Goal: Information Seeking & Learning: Learn about a topic

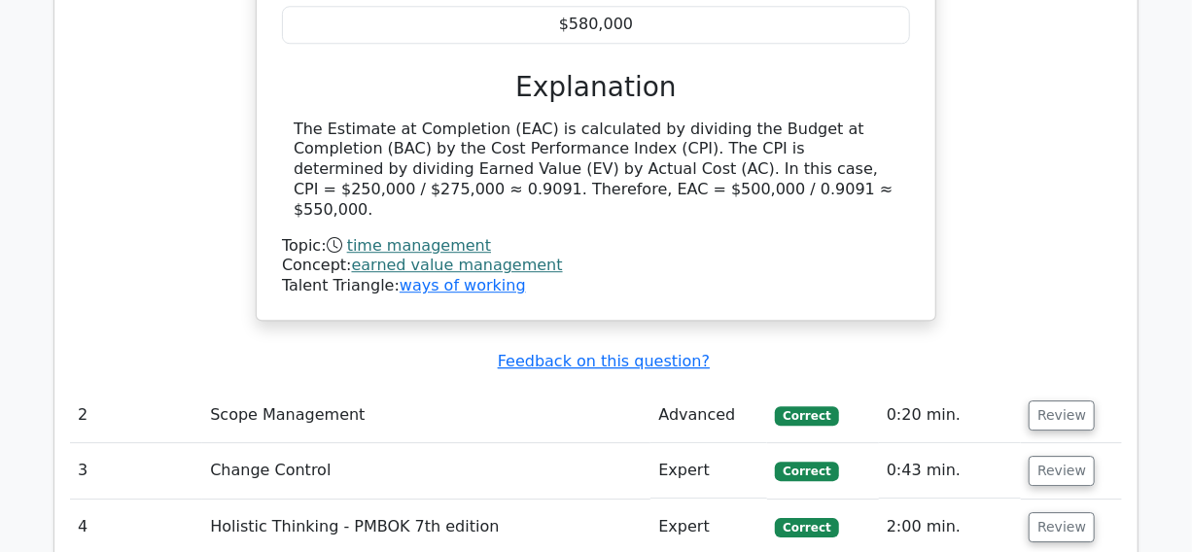
scroll to position [2385, 0]
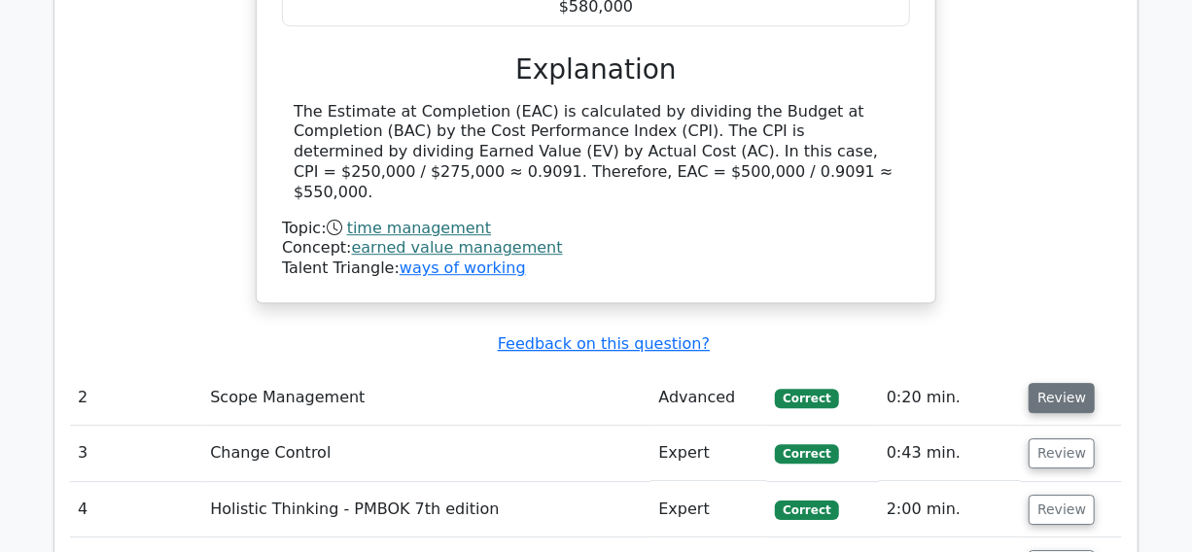
click at [1048, 383] on button "Review" at bounding box center [1061, 398] width 66 height 30
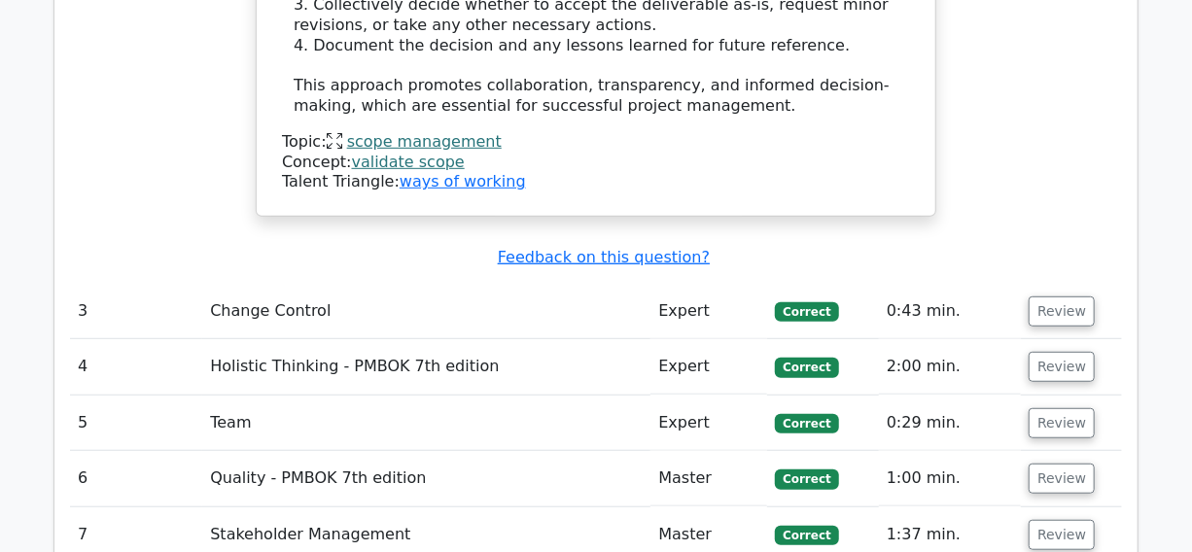
scroll to position [3711, 0]
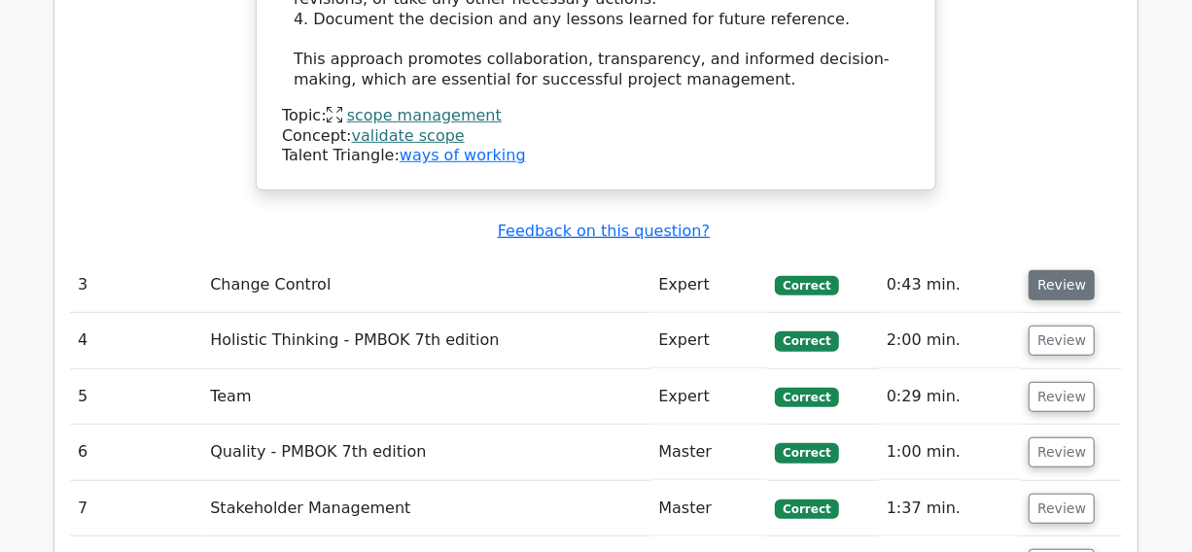
click at [1049, 270] on button "Review" at bounding box center [1061, 285] width 66 height 30
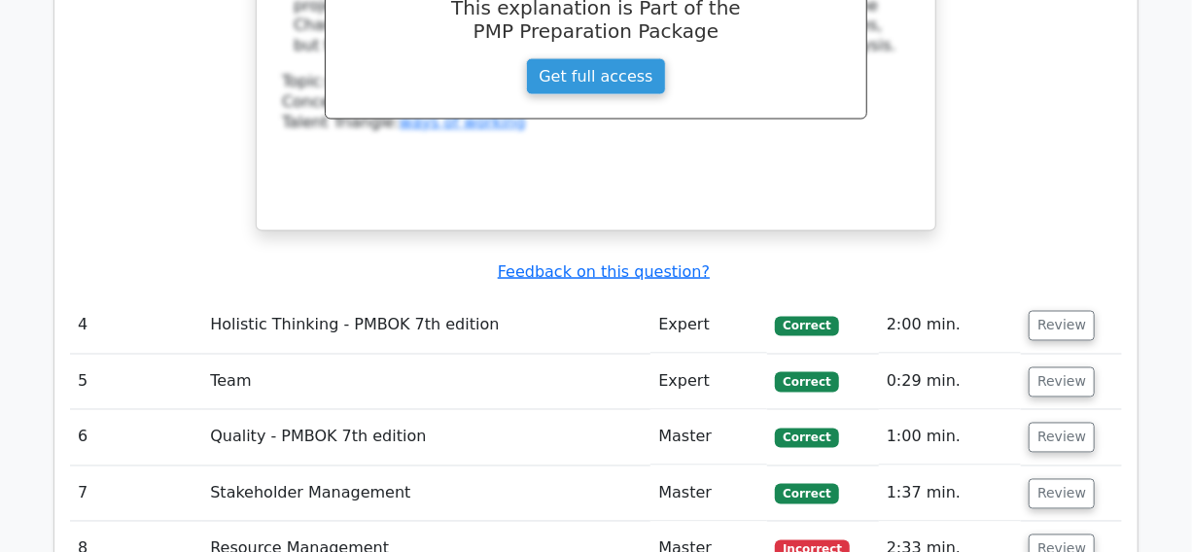
scroll to position [4594, 0]
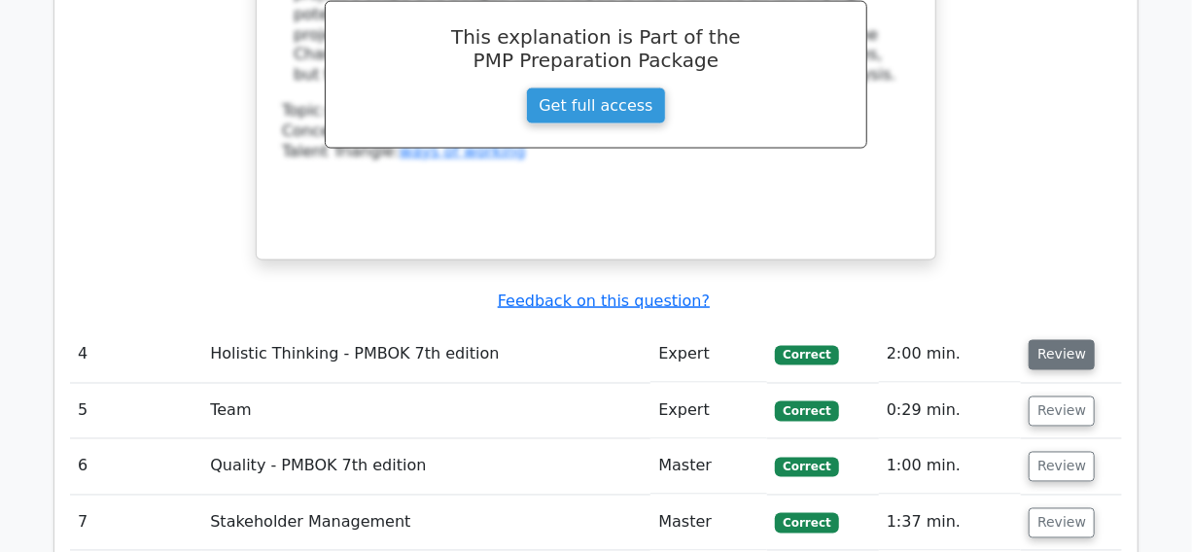
click at [1071, 340] on button "Review" at bounding box center [1061, 355] width 66 height 30
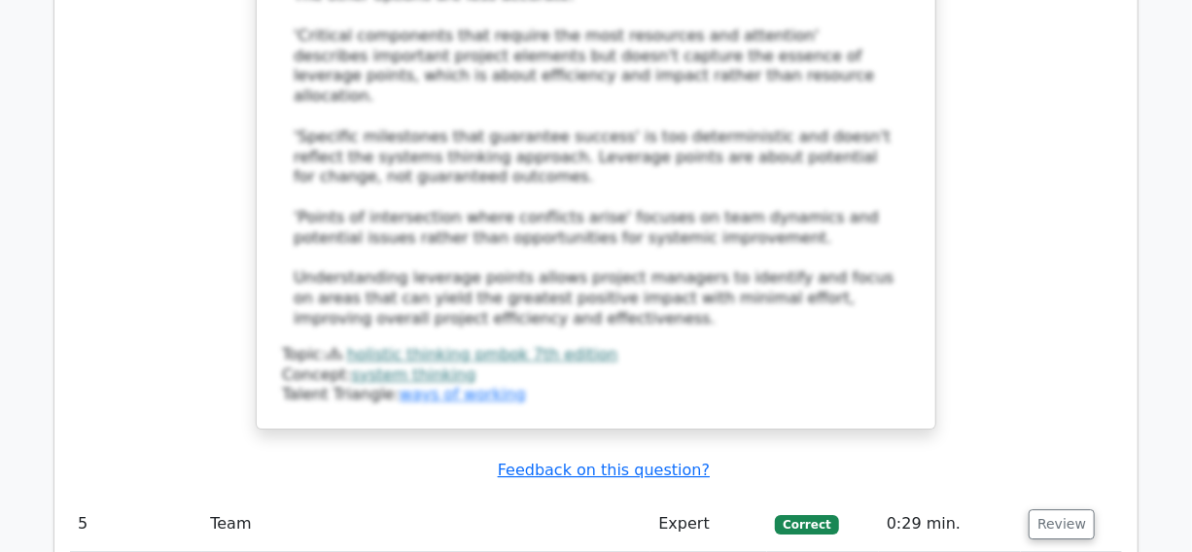
scroll to position [5743, 0]
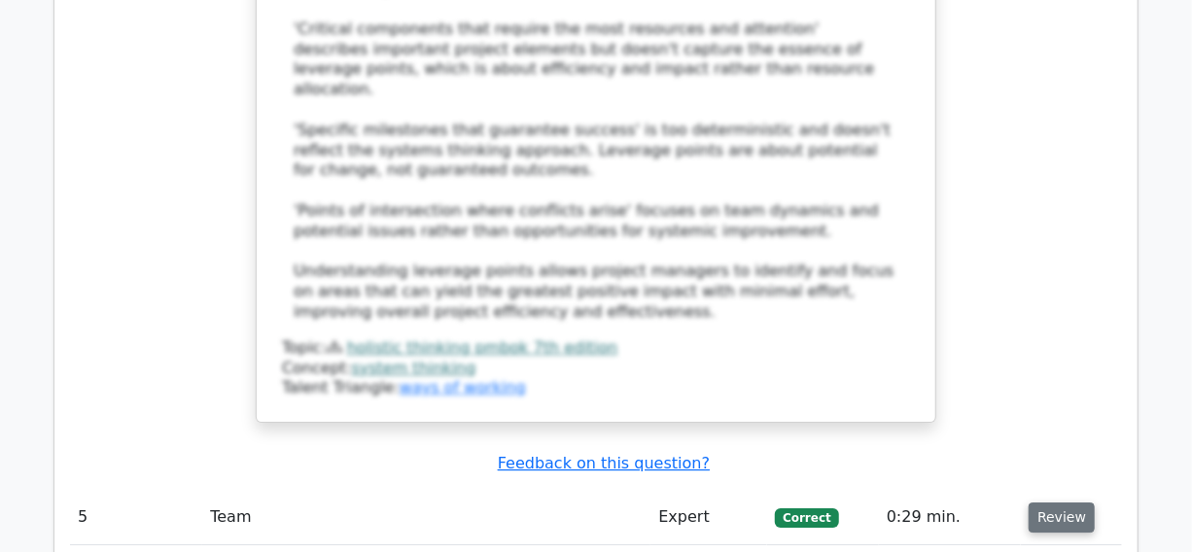
drag, startPoint x: 1059, startPoint y: 260, endPoint x: 1044, endPoint y: 296, distance: 39.2
click at [1059, 502] on button "Review" at bounding box center [1061, 517] width 66 height 30
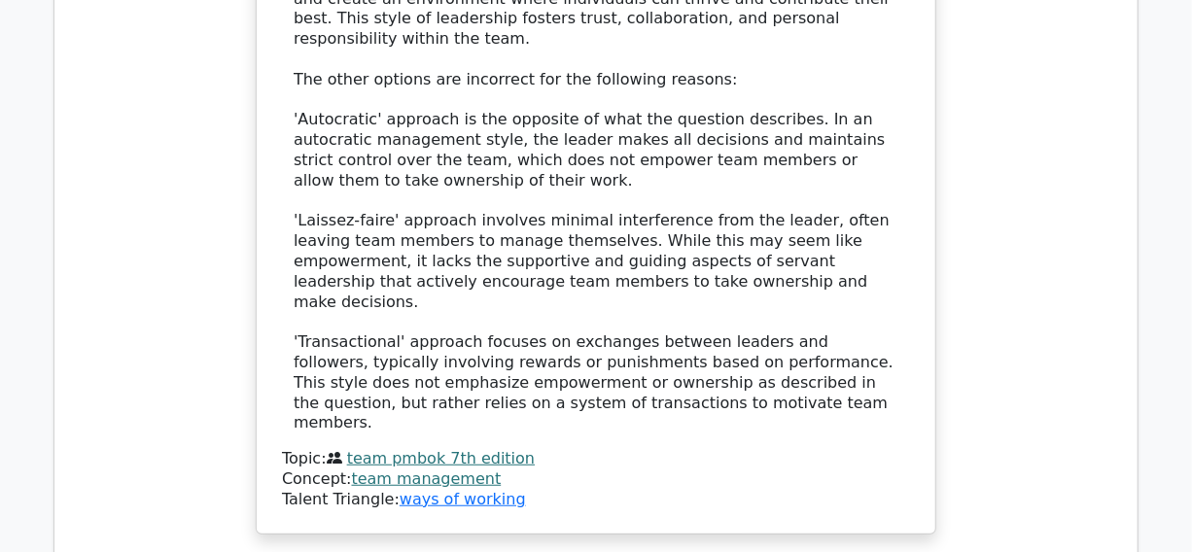
scroll to position [7068, 0]
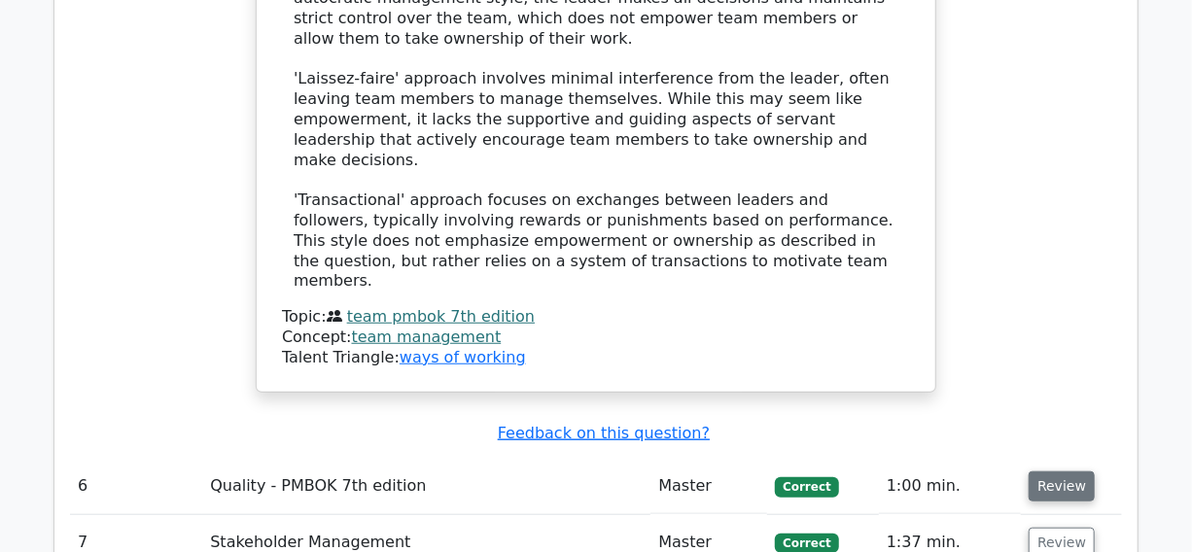
click at [1040, 471] on button "Review" at bounding box center [1061, 486] width 66 height 30
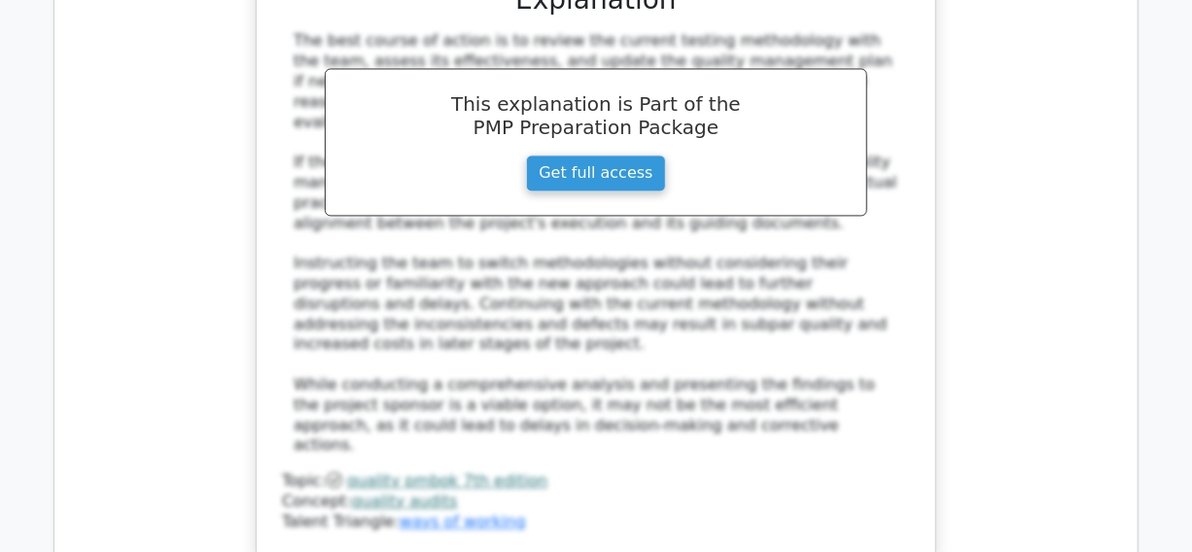
scroll to position [8305, 0]
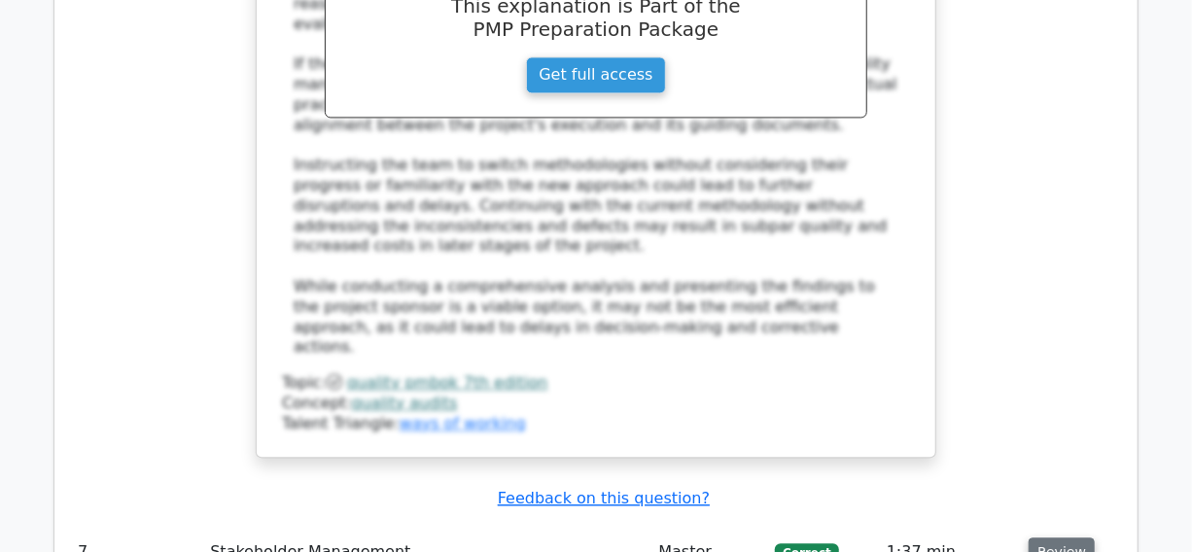
click at [1058, 537] on button "Review" at bounding box center [1061, 552] width 66 height 30
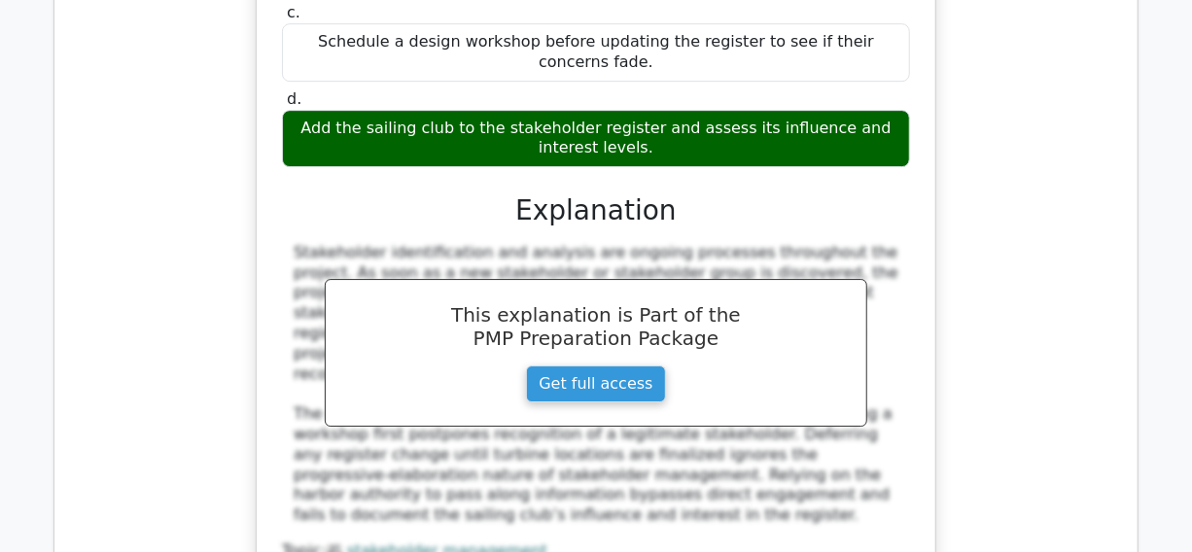
scroll to position [9366, 0]
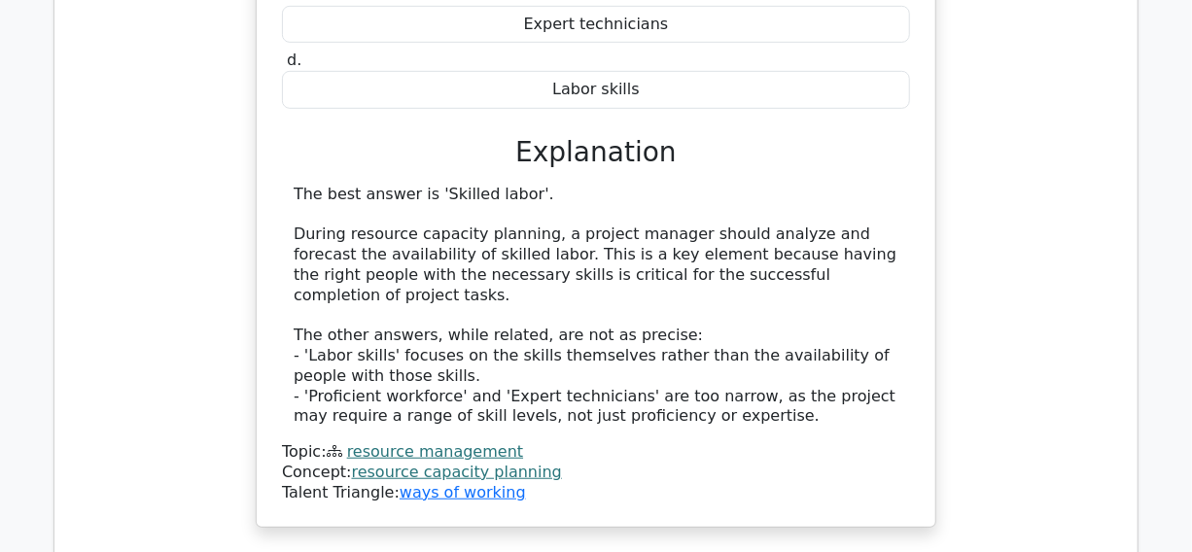
scroll to position [10338, 0]
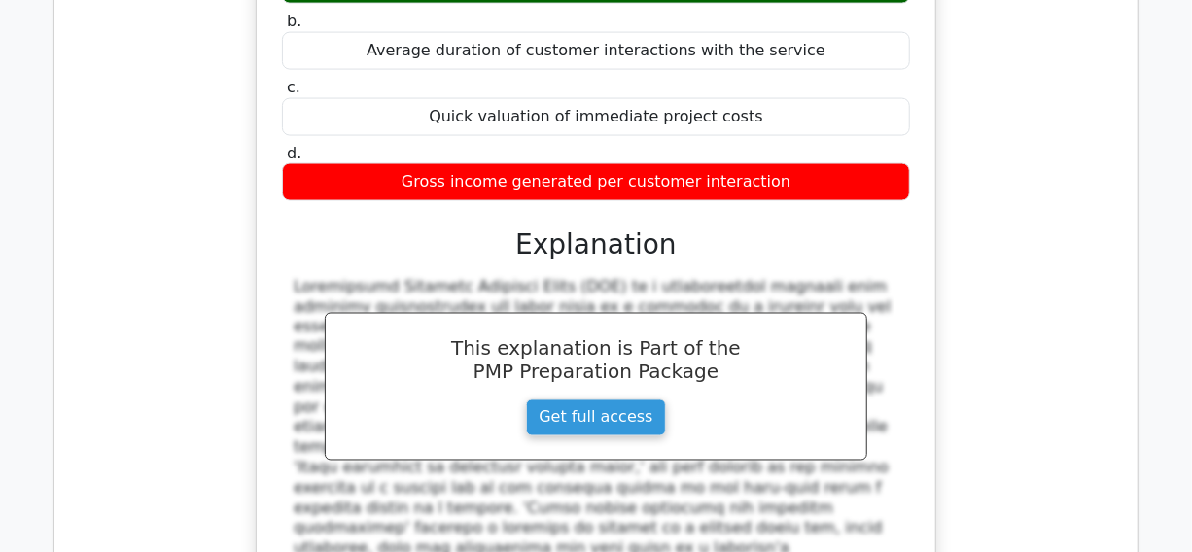
scroll to position [11309, 0]
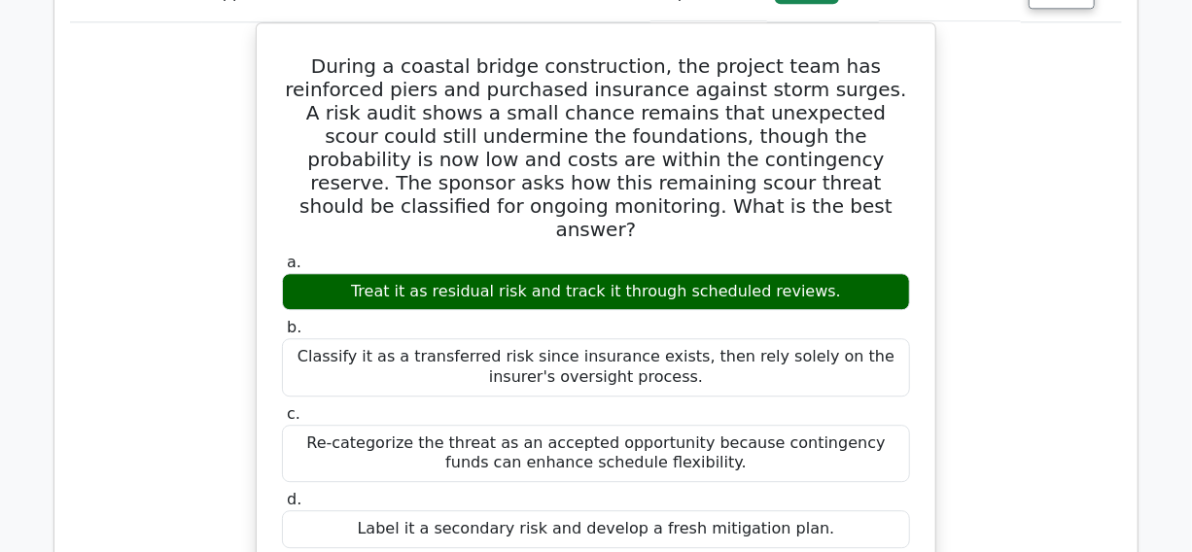
scroll to position [12193, 0]
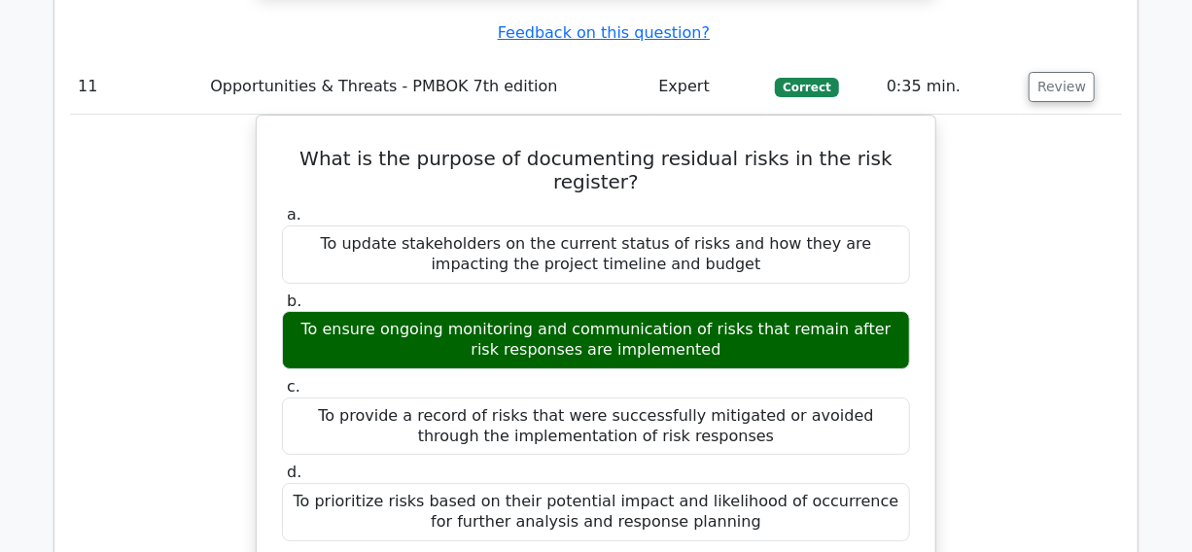
scroll to position [13253, 0]
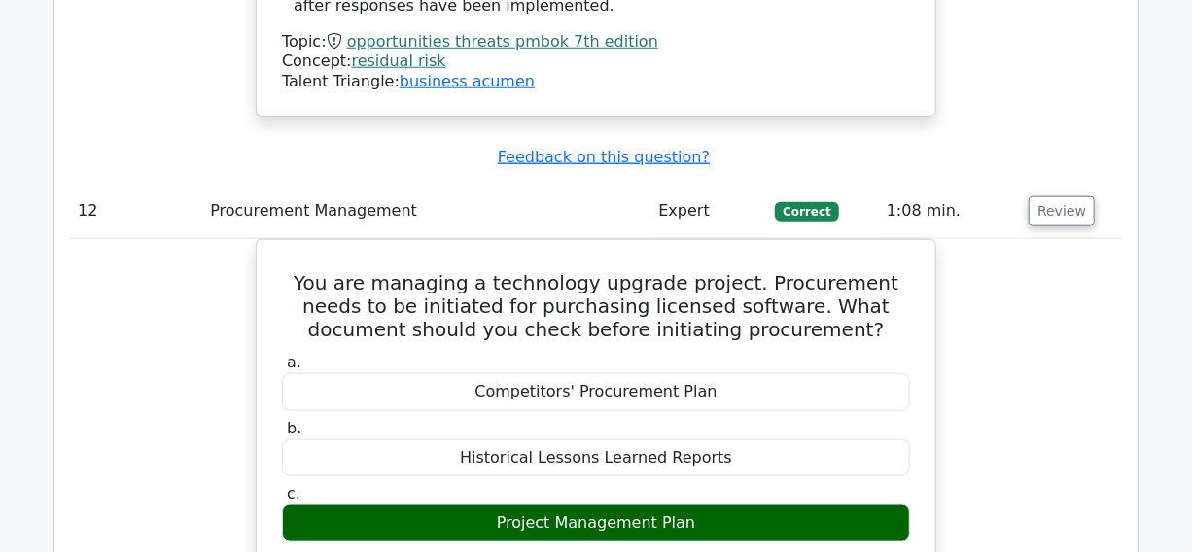
scroll to position [14048, 0]
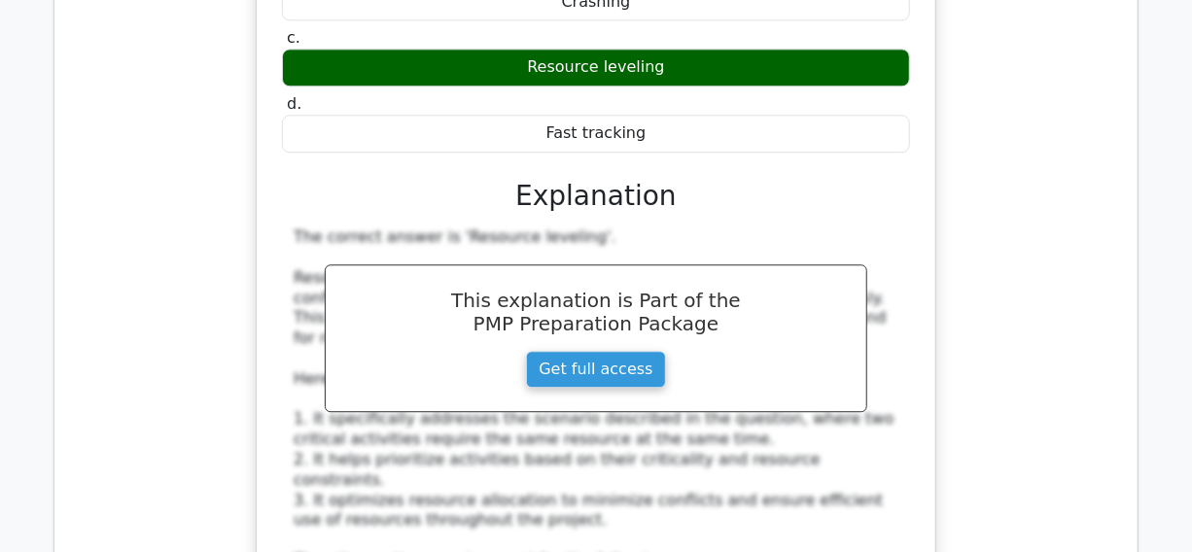
scroll to position [15374, 0]
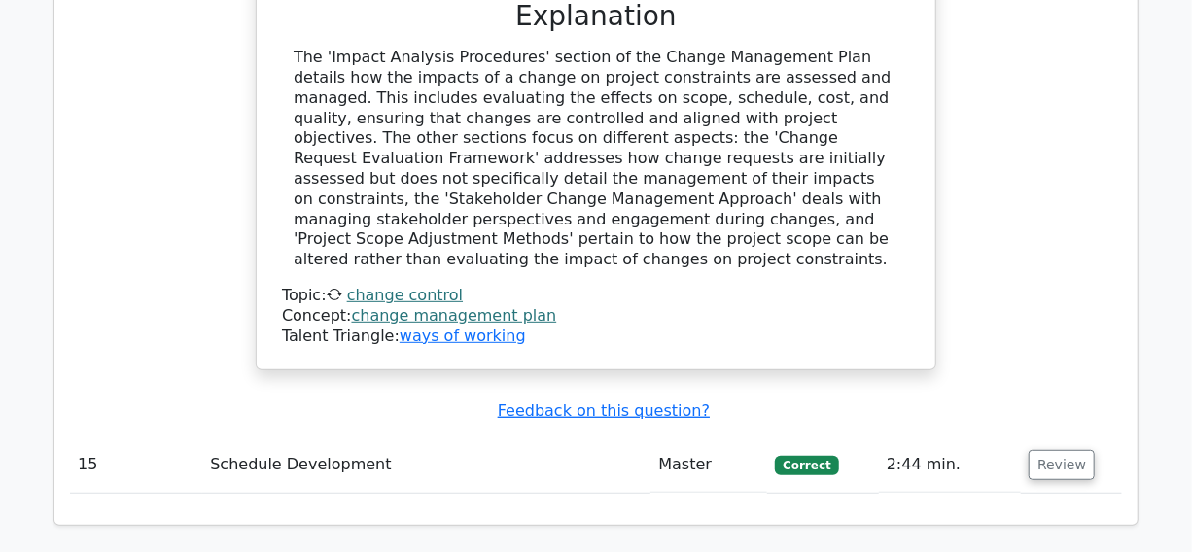
scroll to position [16780, 0]
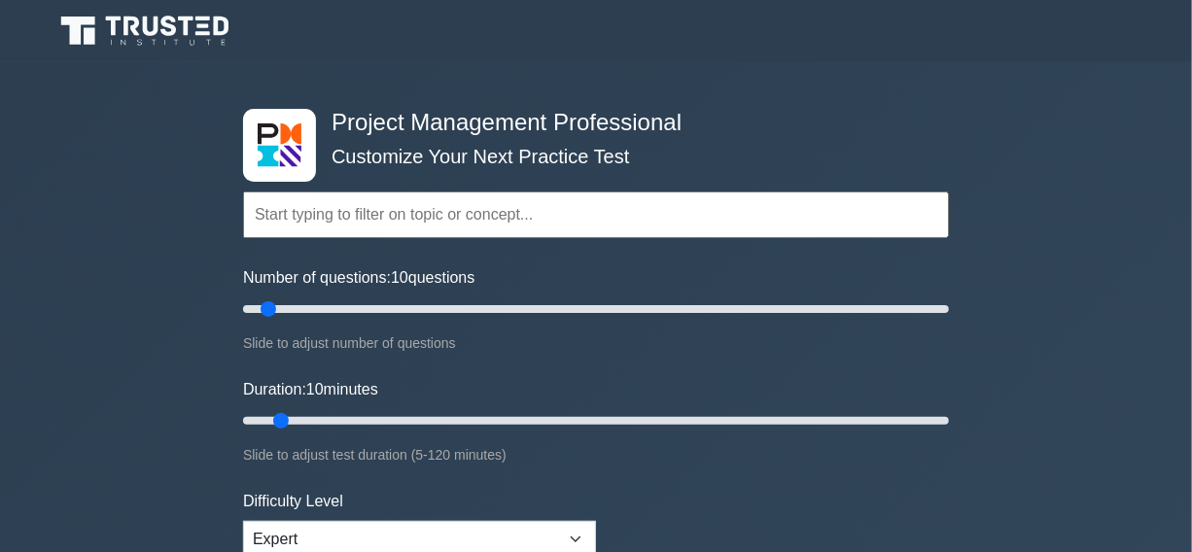
scroll to position [87, 0]
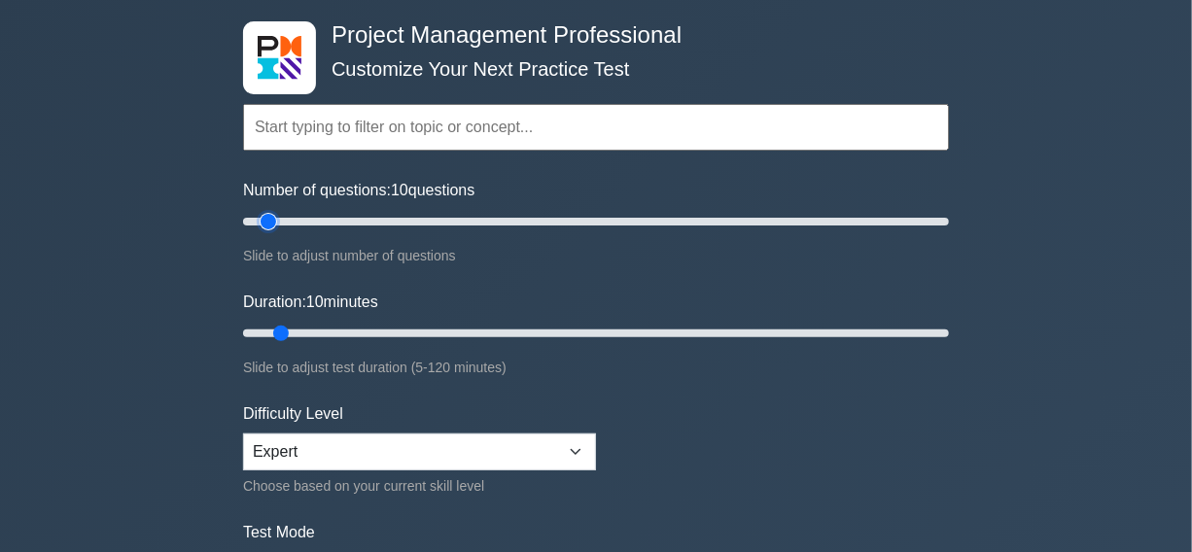
type input "20"
click at [299, 221] on input "Number of questions: 10 questions" at bounding box center [596, 221] width 706 height 23
type input "40"
click at [446, 334] on input "Duration: 10 minutes" at bounding box center [596, 333] width 706 height 23
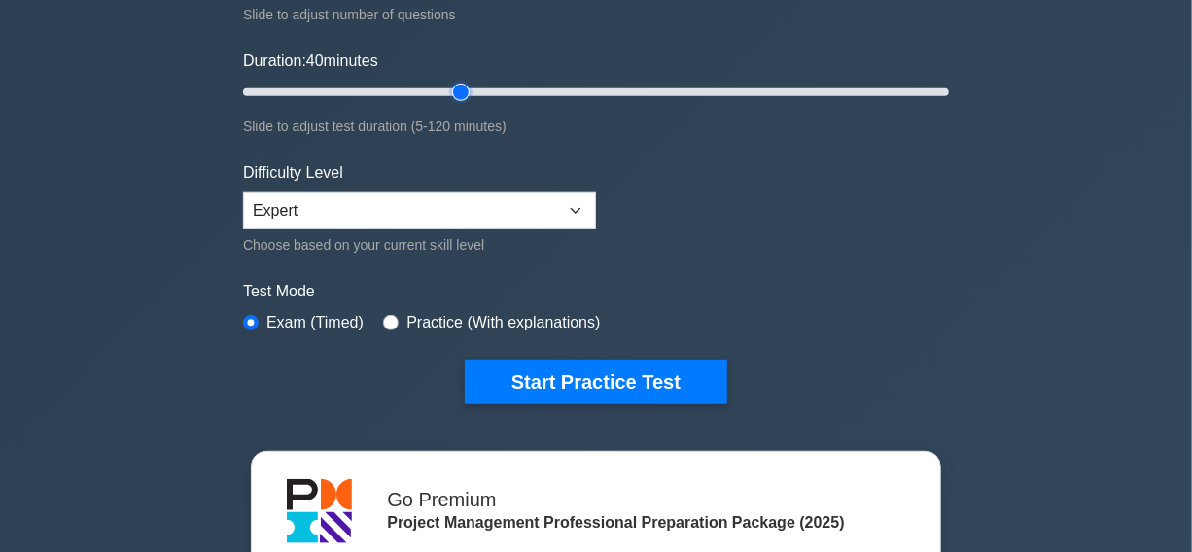
scroll to position [441, 0]
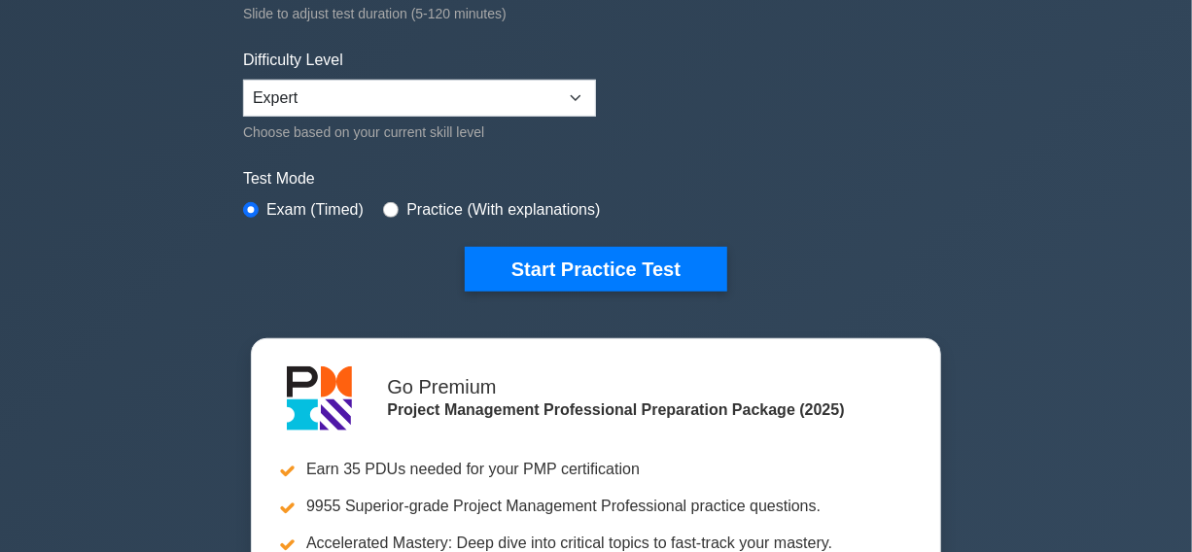
click at [993, 218] on div "Project Management Professional Customize Your Next Practice Test Topics Scope …" at bounding box center [596, 214] width 1192 height 1186
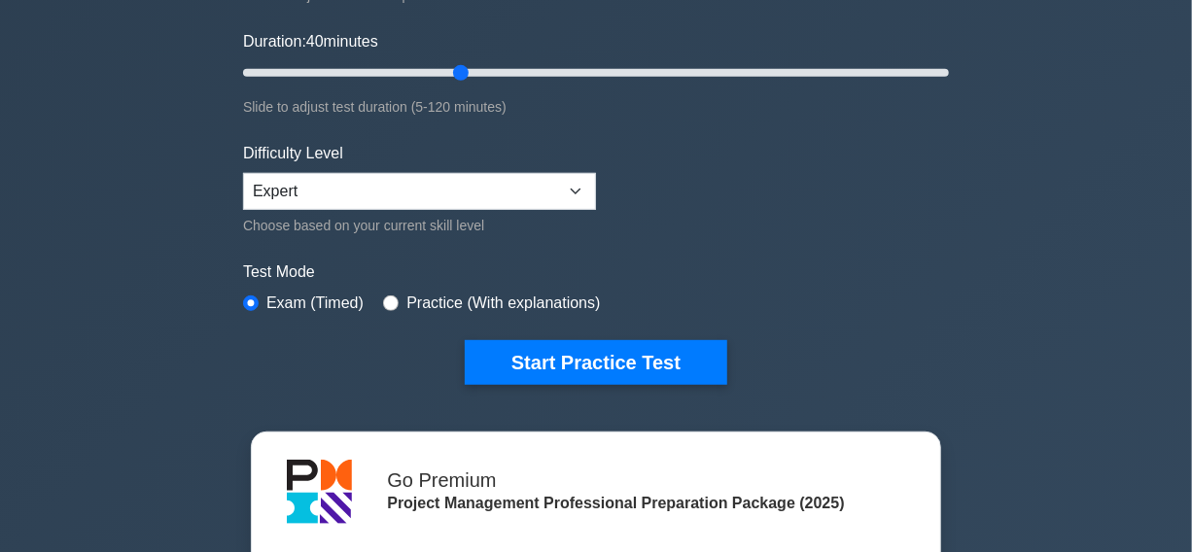
scroll to position [353, 0]
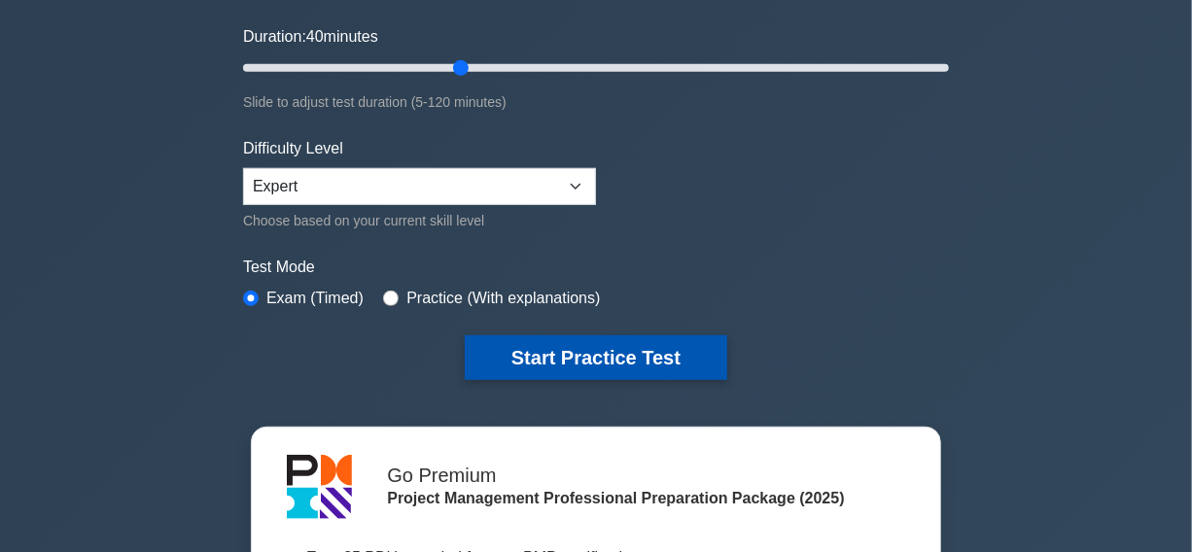
click at [588, 350] on button "Start Practice Test" at bounding box center [596, 357] width 262 height 45
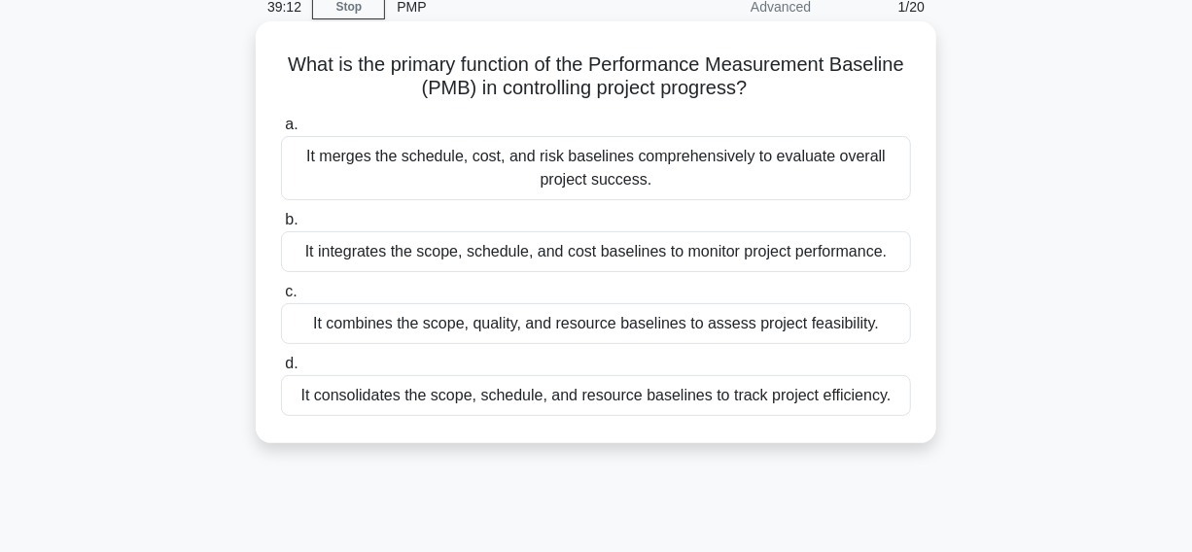
click at [340, 262] on div "It integrates the scope, schedule, and cost baselines to monitor project perfor…" at bounding box center [596, 251] width 630 height 41
click at [281, 226] on input "b. It integrates the scope, schedule, and cost baselines to monitor project per…" at bounding box center [281, 220] width 0 height 13
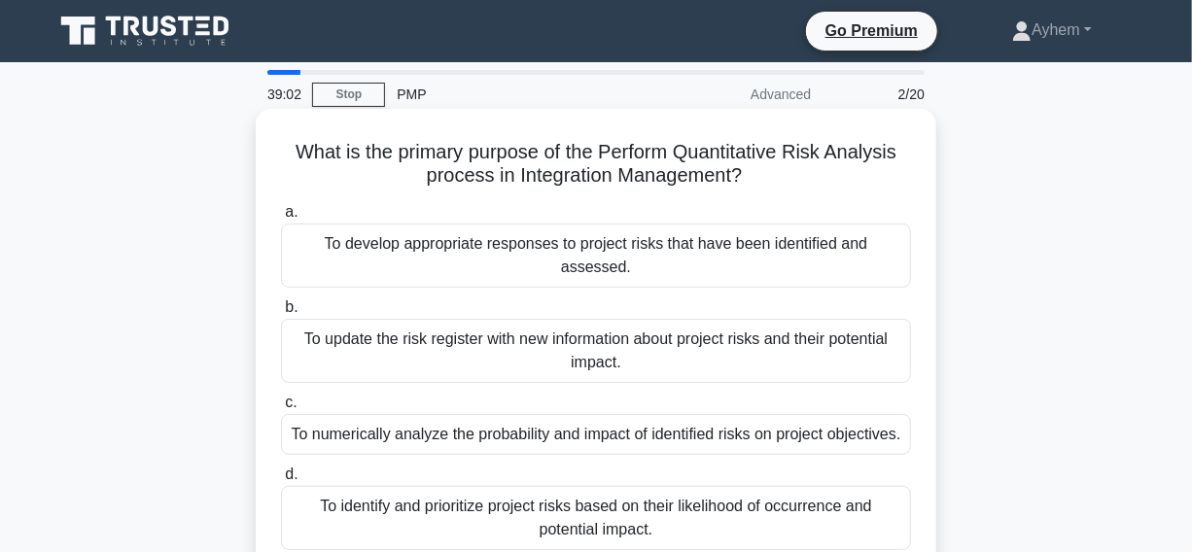
click at [389, 418] on div "To numerically analyze the probability and impact of identified risks on projec…" at bounding box center [596, 434] width 630 height 41
click at [281, 409] on input "c. To numerically analyze the probability and impact of identified risks on pro…" at bounding box center [281, 403] width 0 height 13
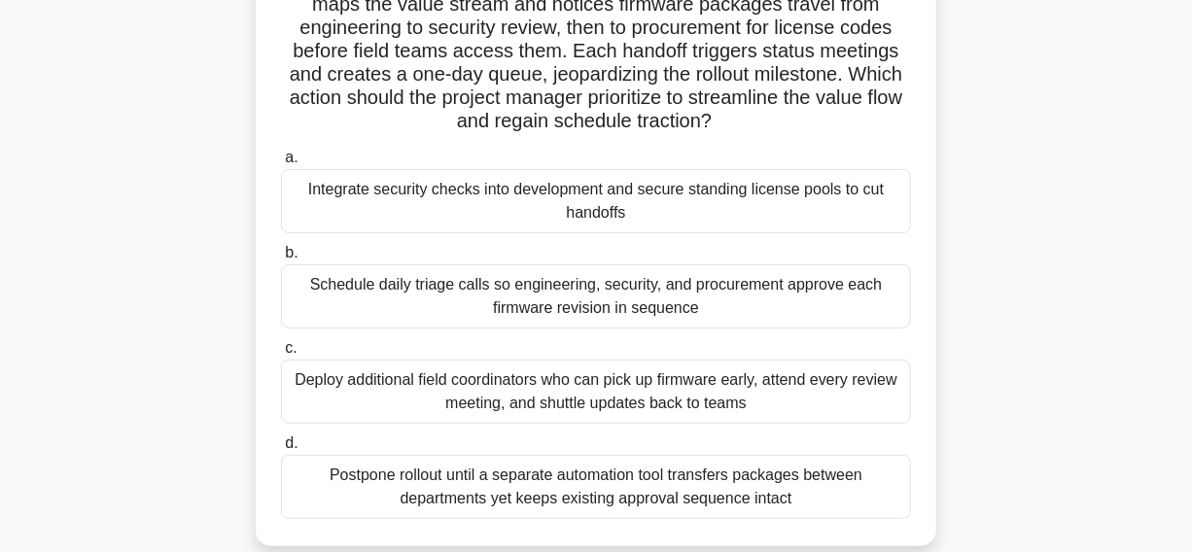
scroll to position [87, 0]
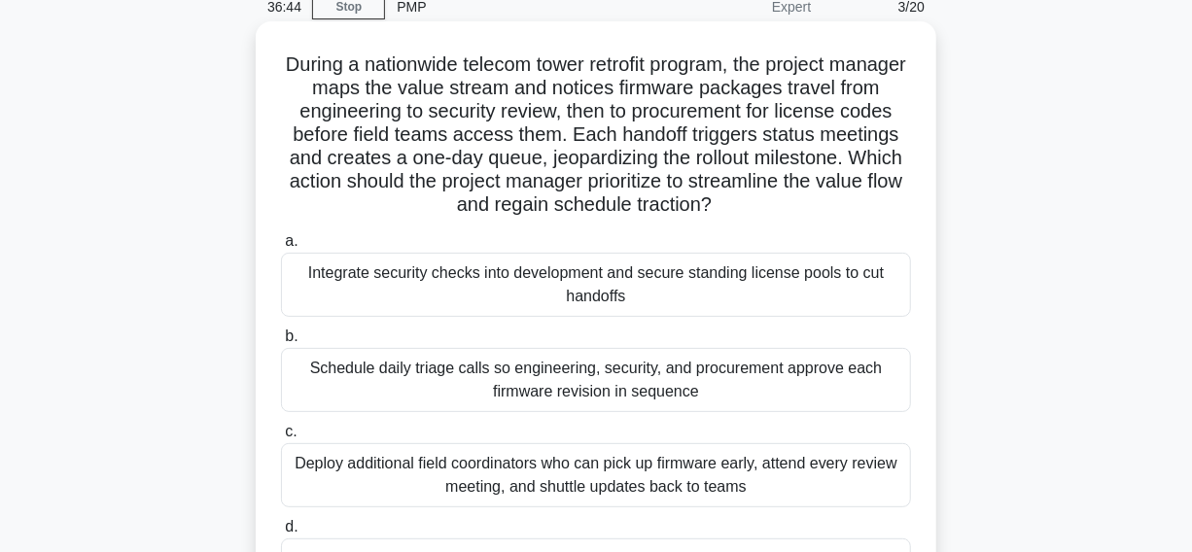
drag, startPoint x: 124, startPoint y: 369, endPoint x: 783, endPoint y: 408, distance: 660.1
click at [783, 408] on div "During a nationwide telecom tower retrofit program, the project manager maps th…" at bounding box center [596, 342] width 1108 height 632
copy div "Schedule daily triage calls so engineering, security, and procurement approve e…"
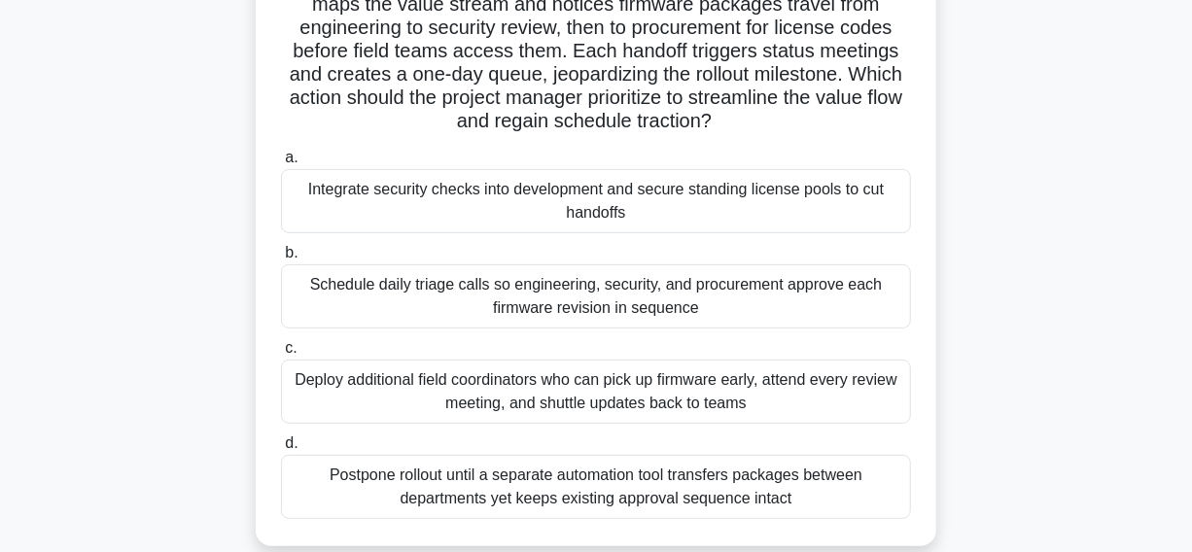
scroll to position [264, 0]
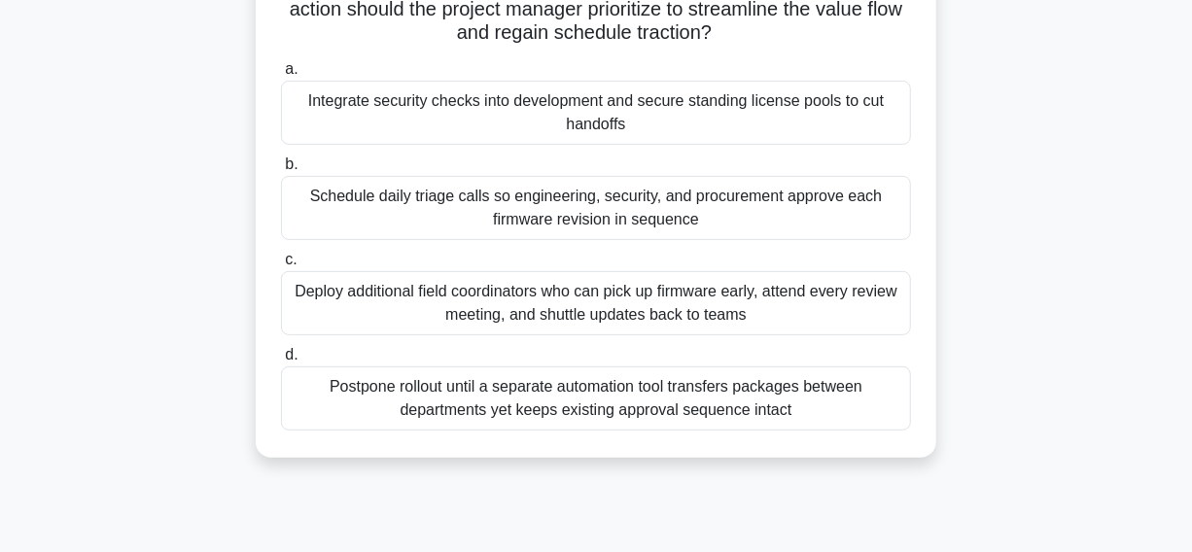
click at [203, 203] on div "During a nationwide telecom tower retrofit program, the project manager maps th…" at bounding box center [596, 165] width 1108 height 632
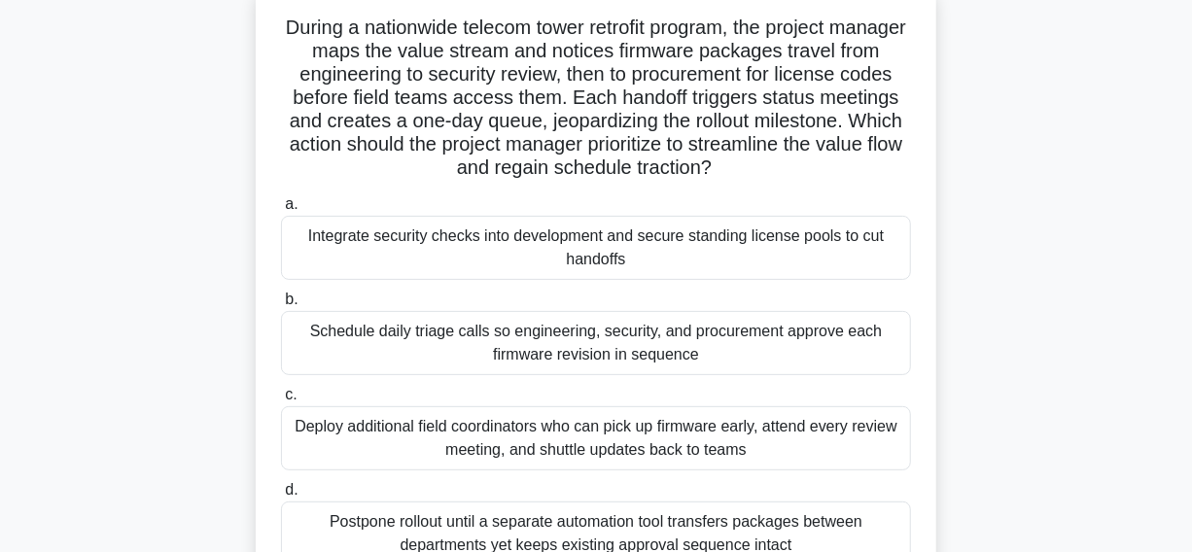
scroll to position [87, 0]
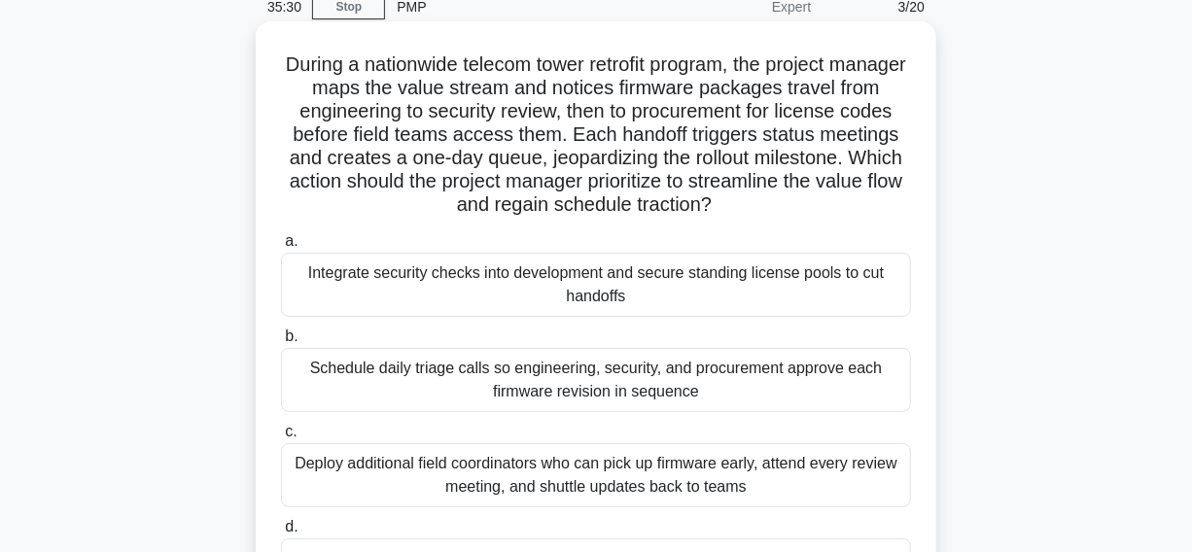
click at [357, 298] on div "Integrate security checks into development and secure standing license pools to…" at bounding box center [596, 285] width 630 height 64
click at [281, 248] on input "a. Integrate security checks into development and secure standing license pools…" at bounding box center [281, 241] width 0 height 13
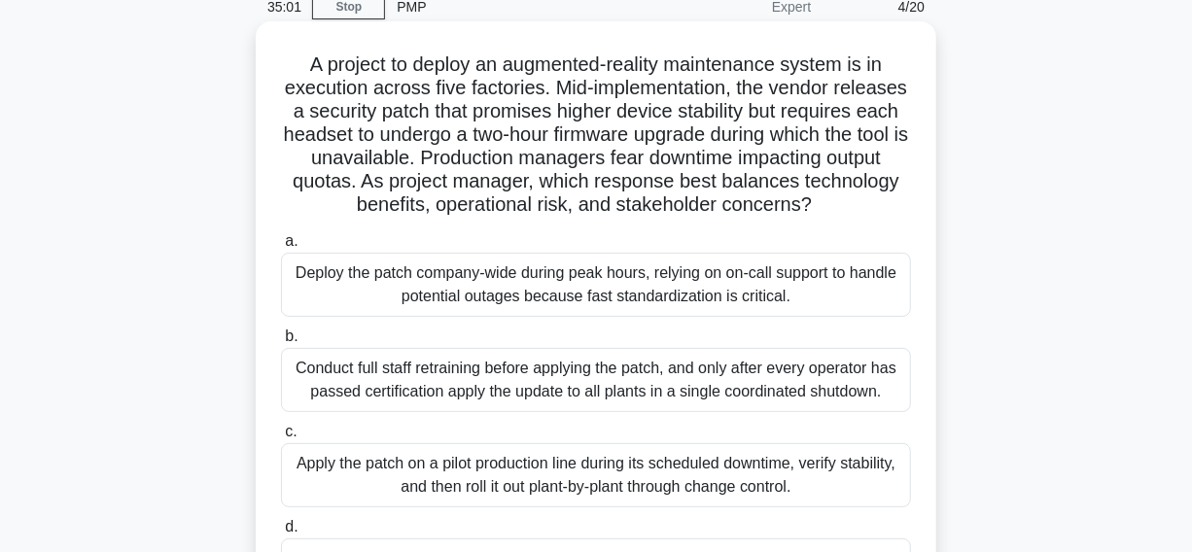
click at [716, 136] on h5 "A project to deploy an augmented-reality maintenance system is in execution acr…" at bounding box center [596, 134] width 634 height 165
copy h5 "firmware"
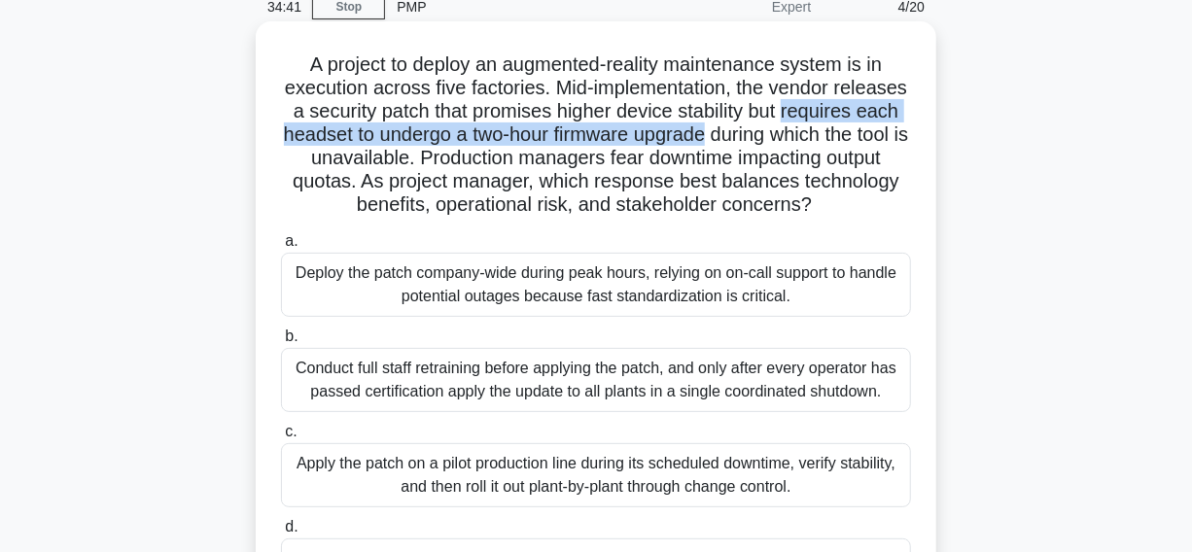
drag, startPoint x: 284, startPoint y: 134, endPoint x: 845, endPoint y: 144, distance: 560.9
click at [845, 144] on h5 "A project to deploy an augmented-reality maintenance system is in execution acr…" at bounding box center [596, 134] width 634 height 165
copy h5 "requires each headset to undergo a two-hour firmware upgrade"
click at [583, 131] on h5 "A project to deploy an augmented-reality maintenance system is in execution acr…" at bounding box center [596, 134] width 634 height 165
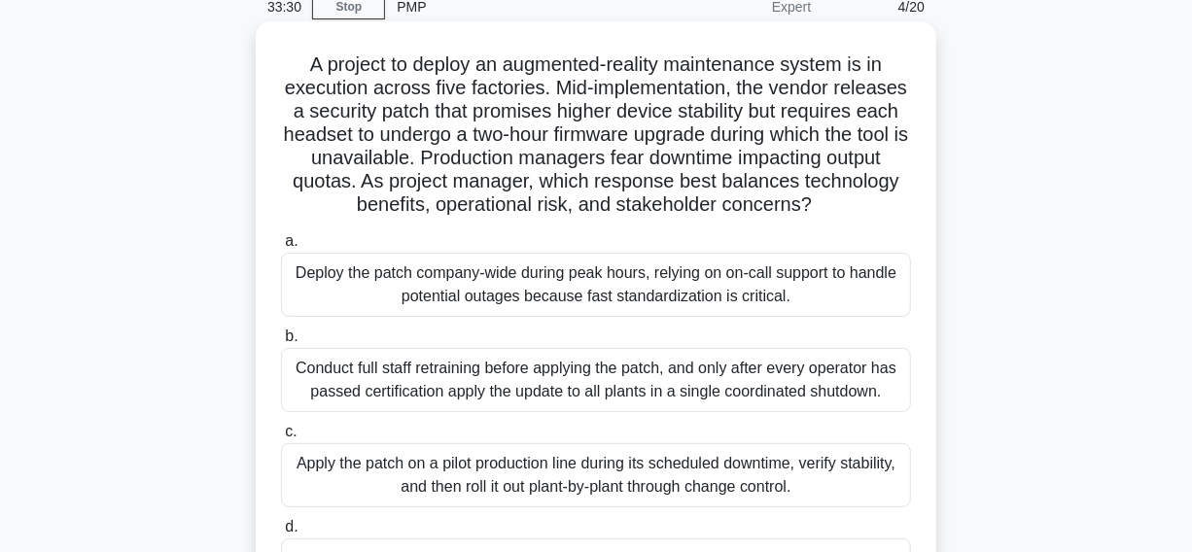
click at [474, 181] on h5 "A project to deploy an augmented-reality maintenance system is in execution acr…" at bounding box center [596, 134] width 634 height 165
copy h5 "quotas"
click at [394, 177] on h5 "A project to deploy an augmented-reality maintenance system is in execution acr…" at bounding box center [596, 134] width 634 height 165
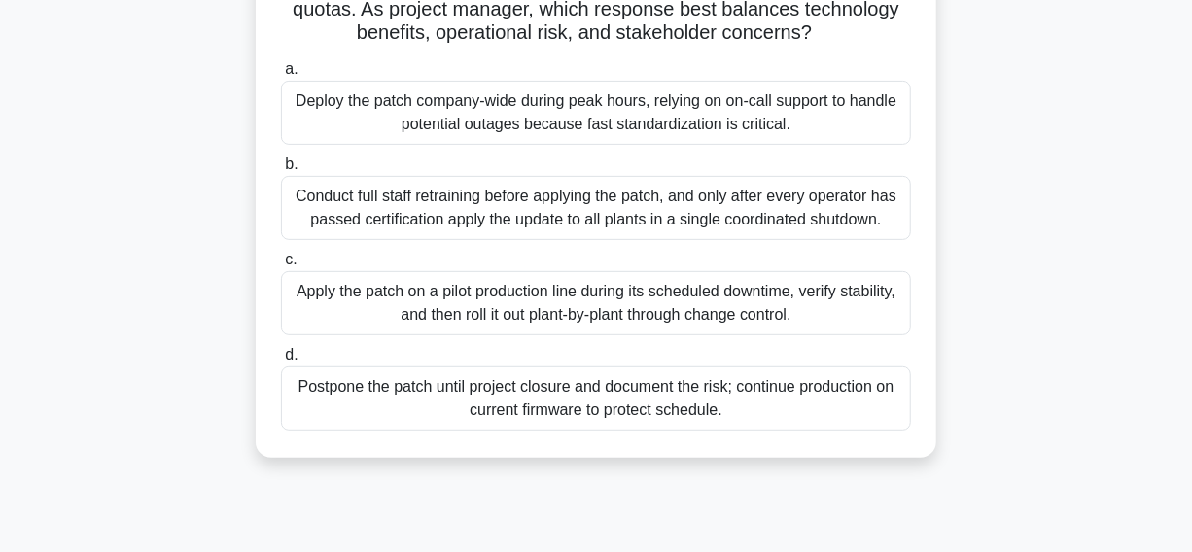
scroll to position [353, 0]
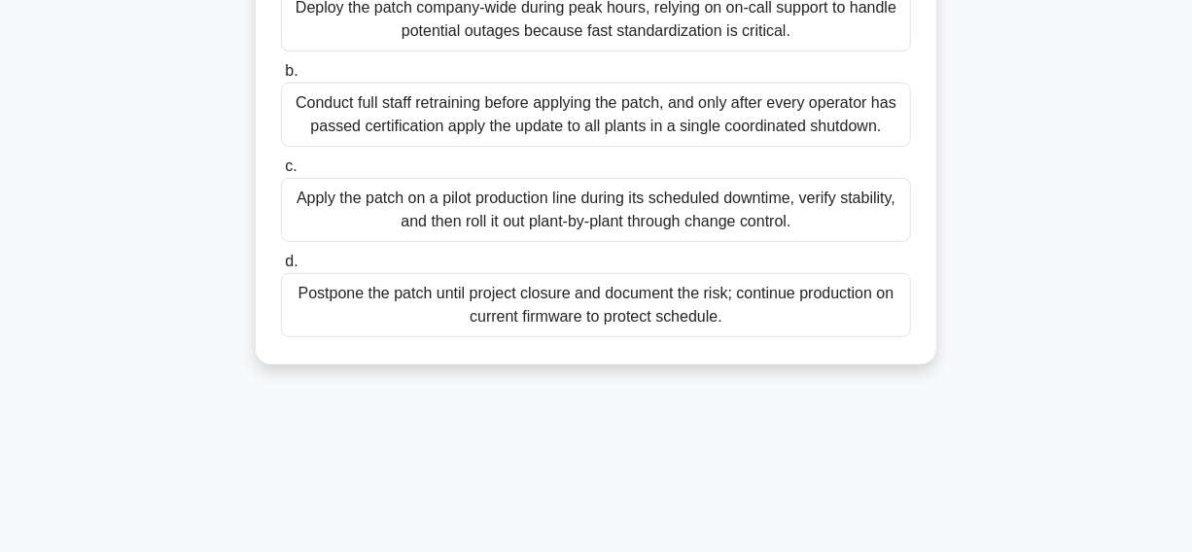
click at [334, 242] on div "Apply the patch on a pilot production line during its scheduled downtime, verif…" at bounding box center [596, 210] width 630 height 64
click at [281, 173] on input "c. Apply the patch on a pilot production line during its scheduled downtime, ve…" at bounding box center [281, 166] width 0 height 13
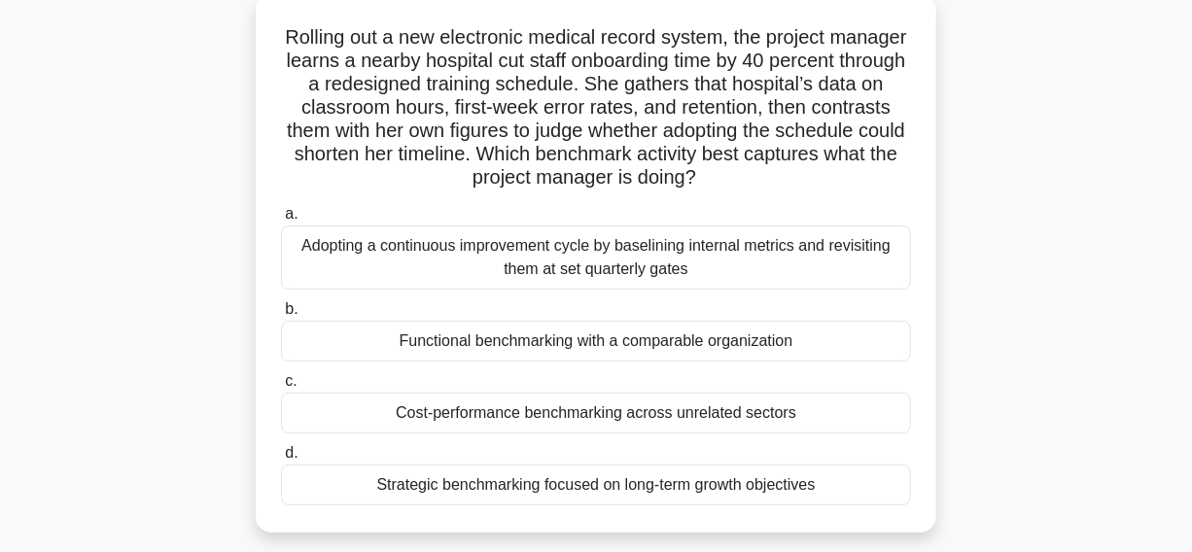
scroll to position [87, 0]
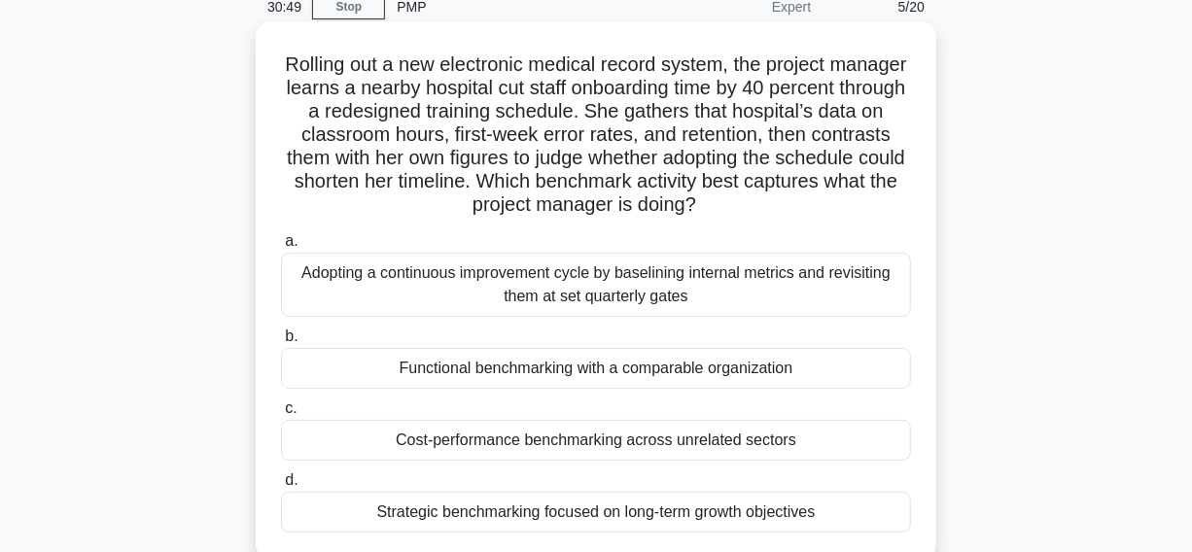
drag, startPoint x: 322, startPoint y: 62, endPoint x: 728, endPoint y: 170, distance: 420.4
click at [823, 195] on h5 "Rolling out a new electronic medical record system, the project manager learns …" at bounding box center [596, 134] width 634 height 165
copy h5 "Rolling out a new electronic medical record system, the project manager learns …"
click at [319, 57] on h5 "Rolling out a new electronic medical record system, the project manager learns …" at bounding box center [596, 134] width 634 height 165
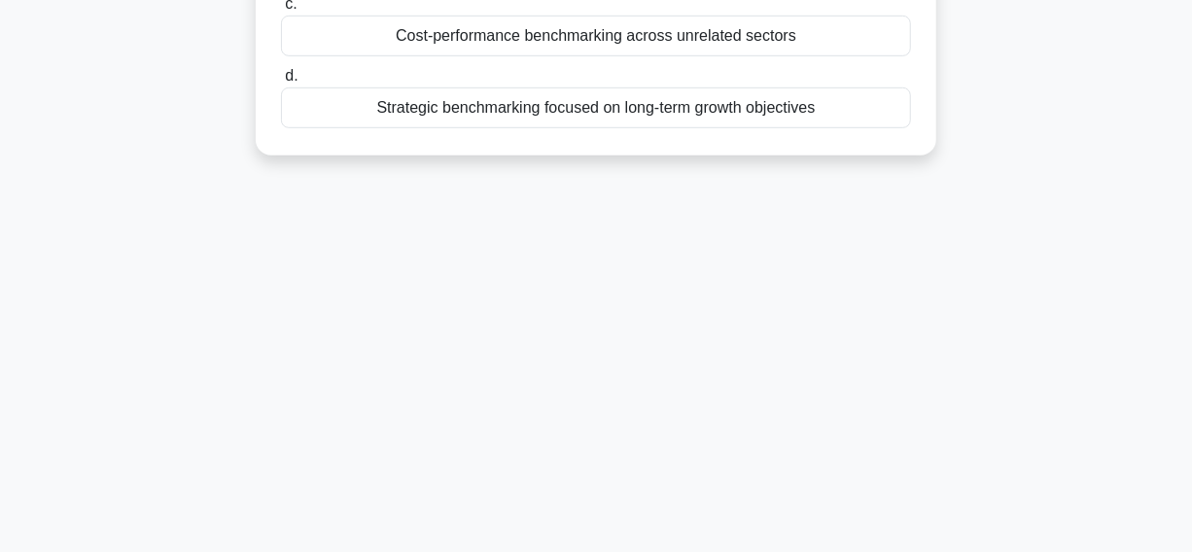
drag, startPoint x: 320, startPoint y: 61, endPoint x: 919, endPoint y: 428, distance: 702.8
click at [1191, 551] on html "Go Premium Ayhem" at bounding box center [596, 28] width 1192 height 1050
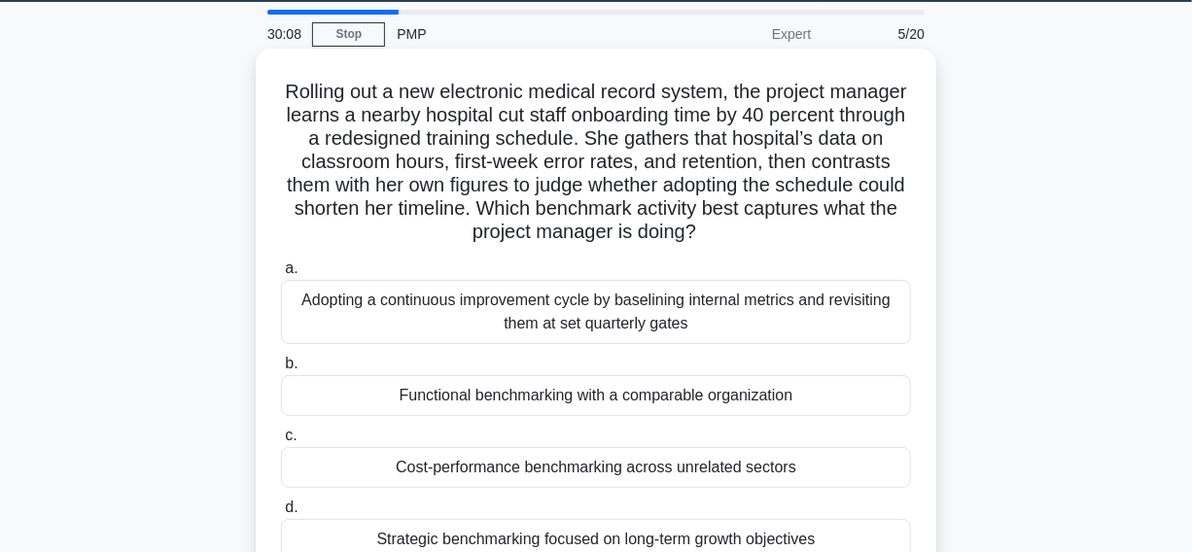
scroll to position [55, 0]
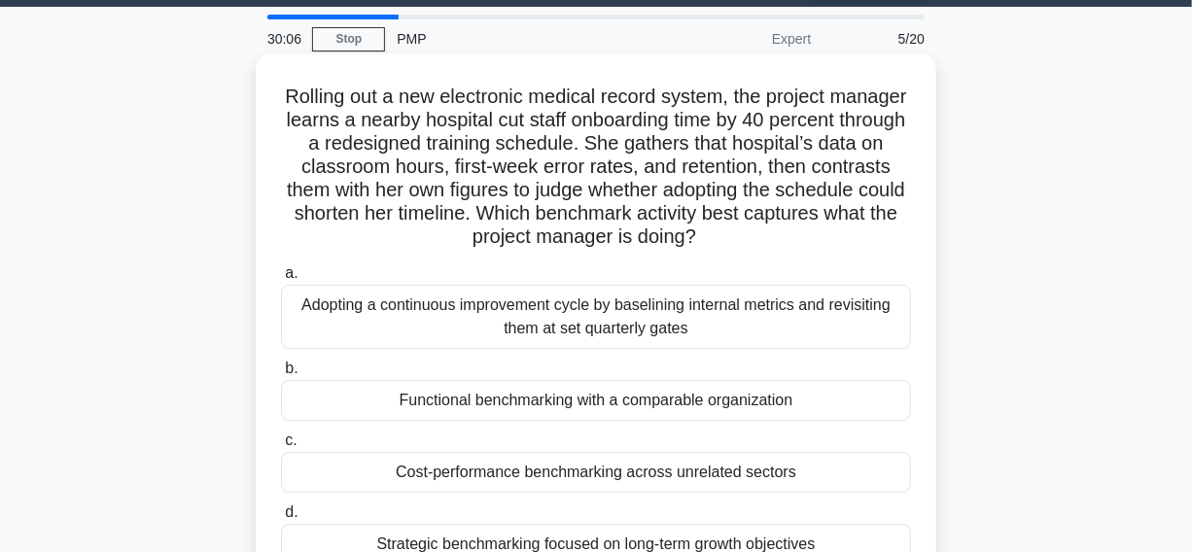
copy div "Rolling out a new electronic medical record system, the project manager learns …"
click at [867, 235] on h5 "Rolling out a new electronic medical record system, the project manager learns …" at bounding box center [596, 167] width 634 height 165
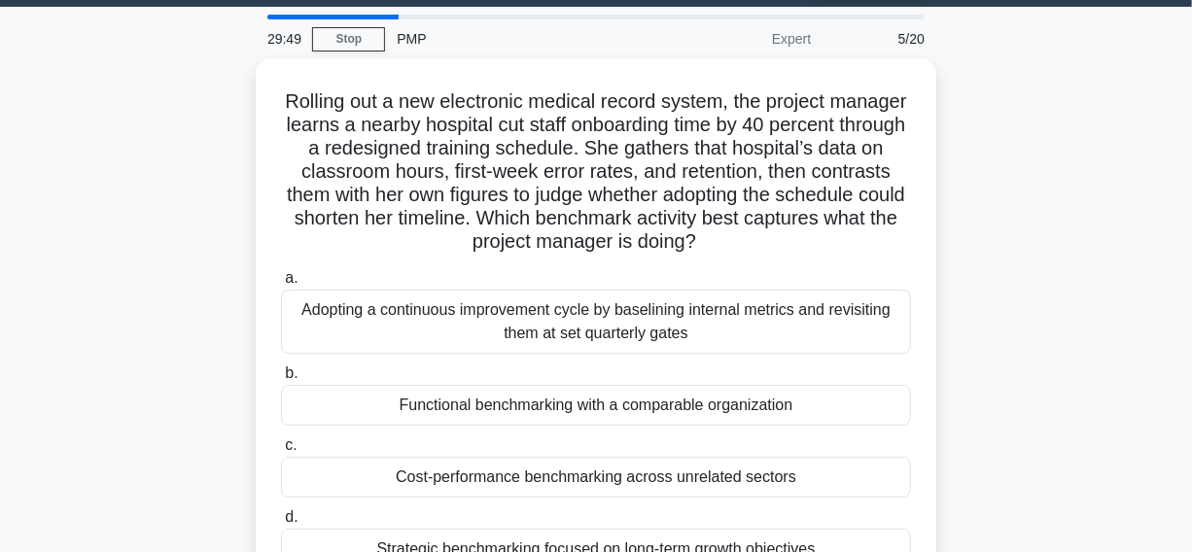
click at [1069, 179] on div "Rolling out a new electronic medical record system, the project manager learns …" at bounding box center [596, 339] width 1108 height 562
drag, startPoint x: 1056, startPoint y: 130, endPoint x: 1033, endPoint y: 126, distance: 23.6
click at [1056, 127] on div "Rolling out a new electronic medical record system, the project manager learns …" at bounding box center [596, 339] width 1108 height 562
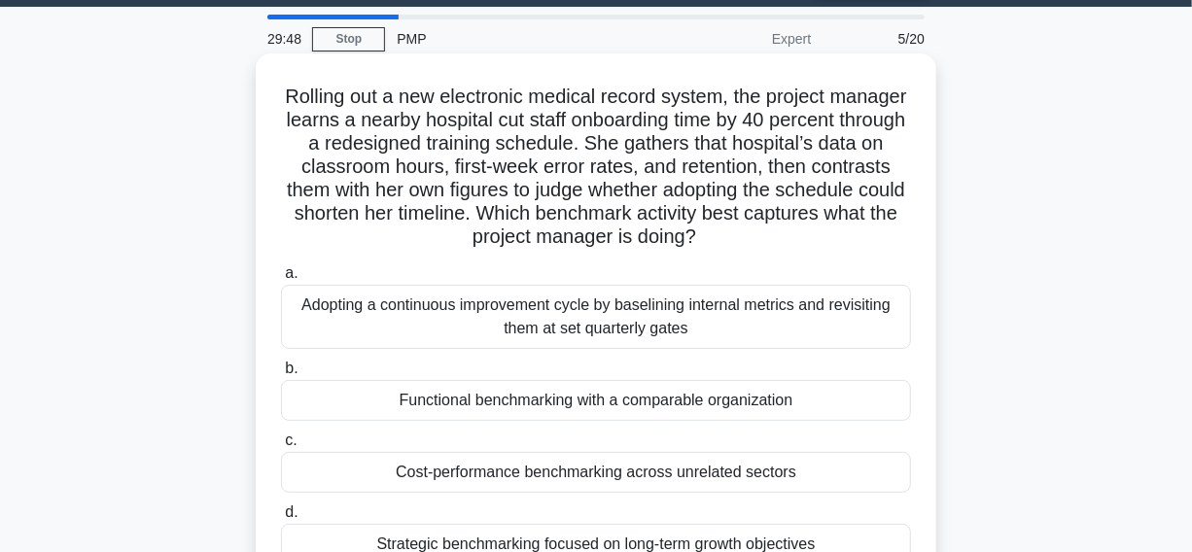
drag, startPoint x: 878, startPoint y: 180, endPoint x: 845, endPoint y: 219, distance: 51.0
click at [878, 179] on h5 "Rolling out a new electronic medical record system, the project manager learns …" at bounding box center [596, 167] width 634 height 165
drag, startPoint x: 665, startPoint y: 149, endPoint x: 429, endPoint y: 169, distance: 237.1
click at [665, 148] on h5 "Rolling out a new electronic medical record system, the project manager learns …" at bounding box center [596, 167] width 634 height 165
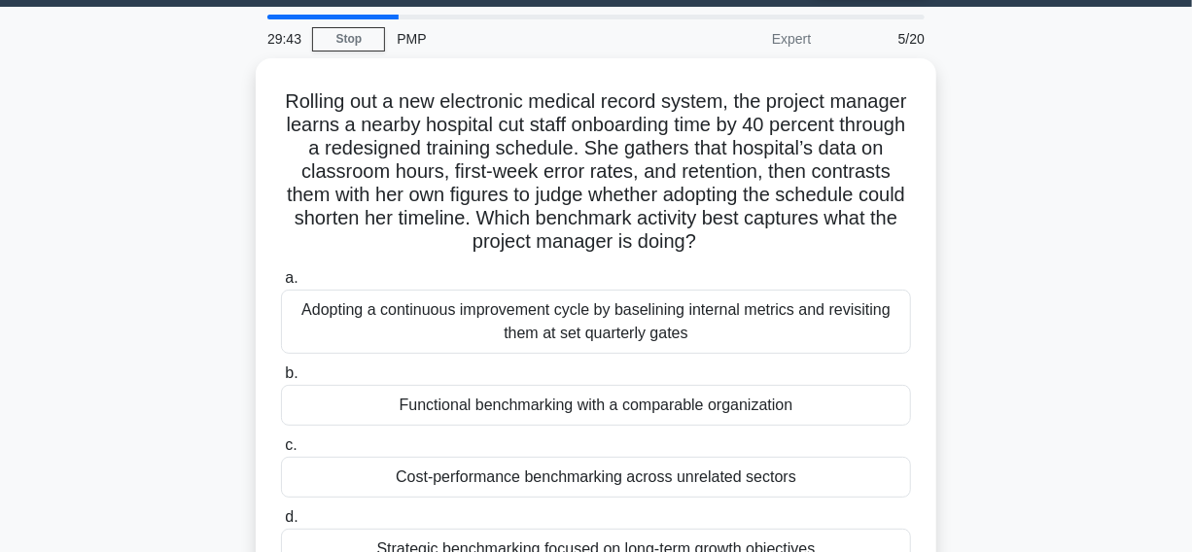
click at [1073, 190] on div "Rolling out a new electronic medical record system, the project manager learns …" at bounding box center [596, 339] width 1108 height 562
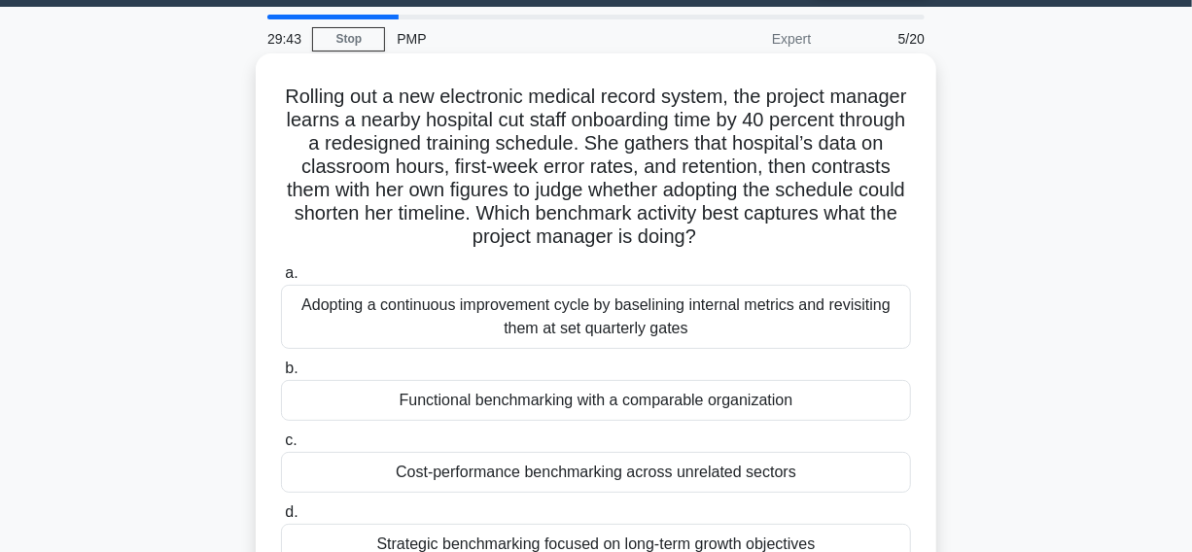
click at [836, 142] on h5 "Rolling out a new electronic medical record system, the project manager learns …" at bounding box center [596, 167] width 634 height 165
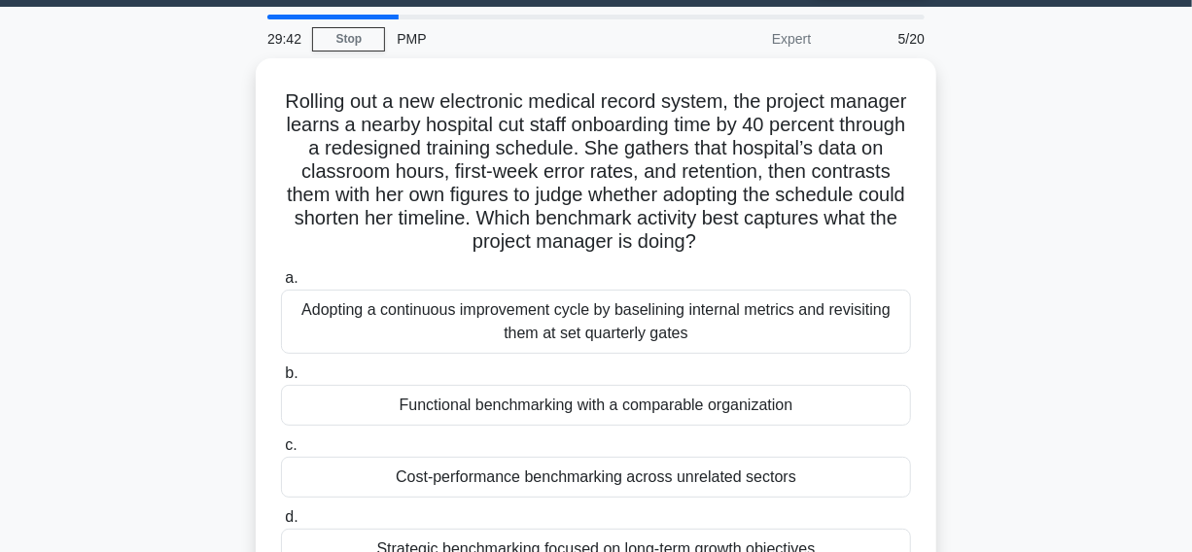
click at [1070, 184] on div "Rolling out a new electronic medical record system, the project manager learns …" at bounding box center [596, 339] width 1108 height 562
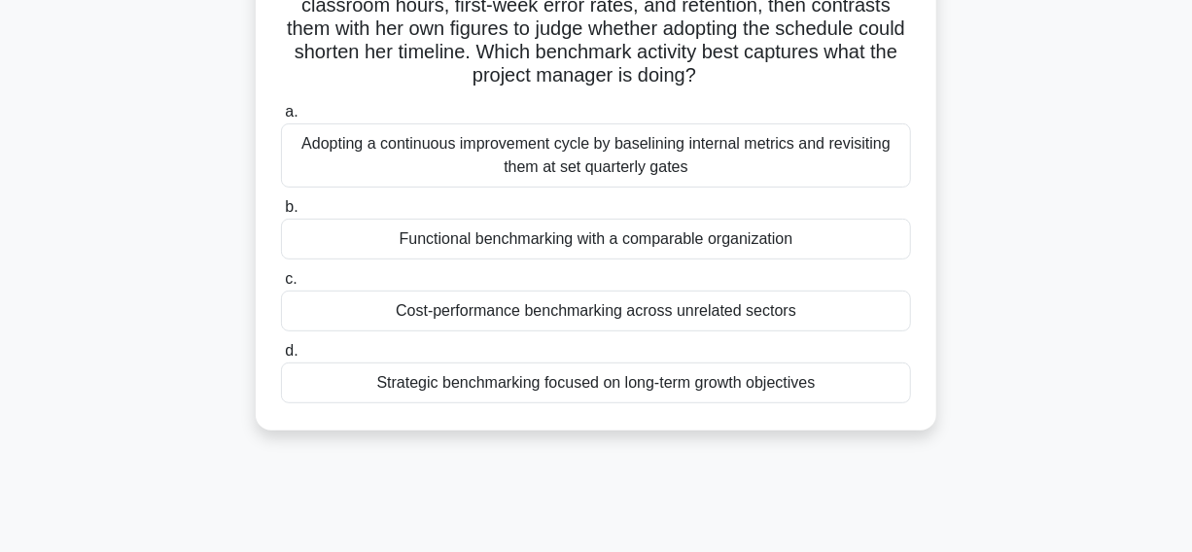
scroll to position [232, 0]
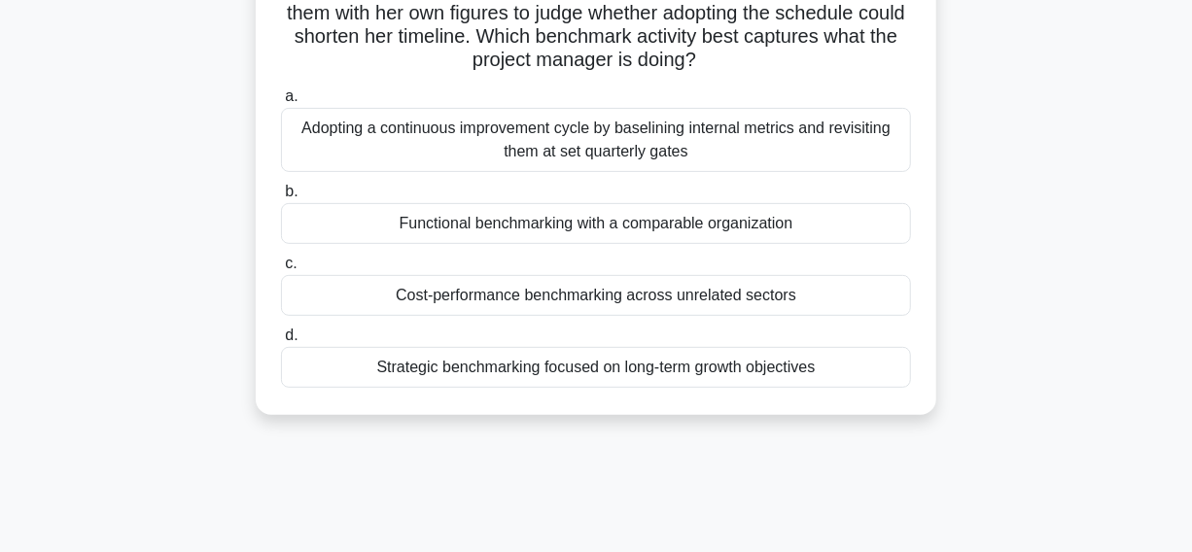
click at [713, 228] on div "Functional benchmarking with a comparable organization" at bounding box center [596, 223] width 630 height 41
click at [281, 198] on input "b. Functional benchmarking with a comparable organization" at bounding box center [281, 192] width 0 height 13
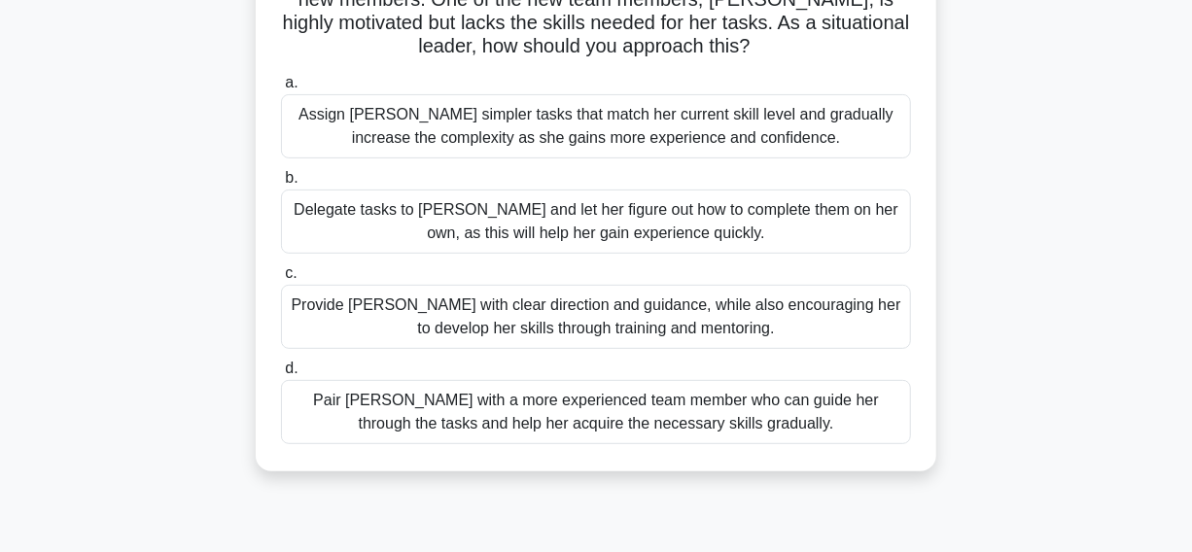
scroll to position [0, 0]
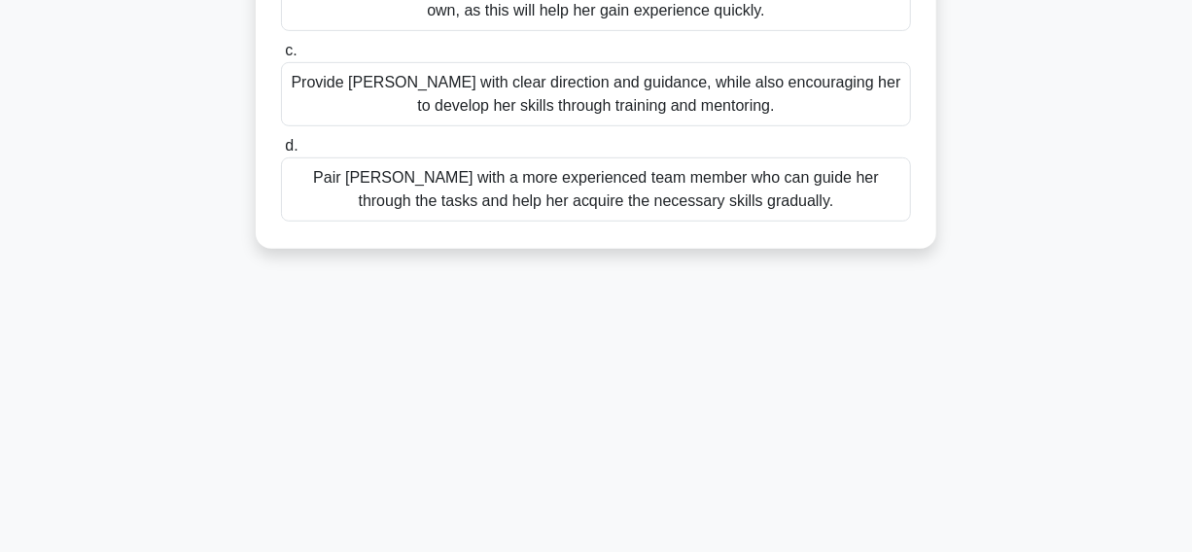
drag, startPoint x: 277, startPoint y: 153, endPoint x: 837, endPoint y: 357, distance: 595.9
click at [902, 386] on div "22:32 Stop PMP Master 6/20 You are leading a project with a team that has a mix…" at bounding box center [596, 153] width 1108 height 972
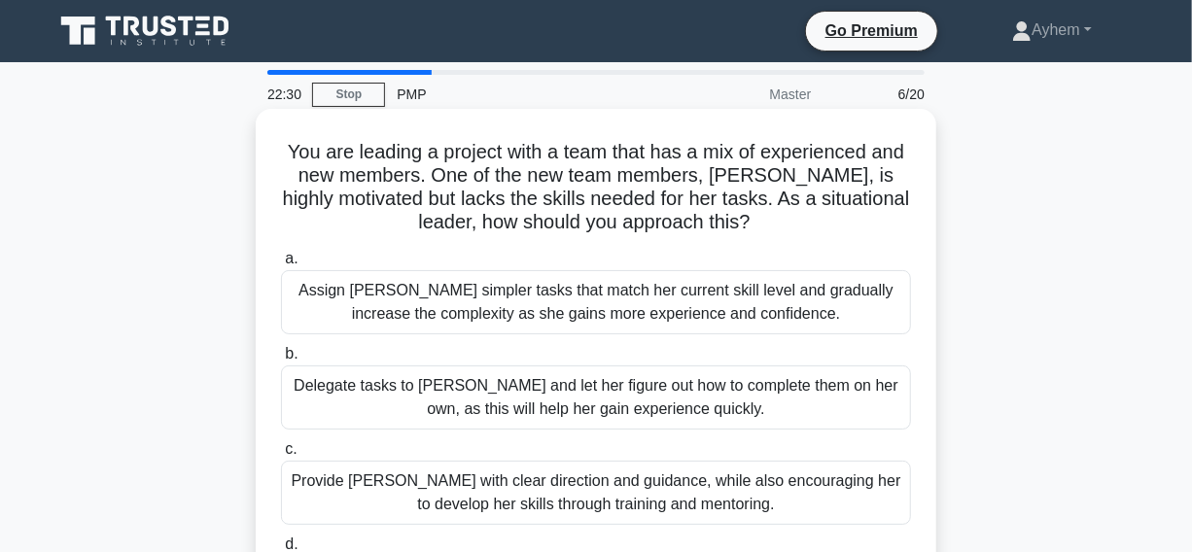
copy div "You are leading a project with a team that has a mix of experienced and new mem…"
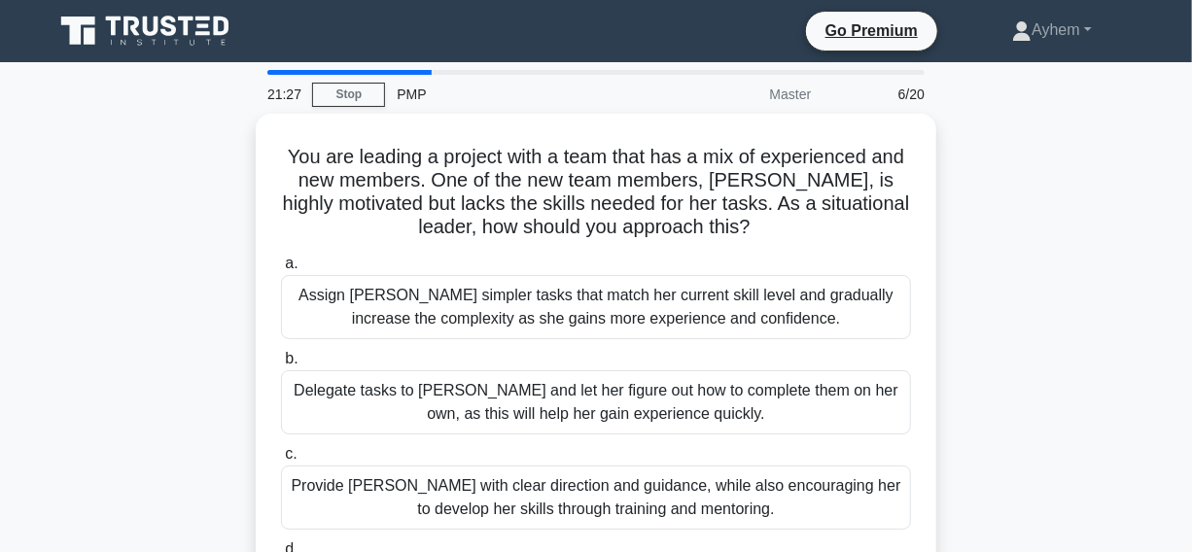
click at [1066, 182] on div "You are leading a project with a team that has a mix of experienced and new mem…" at bounding box center [596, 395] width 1108 height 562
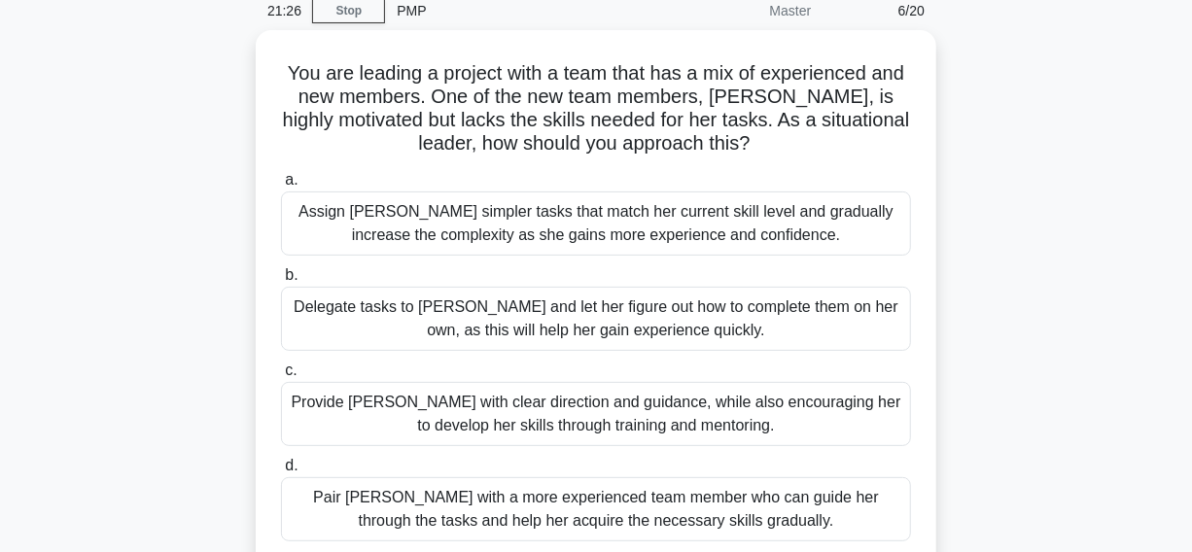
scroll to position [176, 0]
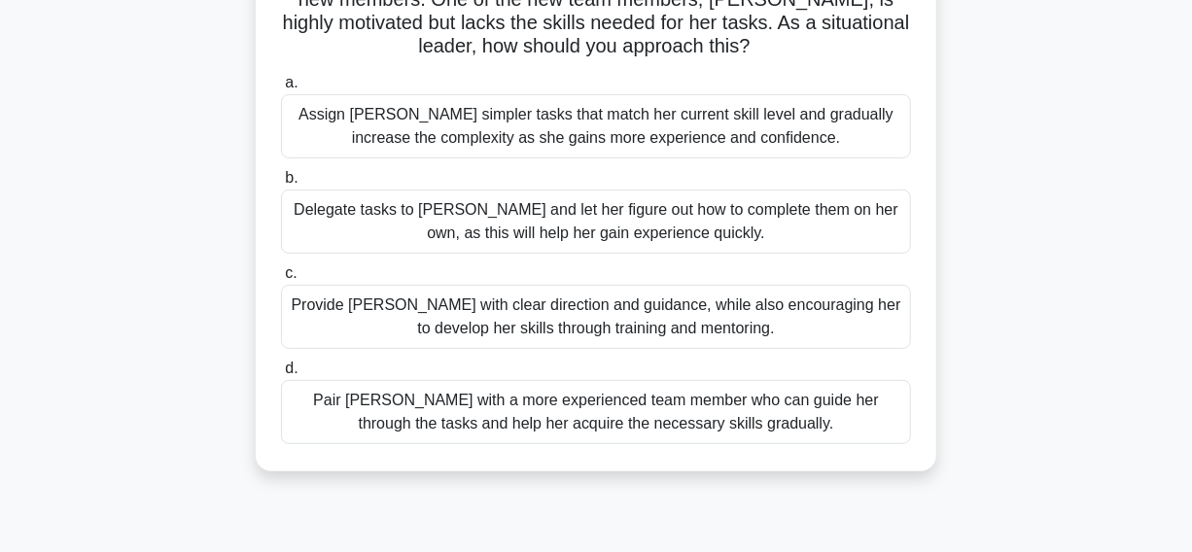
click at [389, 330] on div "Provide Sarah with clear direction and guidance, while also encouraging her to …" at bounding box center [596, 317] width 630 height 64
click at [281, 280] on input "c. Provide Sarah with clear direction and guidance, while also encouraging her …" at bounding box center [281, 273] width 0 height 13
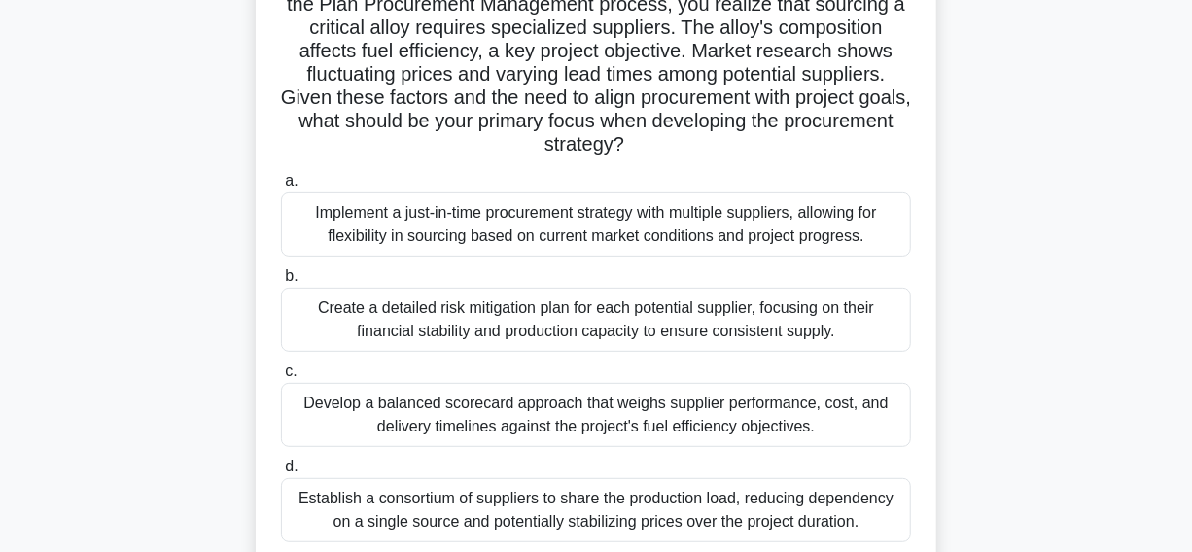
scroll to position [264, 0]
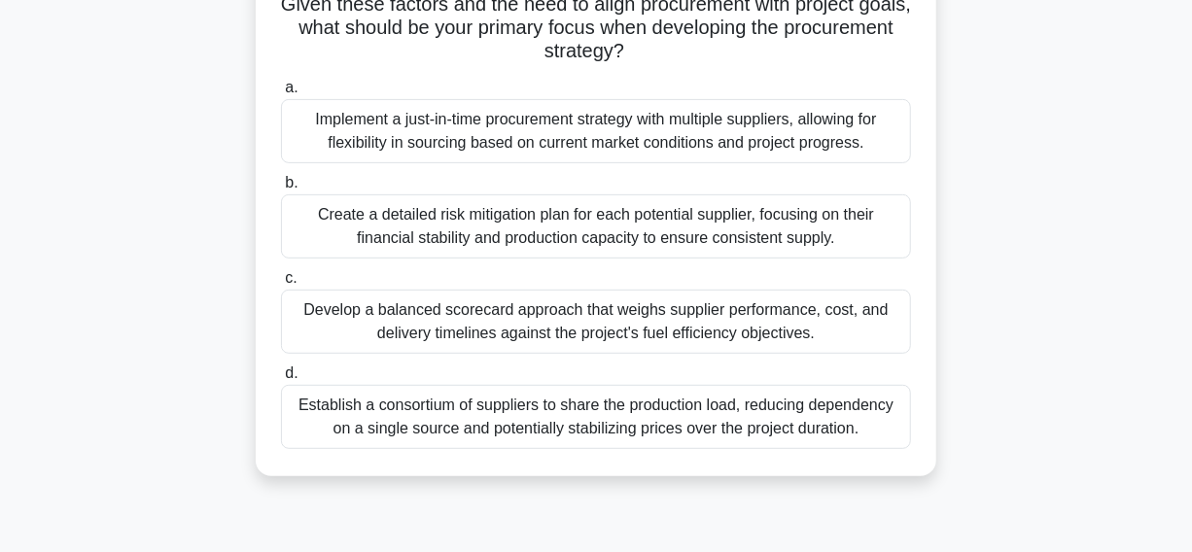
click at [327, 328] on div "Develop a balanced scorecard approach that weighs supplier performance, cost, a…" at bounding box center [596, 322] width 630 height 64
click at [281, 285] on input "c. Develop a balanced scorecard approach that weighs supplier performance, cost…" at bounding box center [281, 278] width 0 height 13
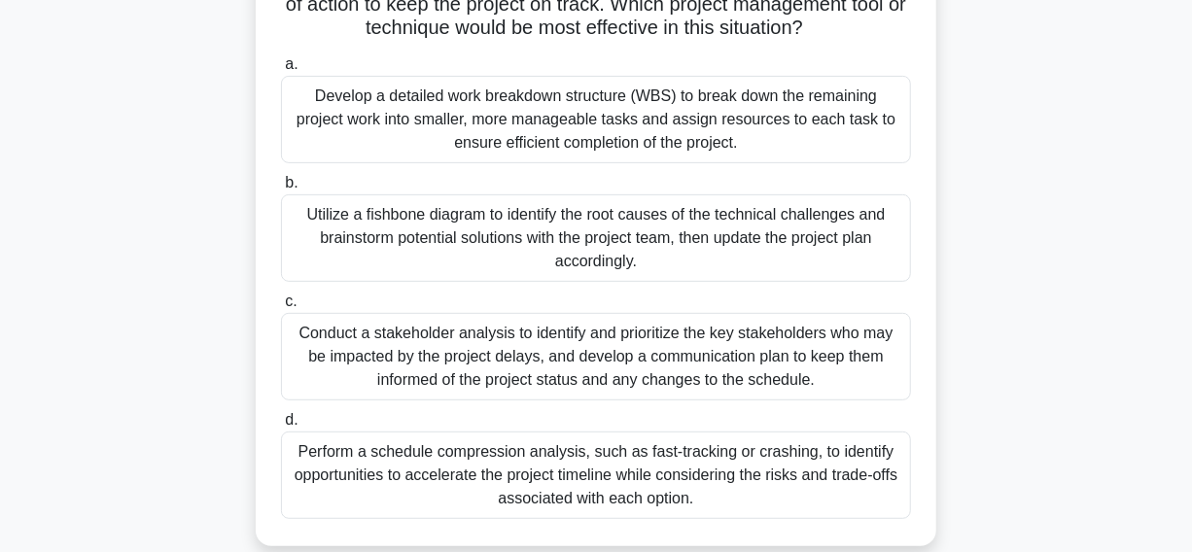
click at [303, 254] on div "Utilize a fishbone diagram to identify the root causes of the technical challen…" at bounding box center [596, 237] width 630 height 87
click at [281, 190] on input "b. Utilize a fishbone diagram to identify the root causes of the technical chal…" at bounding box center [281, 183] width 0 height 13
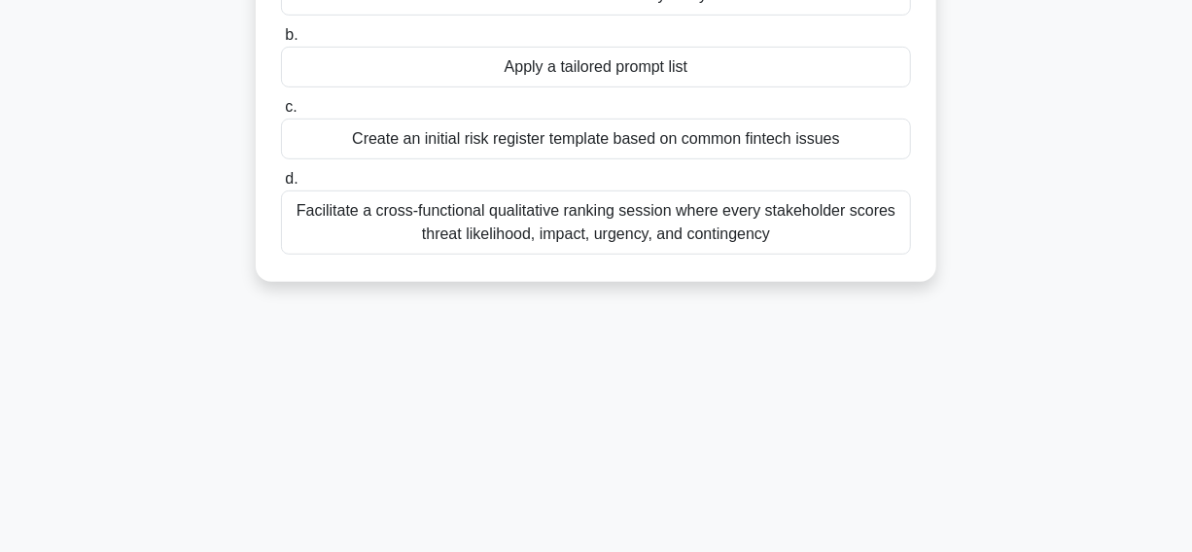
scroll to position [353, 0]
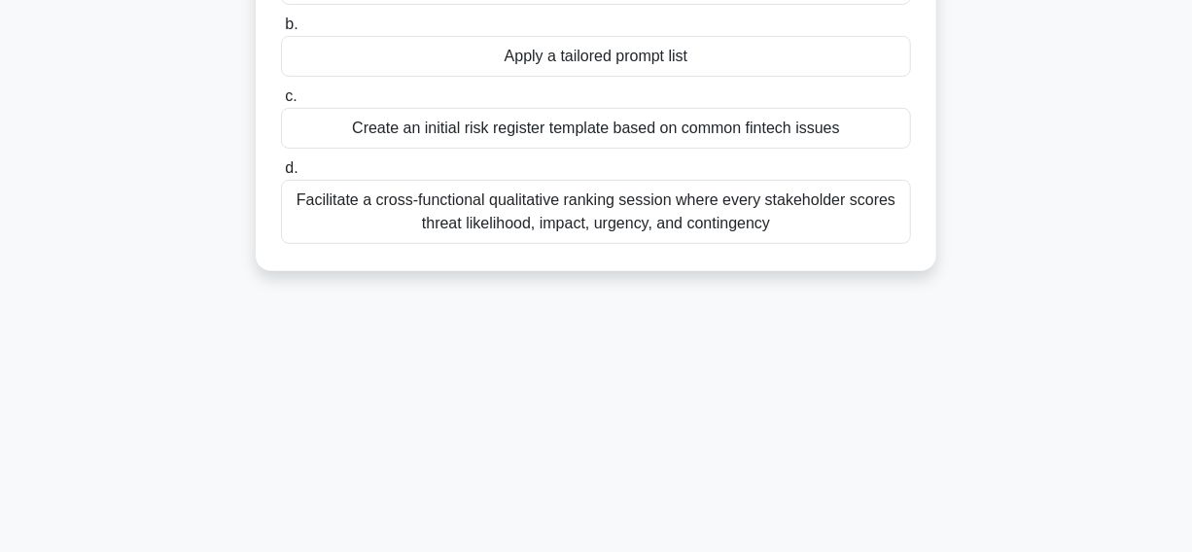
drag, startPoint x: 146, startPoint y: 125, endPoint x: 747, endPoint y: 140, distance: 601.8
click at [847, 132] on div "During planning of a cloud-based banking platform, the project manager distribu…" at bounding box center [596, 30] width 1108 height 538
copy div "Create an initial risk register template based on common fintech issues"
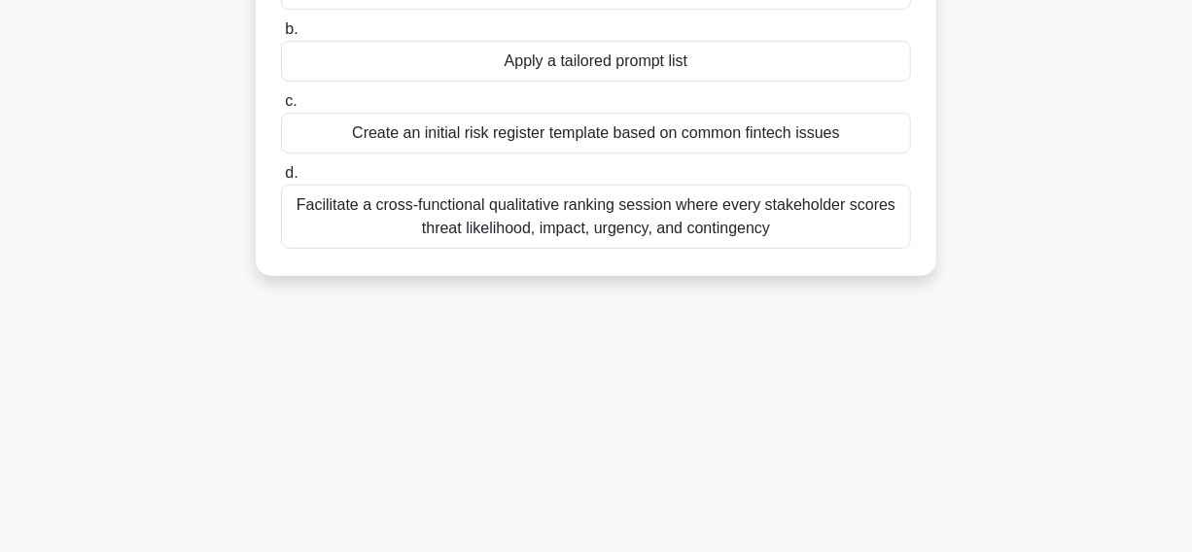
click at [51, 244] on div "During planning of a cloud-based banking platform, the project manager distribu…" at bounding box center [596, 30] width 1108 height 538
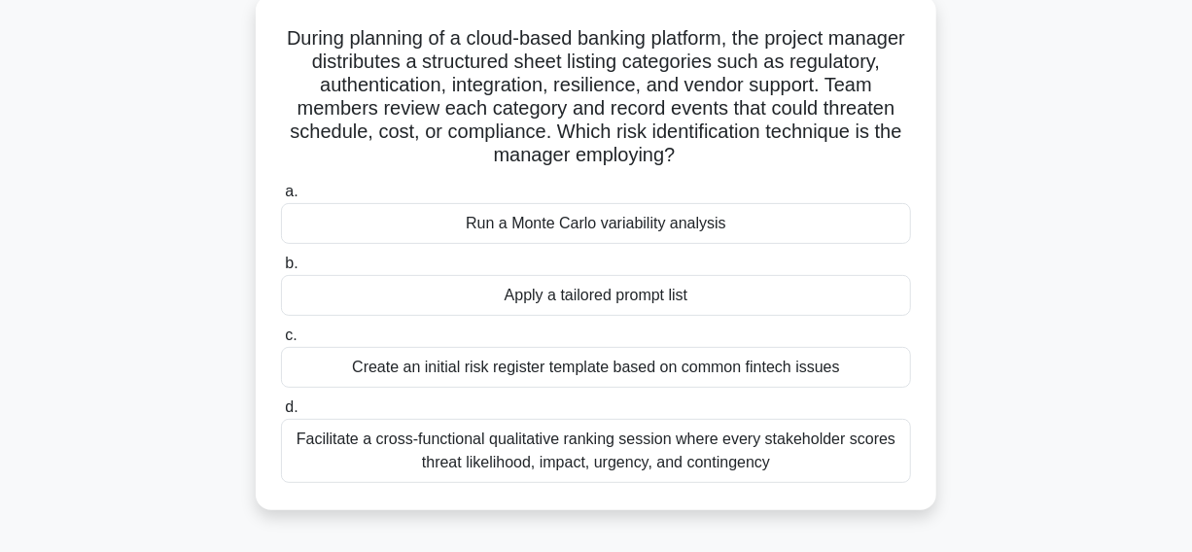
scroll to position [87, 0]
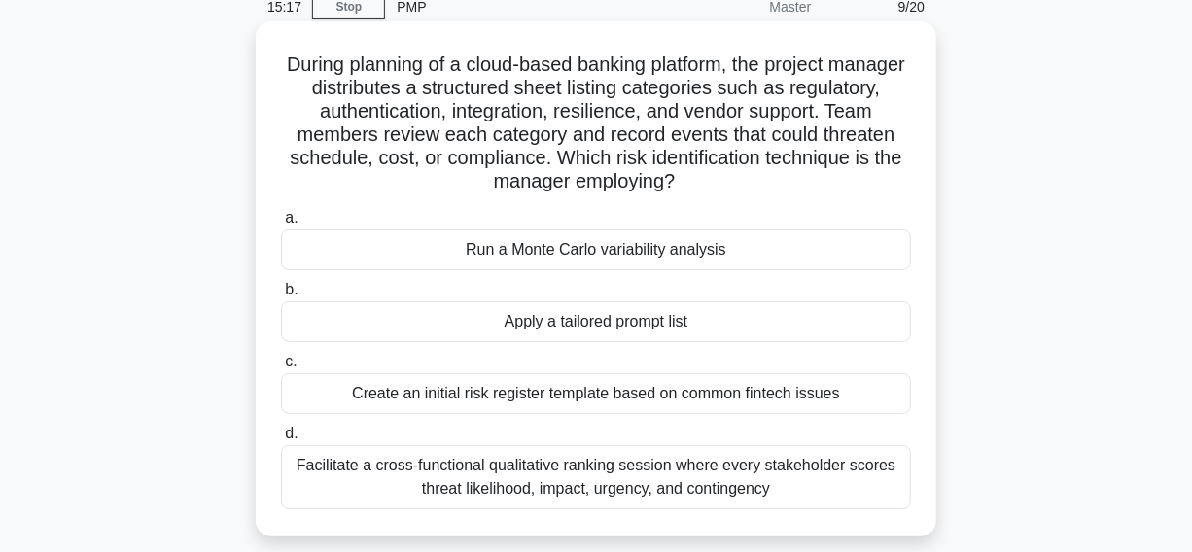
click at [431, 329] on div "Apply a tailored prompt list" at bounding box center [596, 321] width 630 height 41
click at [281, 296] on input "b. Apply a tailored prompt list" at bounding box center [281, 290] width 0 height 13
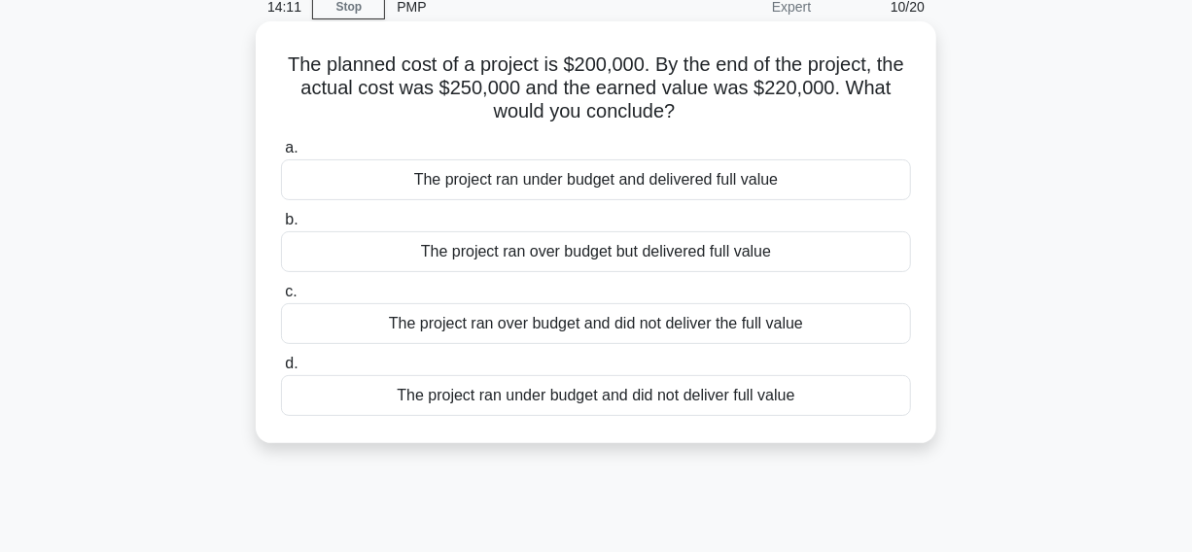
click at [495, 263] on div "The project ran over budget but delivered full value" at bounding box center [596, 251] width 630 height 41
click at [281, 226] on input "b. The project ran over budget but delivered full value" at bounding box center [281, 220] width 0 height 13
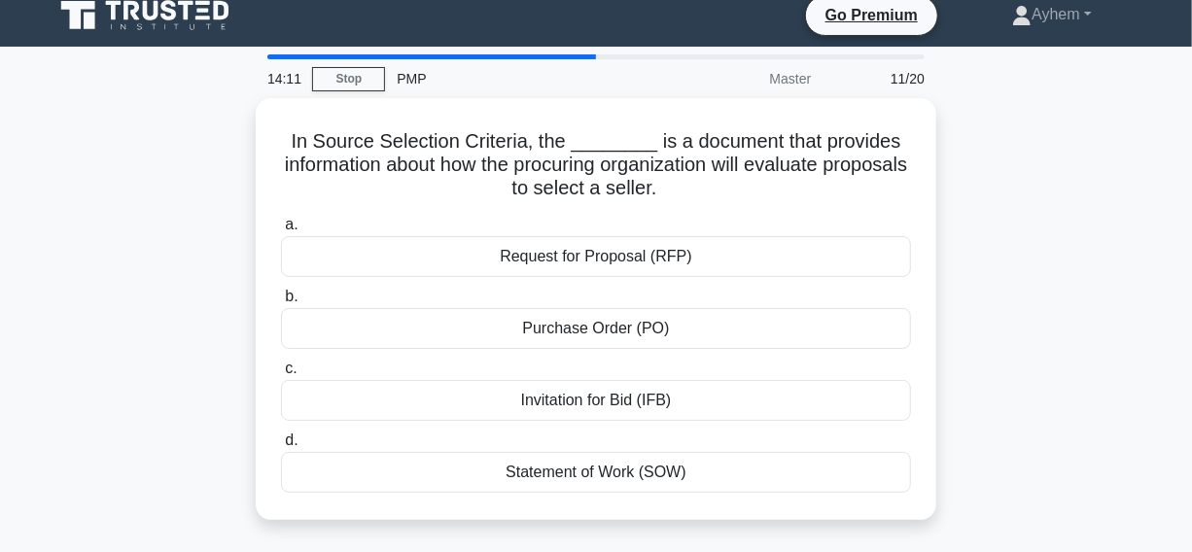
scroll to position [0, 0]
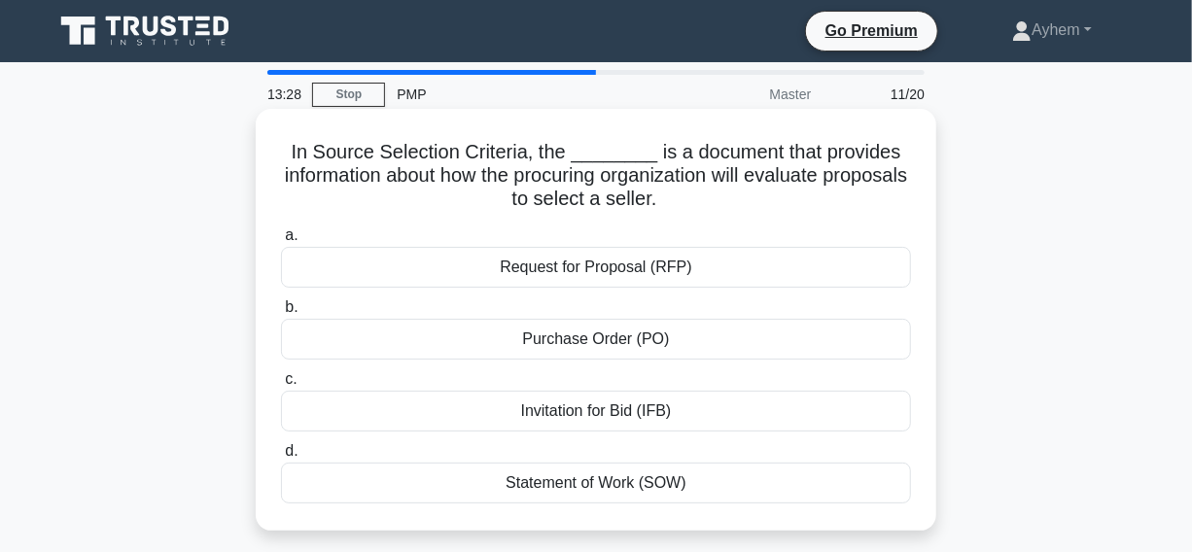
click at [372, 269] on div "Request for Proposal (RFP)" at bounding box center [596, 267] width 630 height 41
click at [281, 242] on input "a. Request for Proposal (RFP)" at bounding box center [281, 235] width 0 height 13
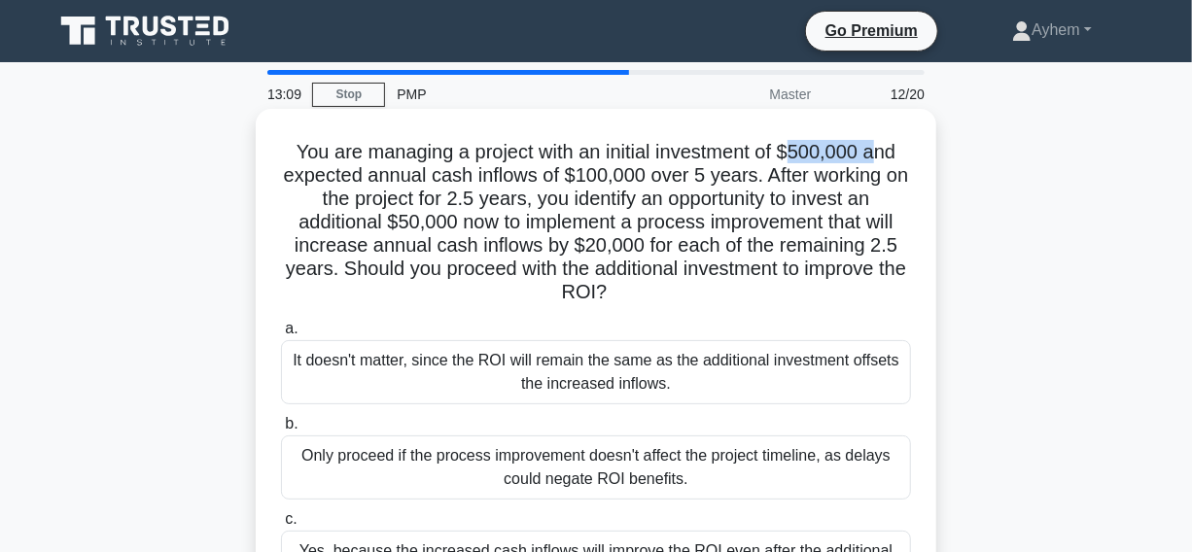
drag, startPoint x: 800, startPoint y: 147, endPoint x: 886, endPoint y: 150, distance: 86.6
click at [886, 150] on h5 "You are managing a project with an initial investment of $500,000 and expected …" at bounding box center [596, 222] width 634 height 165
drag, startPoint x: 593, startPoint y: 175, endPoint x: 663, endPoint y: 175, distance: 70.0
click at [663, 175] on h5 "You are managing a project with an initial investment of $500,000 and expected …" at bounding box center [596, 222] width 634 height 165
click at [609, 178] on h5 "You are managing a project with an initial investment of $500,000 and expected …" at bounding box center [596, 222] width 634 height 165
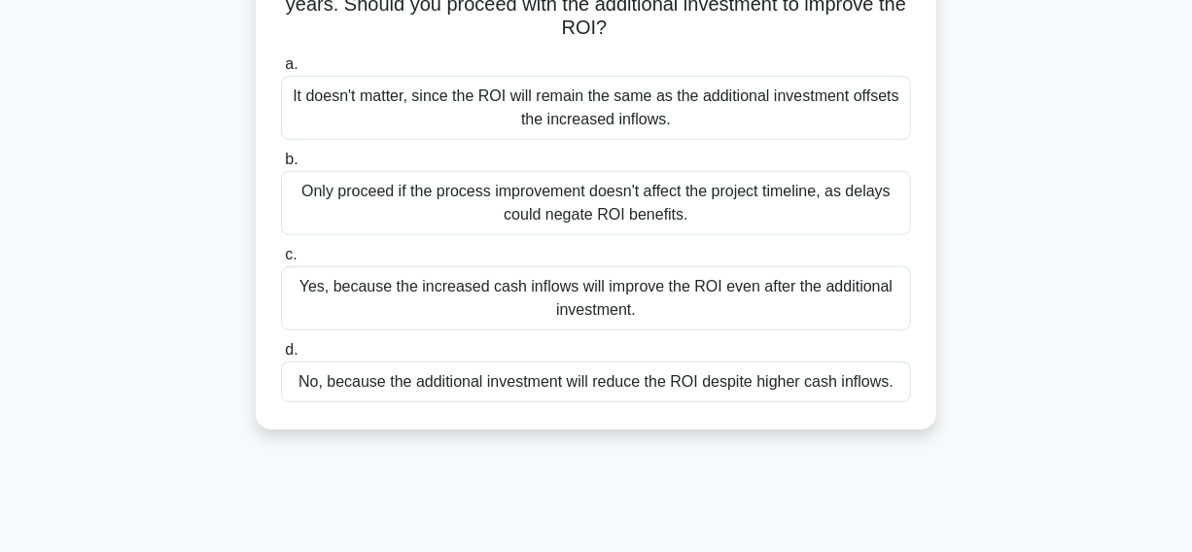
scroll to position [176, 0]
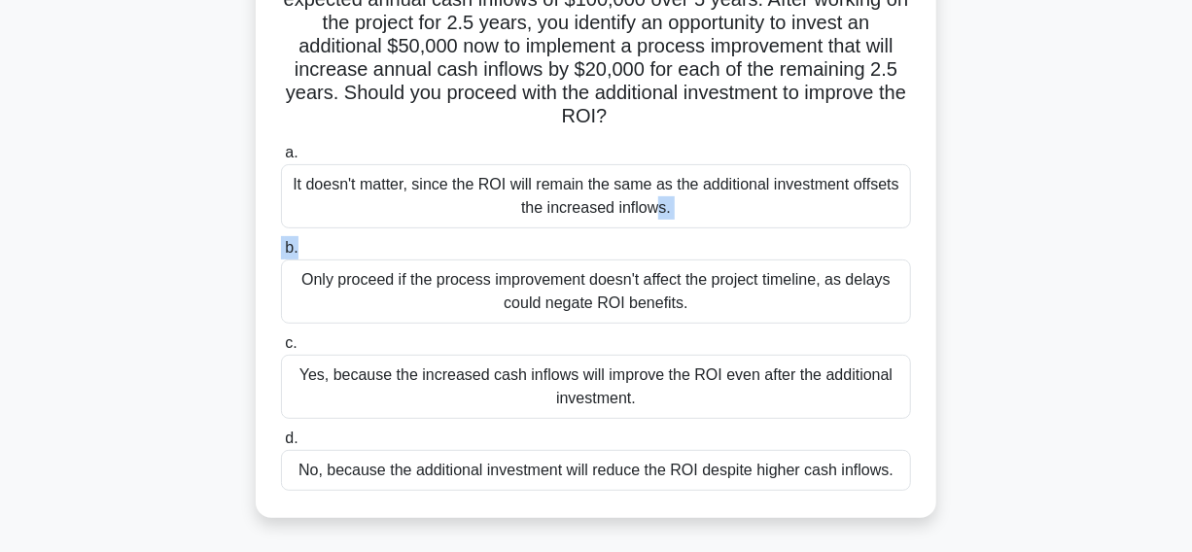
drag, startPoint x: 194, startPoint y: 182, endPoint x: 795, endPoint y: 232, distance: 602.8
click at [795, 232] on div "You are managing a project with an initial investment of $500,000 and expected …" at bounding box center [596, 242] width 1108 height 608
copy div "It doesn't matter, since the ROI will remain the same as the additional investm…"
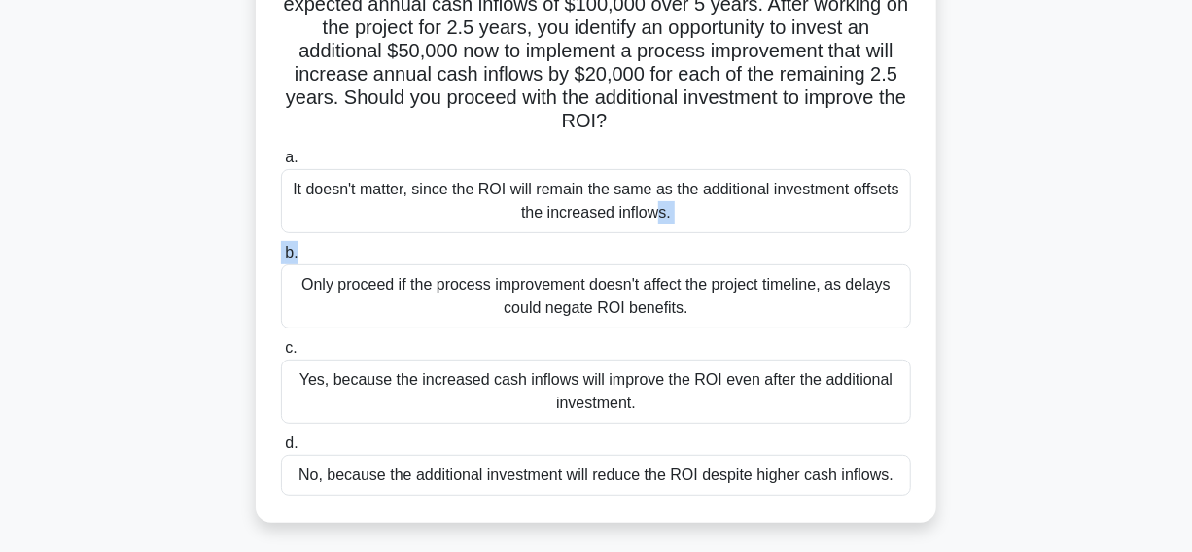
click at [17, 227] on main "10:30 Stop PMP Master 12/20 You are managing a project with an initial investme…" at bounding box center [596, 379] width 1192 height 987
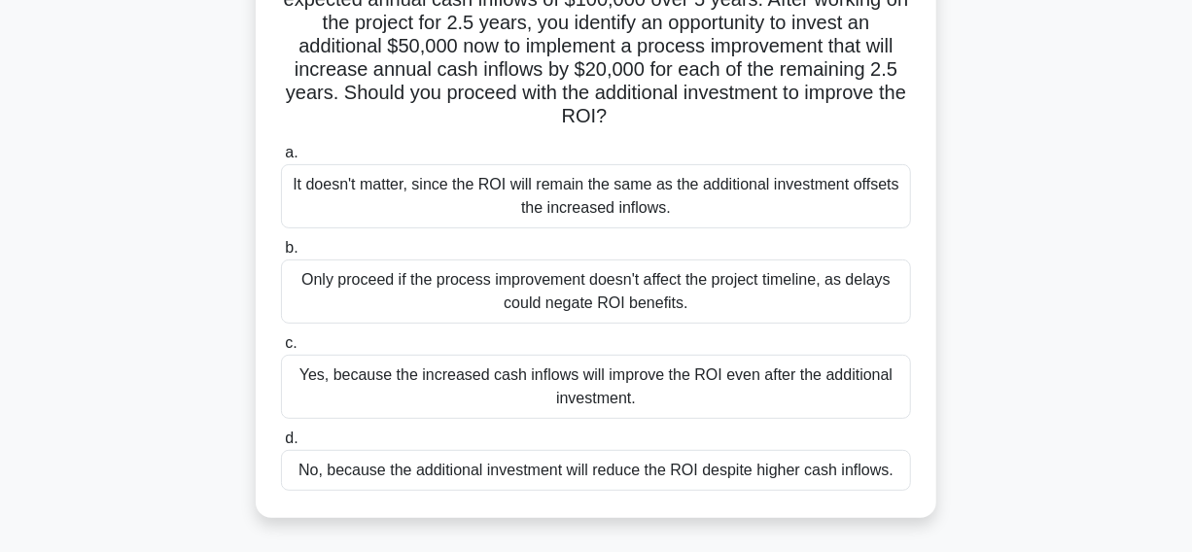
drag, startPoint x: 87, startPoint y: 176, endPoint x: 632, endPoint y: 213, distance: 546.5
click at [713, 226] on div "You are managing a project with an initial investment of $500,000 and expected …" at bounding box center [596, 242] width 1108 height 608
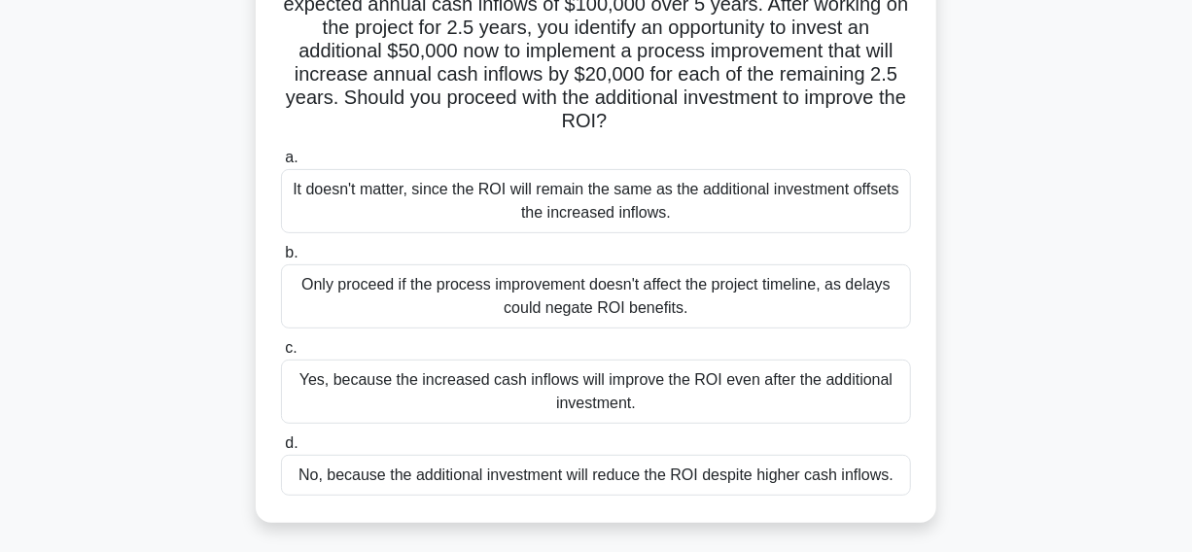
drag, startPoint x: 158, startPoint y: 136, endPoint x: 185, endPoint y: 126, distance: 28.0
click at [158, 136] on div "You are managing a project with an initial investment of $500,000 and expected …" at bounding box center [596, 242] width 1108 height 608
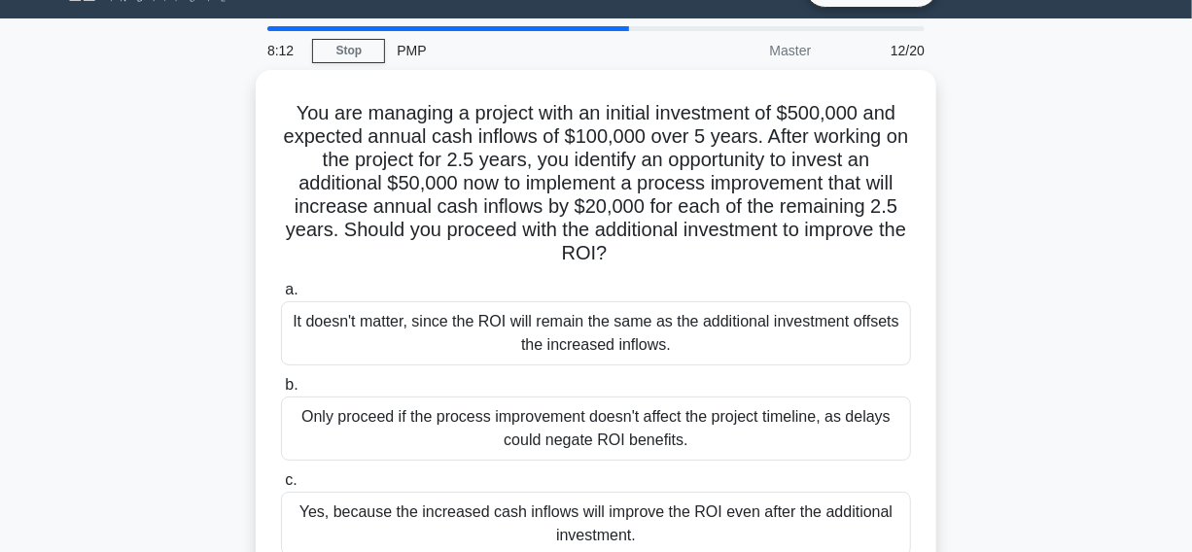
scroll to position [87, 0]
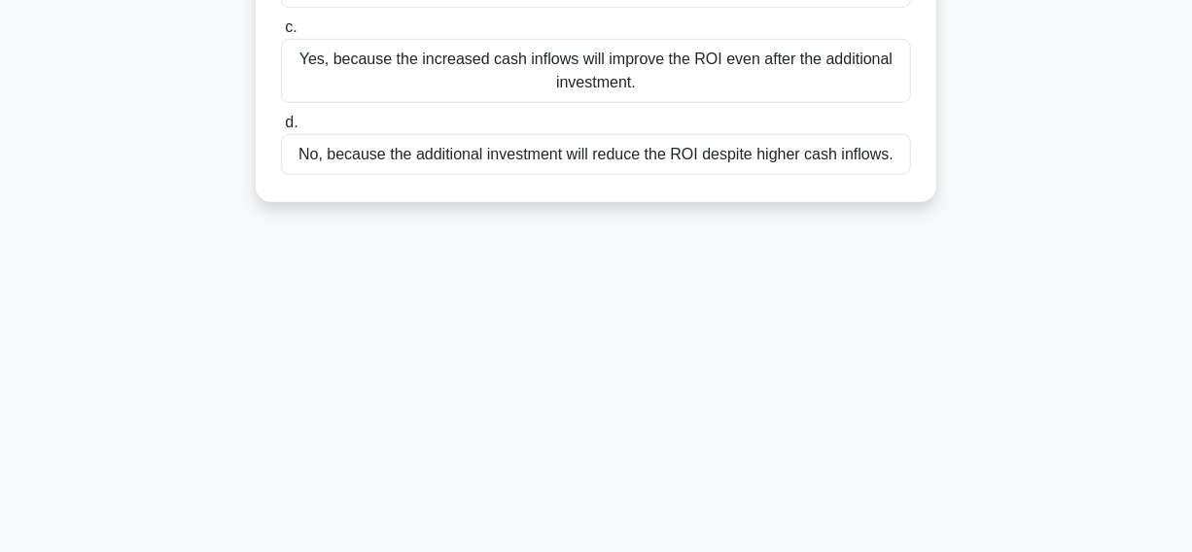
drag, startPoint x: 273, startPoint y: 56, endPoint x: 982, endPoint y: 432, distance: 801.7
click at [1146, 541] on div "8:08 Stop PMP Master 12/20 You are managing a project with an initial investmen…" at bounding box center [596, 59] width 1108 height 972
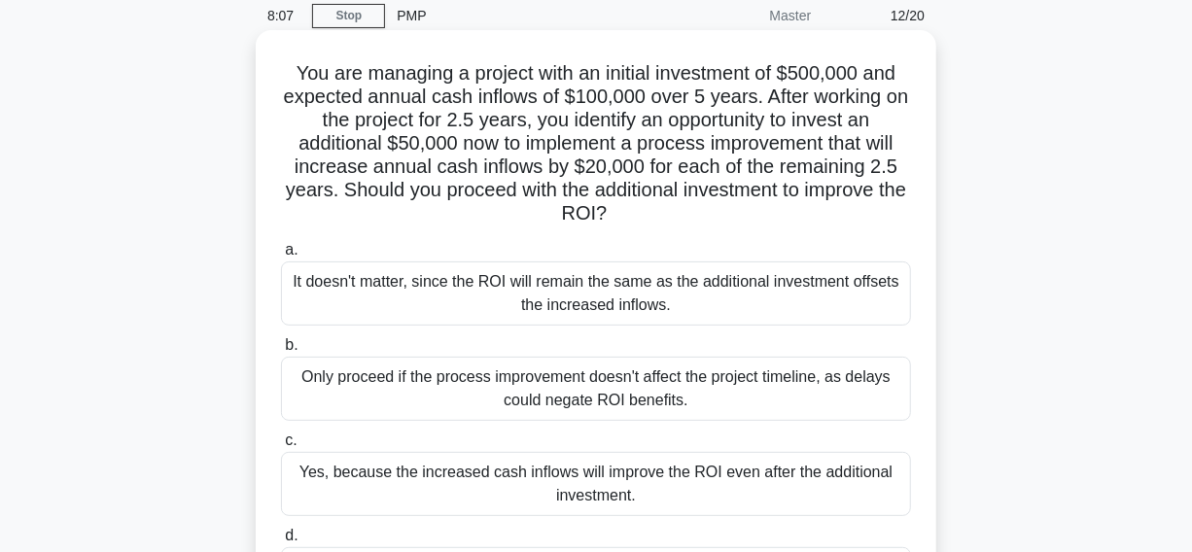
scroll to position [55, 0]
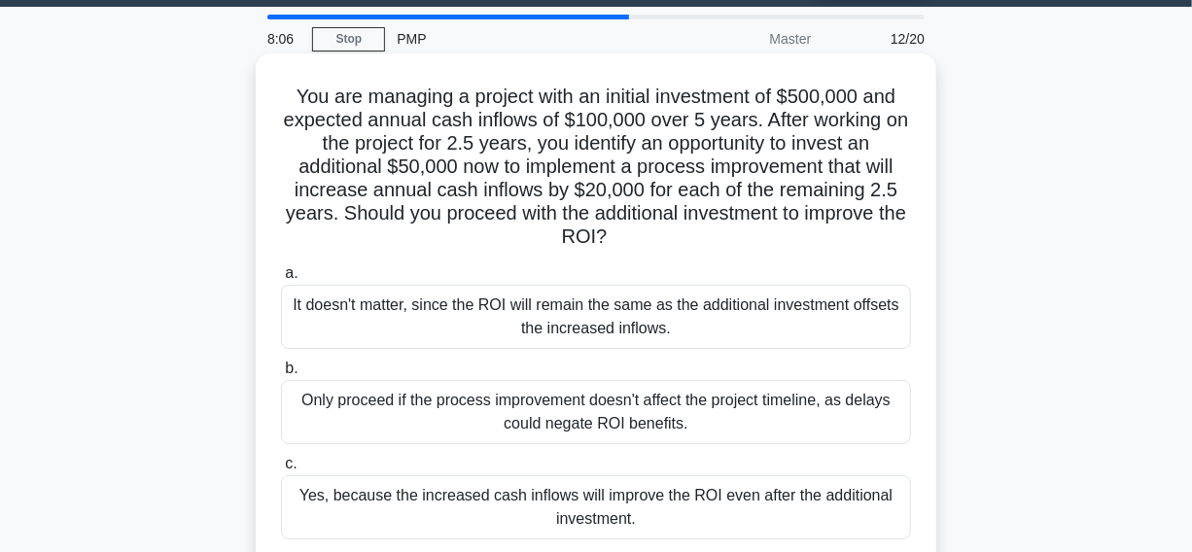
copy div "You are managing a project with an initial investment of $500,000 and expected …"
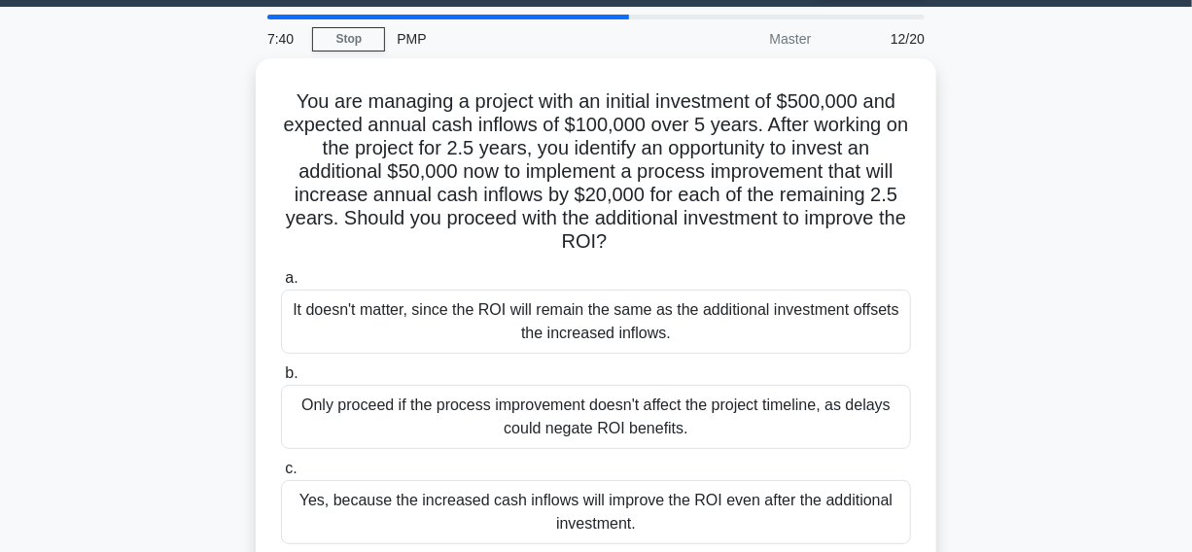
click at [1098, 131] on div "You are managing a project with an initial investment of $500,000 and expected …" at bounding box center [596, 362] width 1108 height 608
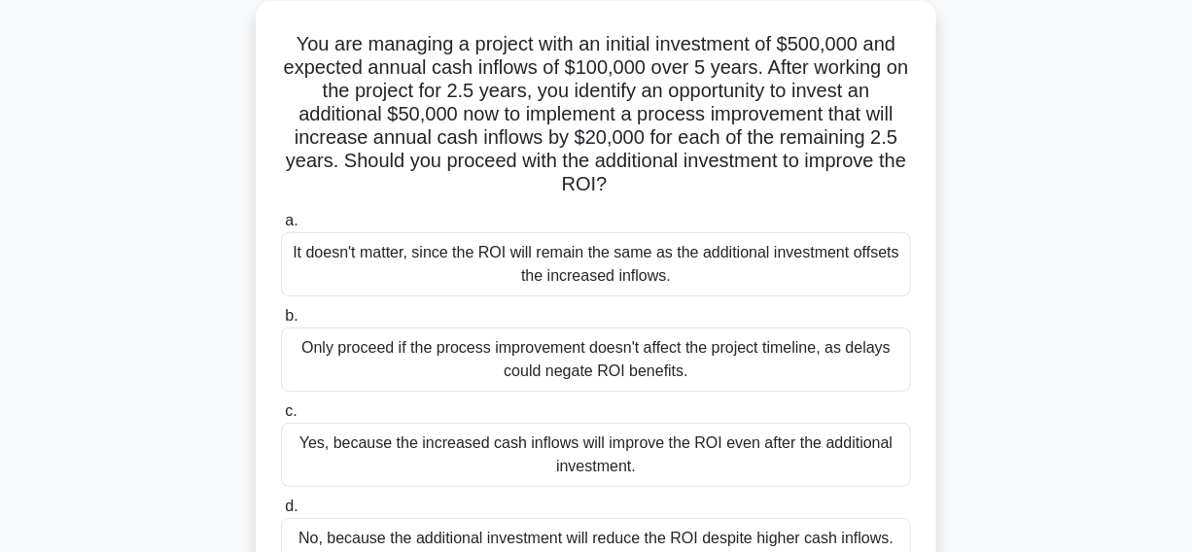
scroll to position [144, 0]
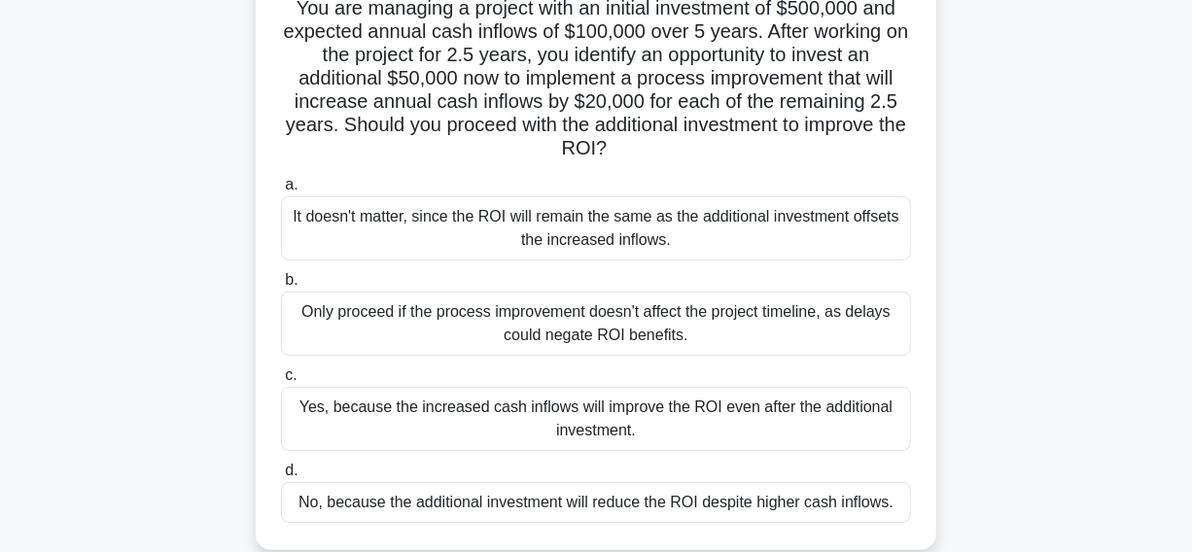
click at [435, 431] on div "Yes, because the increased cash inflows will improve the ROI even after the add…" at bounding box center [596, 419] width 630 height 64
click at [281, 382] on input "c. Yes, because the increased cash inflows will improve the ROI even after the …" at bounding box center [281, 375] width 0 height 13
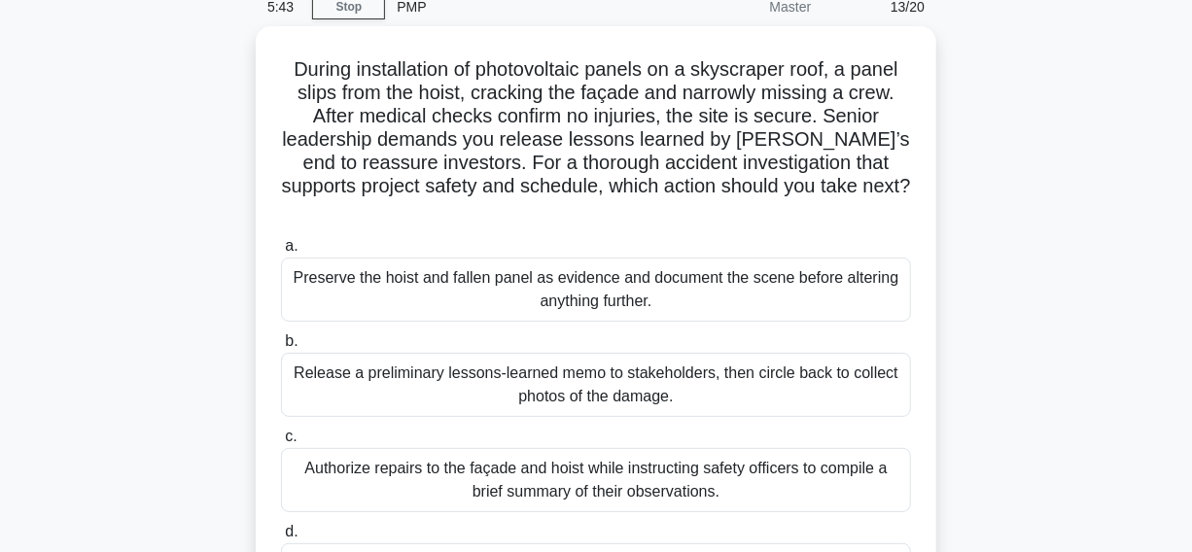
scroll to position [176, 0]
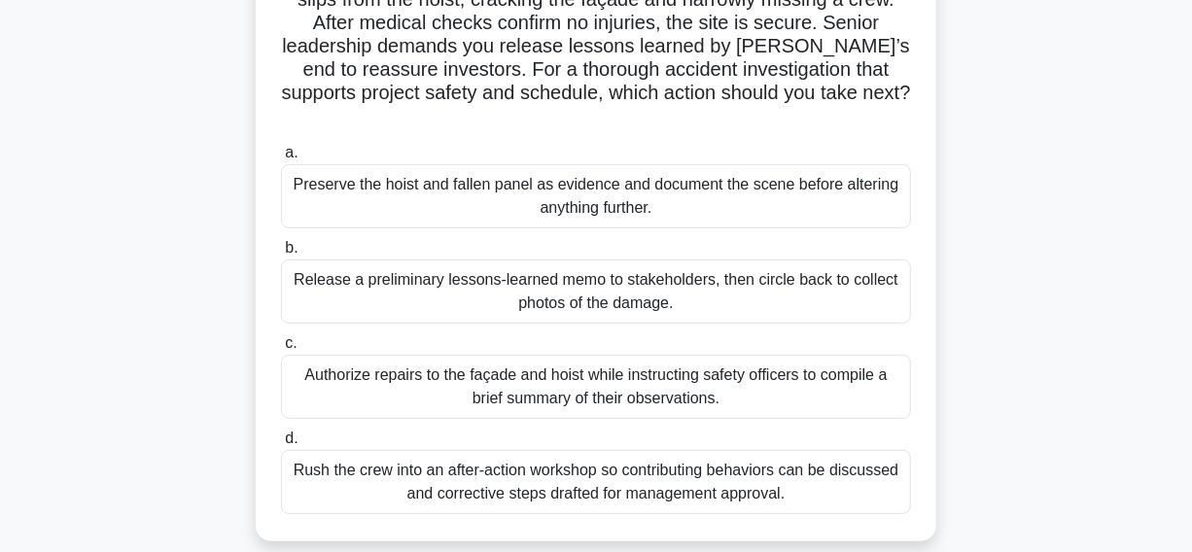
click at [338, 182] on div "Preserve the hoist and fallen panel as evidence and document the scene before a…" at bounding box center [596, 196] width 630 height 64
click at [281, 159] on input "a. Preserve the hoist and fallen panel as evidence and document the scene befor…" at bounding box center [281, 153] width 0 height 13
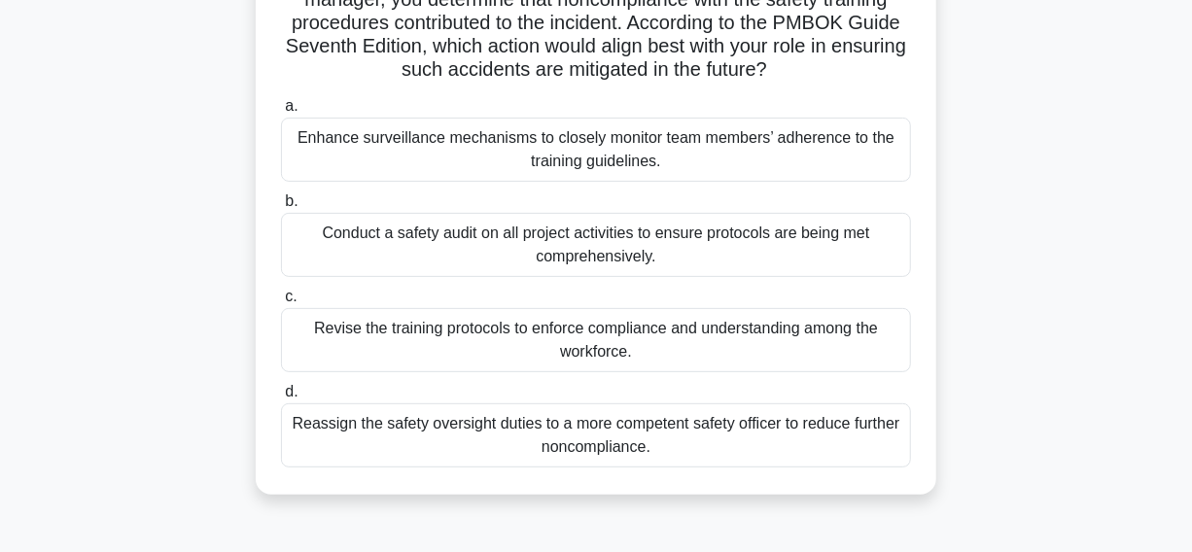
click at [319, 242] on div "Conduct a safety audit on all project activities to ensure protocols are being …" at bounding box center [596, 245] width 630 height 64
click at [281, 208] on input "b. Conduct a safety audit on all project activities to ensure protocols are bei…" at bounding box center [281, 201] width 0 height 13
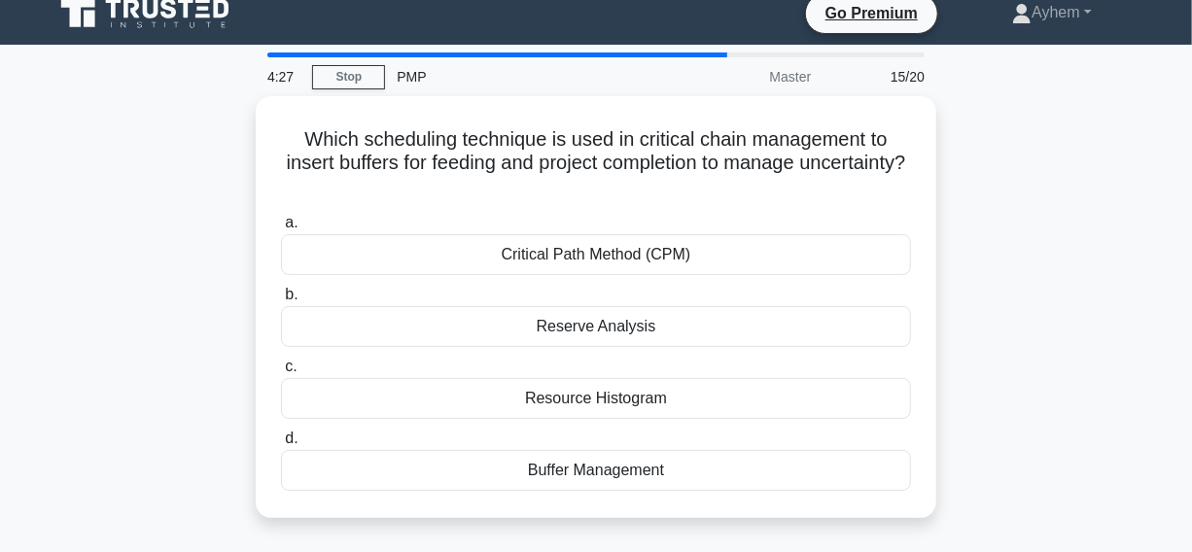
scroll to position [0, 0]
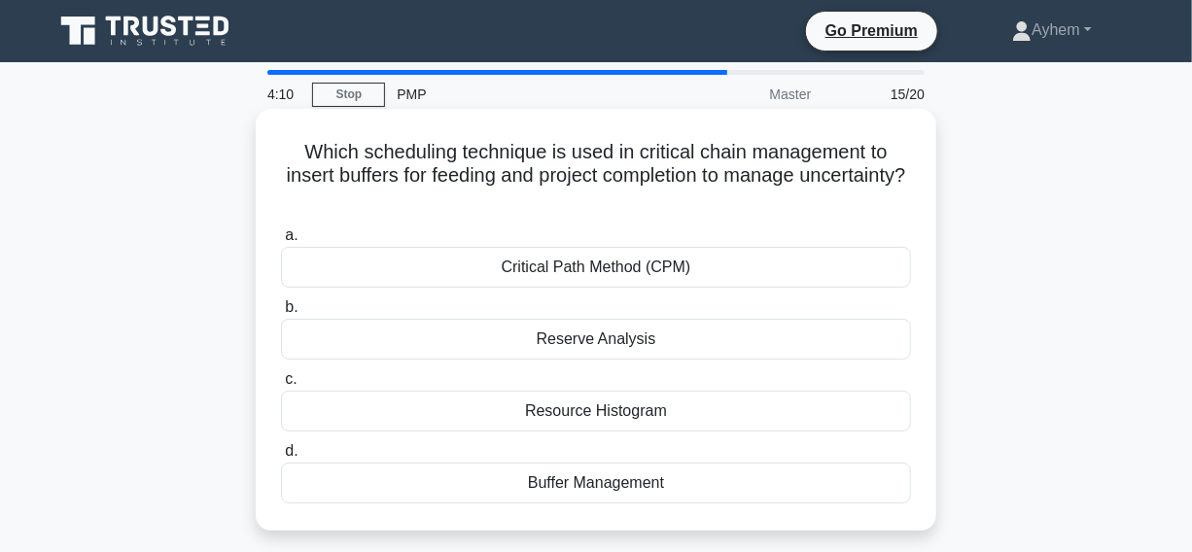
click at [456, 481] on div "Buffer Management" at bounding box center [596, 483] width 630 height 41
click at [281, 458] on input "d. Buffer Management" at bounding box center [281, 451] width 0 height 13
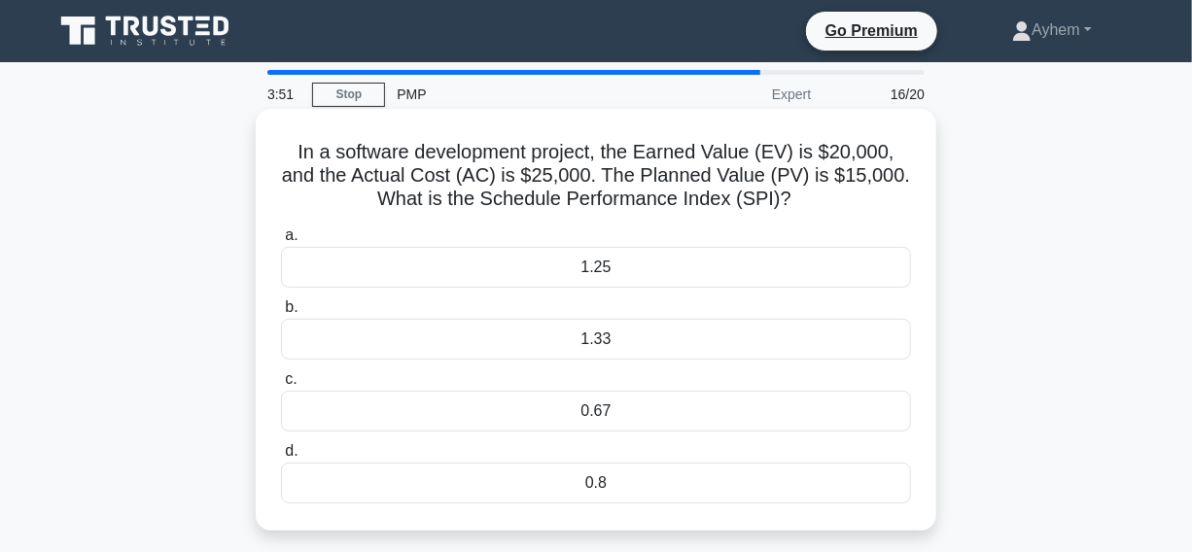
click at [461, 340] on div "1.33" at bounding box center [596, 339] width 630 height 41
click at [281, 314] on input "b. 1.33" at bounding box center [281, 307] width 0 height 13
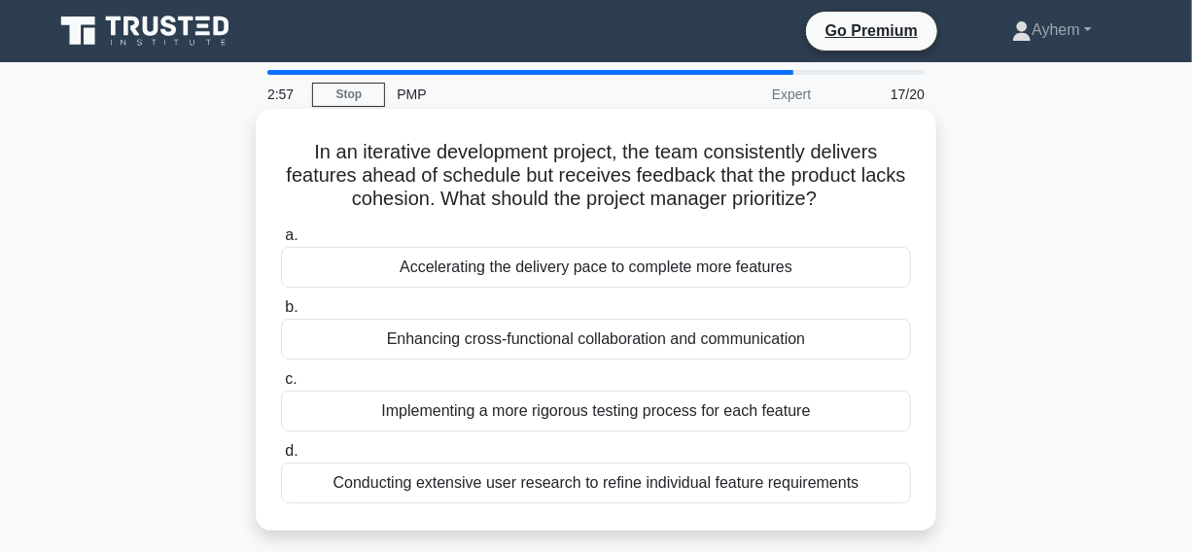
click at [328, 339] on div "Enhancing cross-functional collaboration and communication" at bounding box center [596, 339] width 630 height 41
click at [281, 314] on input "b. Enhancing cross-functional collaboration and communication" at bounding box center [281, 307] width 0 height 13
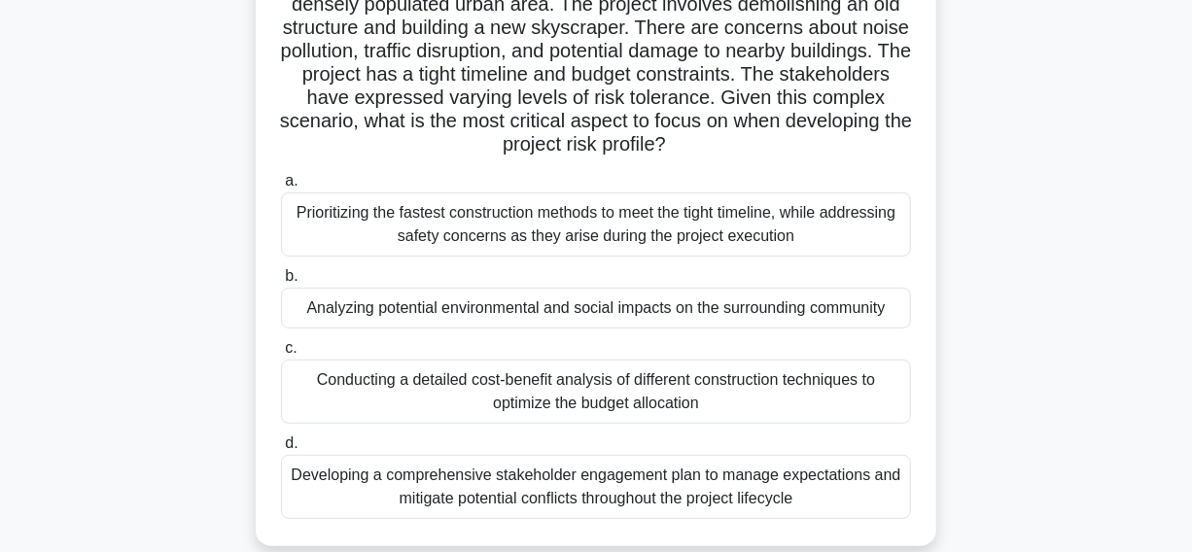
scroll to position [87, 0]
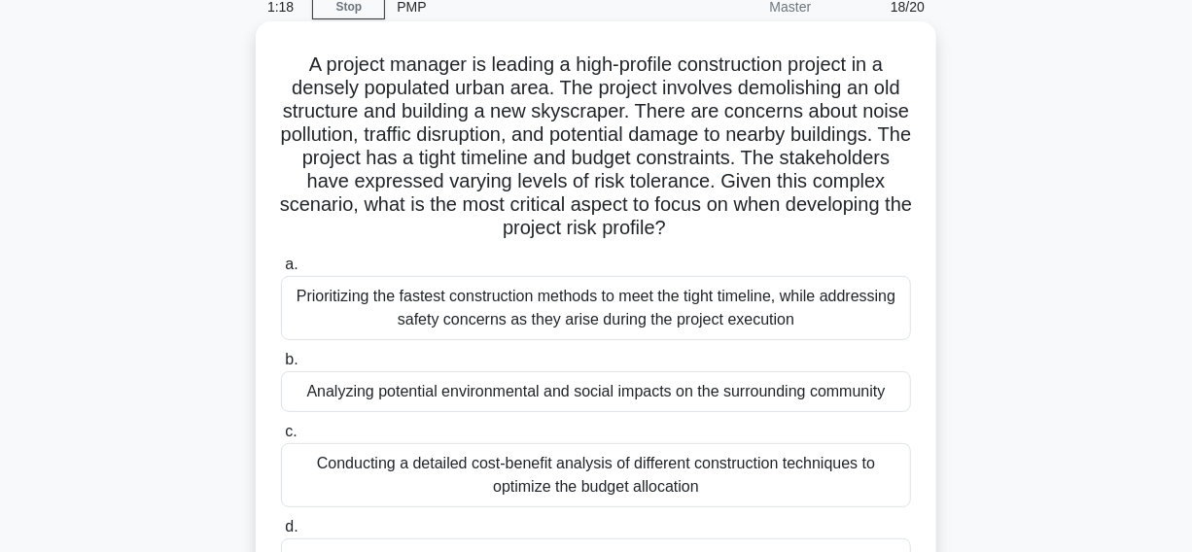
click at [367, 400] on div "Analyzing potential environmental and social impacts on the surrounding communi…" at bounding box center [596, 391] width 630 height 41
click at [281, 366] on input "b. Analyzing potential environmental and social impacts on the surrounding comm…" at bounding box center [281, 360] width 0 height 13
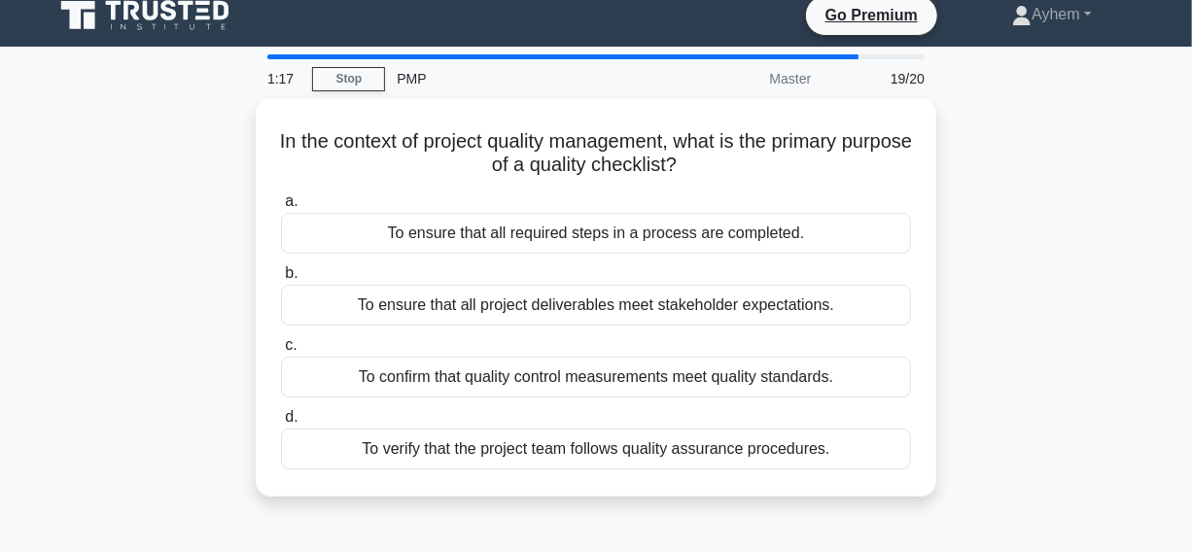
scroll to position [0, 0]
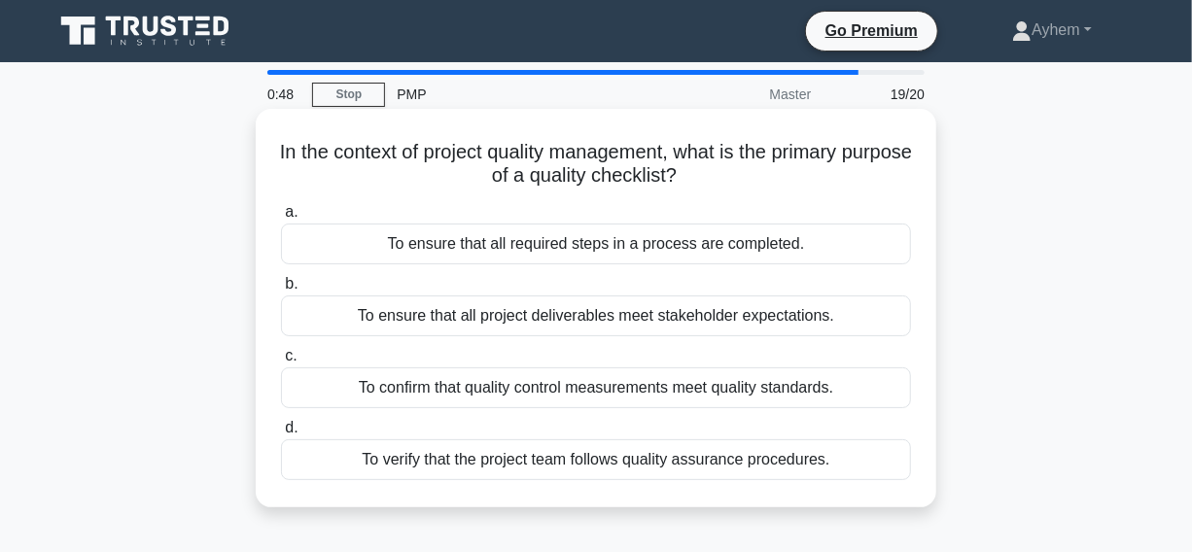
click at [331, 391] on div "To confirm that quality control measurements meet quality standards." at bounding box center [596, 387] width 630 height 41
click at [281, 363] on input "c. To confirm that quality control measurements meet quality standards." at bounding box center [281, 356] width 0 height 13
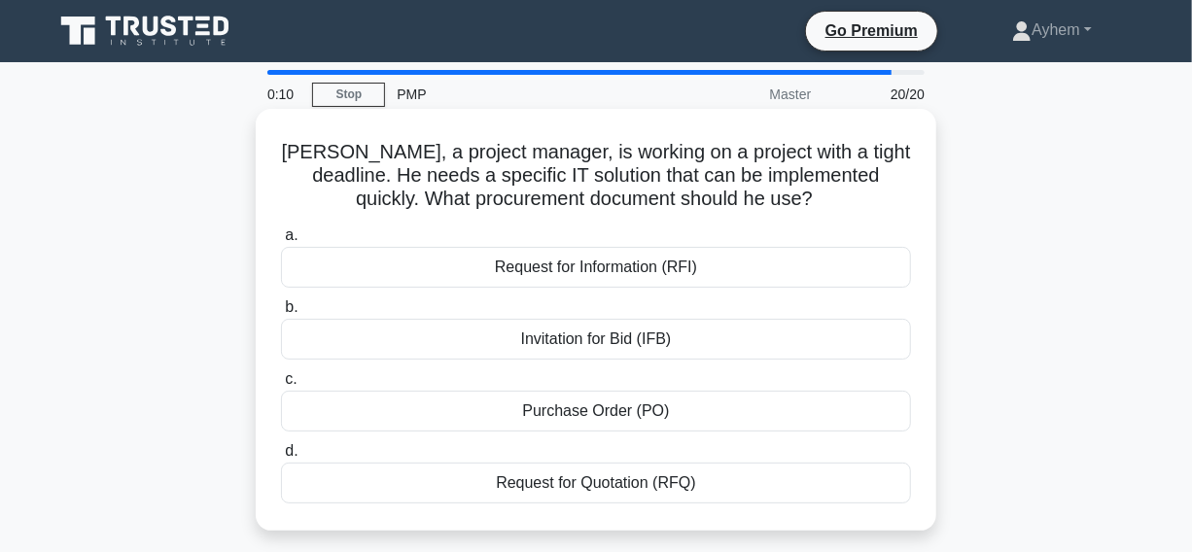
click at [406, 273] on div "Request for Information (RFI)" at bounding box center [596, 267] width 630 height 41
click at [281, 242] on input "a. Request for Information (RFI)" at bounding box center [281, 235] width 0 height 13
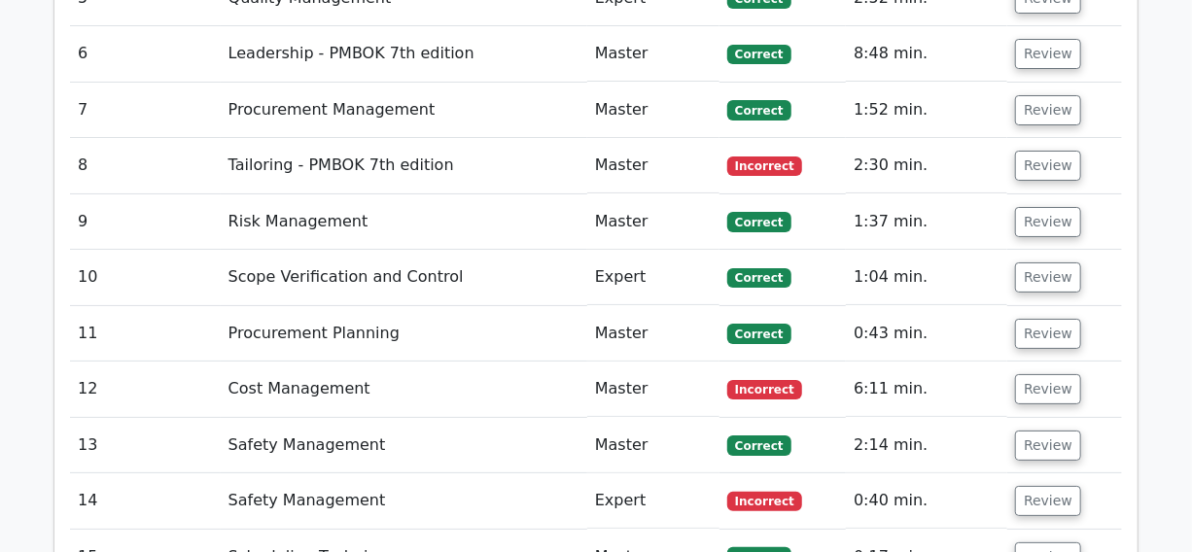
scroll to position [3534, 0]
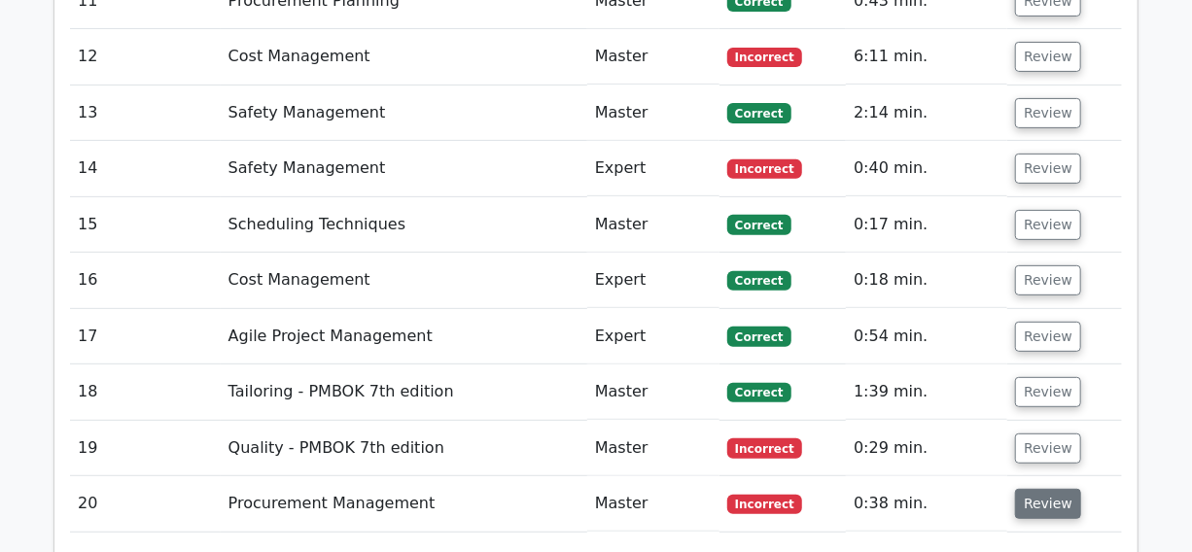
click at [1041, 489] on button "Review" at bounding box center [1048, 504] width 66 height 30
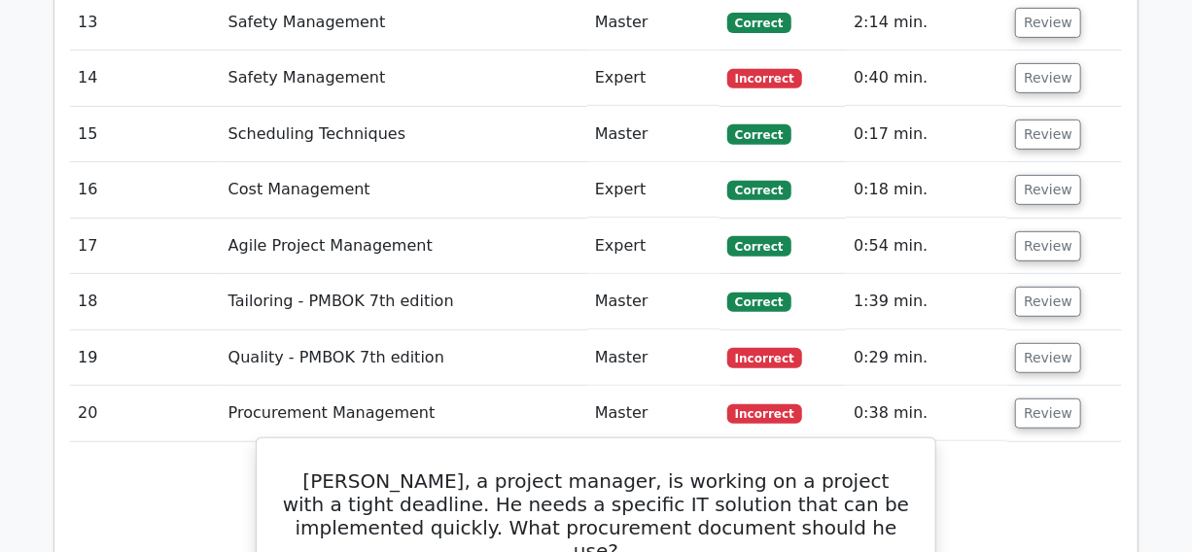
scroll to position [3622, 0]
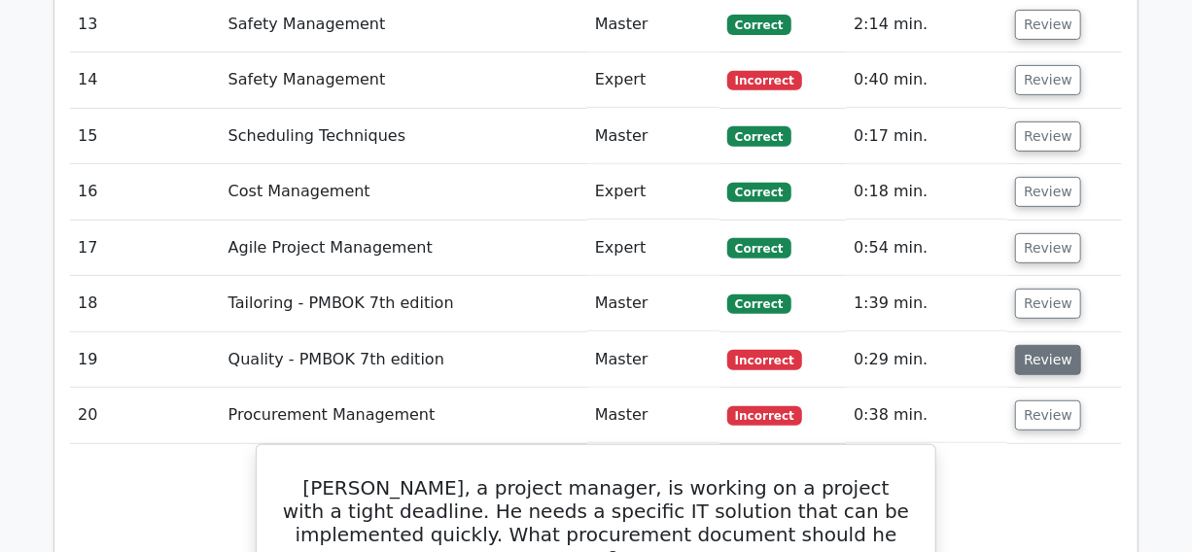
click at [1048, 345] on button "Review" at bounding box center [1048, 360] width 66 height 30
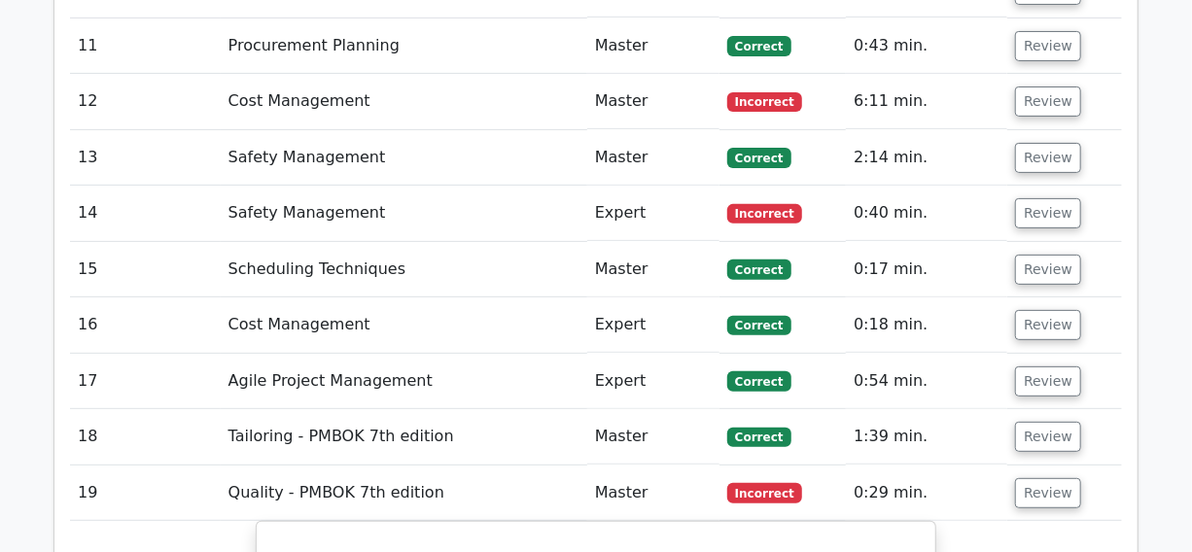
scroll to position [3446, 0]
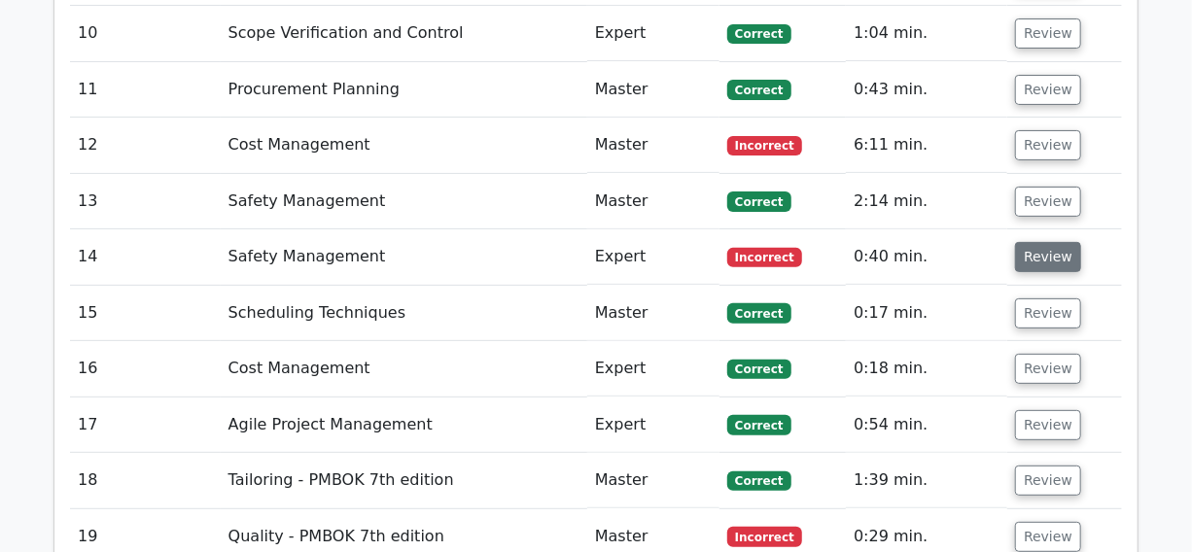
click at [1037, 242] on button "Review" at bounding box center [1048, 257] width 66 height 30
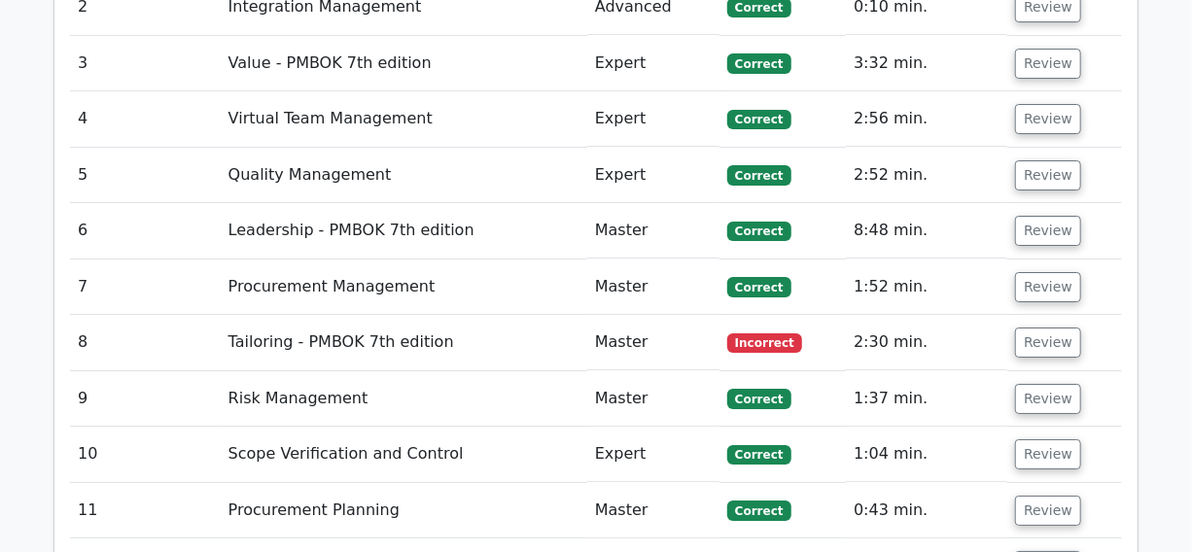
scroll to position [3003, 0]
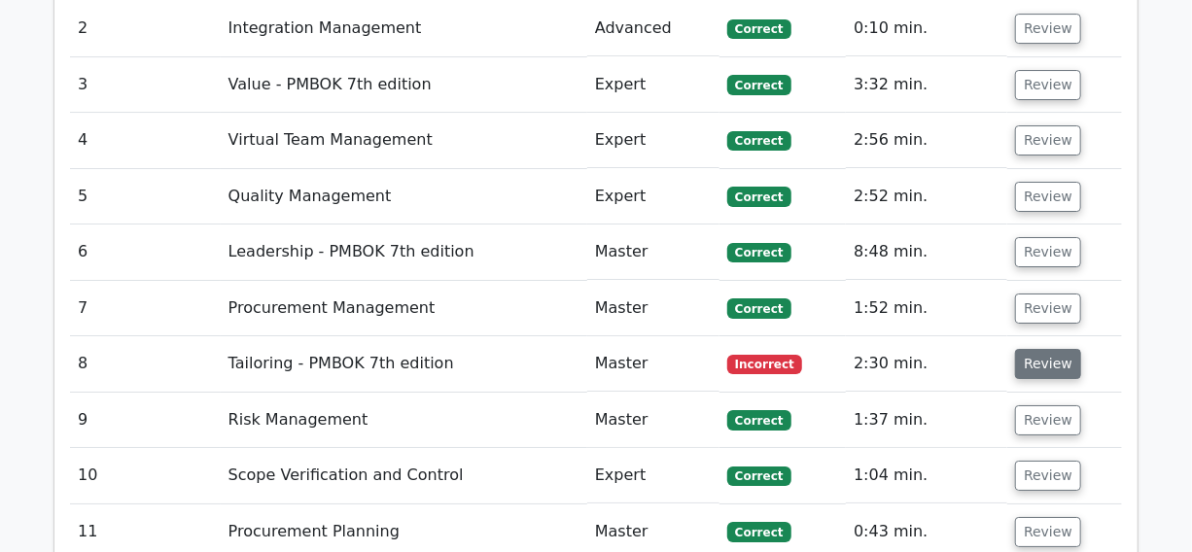
click at [1038, 349] on button "Review" at bounding box center [1048, 364] width 66 height 30
